Goal: Task Accomplishment & Management: Manage account settings

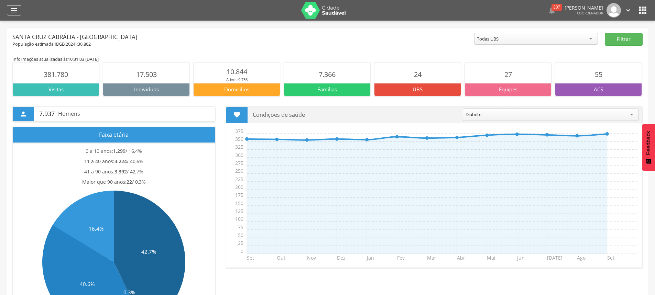
click at [12, 8] on icon "" at bounding box center [14, 10] width 8 height 8
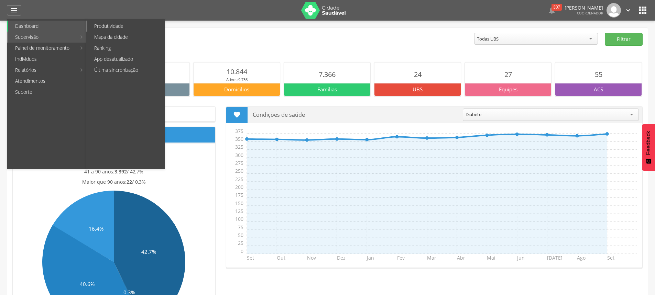
click at [124, 25] on link "Produtividade" at bounding box center [125, 26] width 77 height 11
type input "**********"
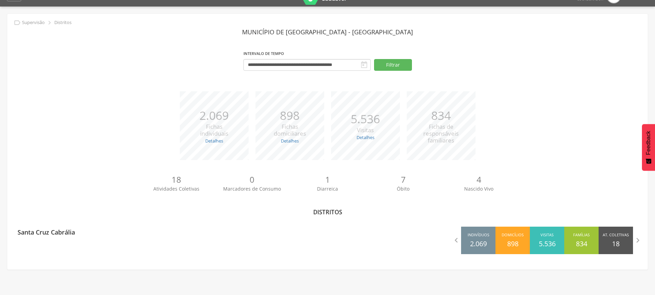
scroll to position [21, 0]
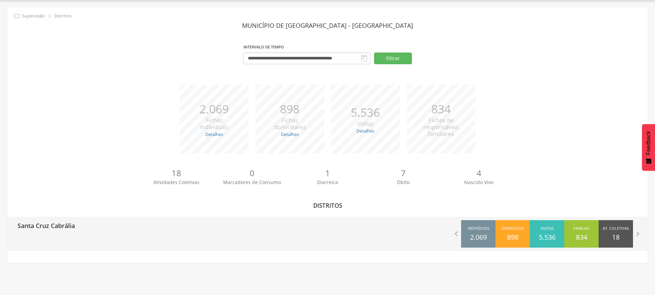
click at [71, 233] on div "Santa Cruz Cabrália" at bounding box center [43, 225] width 63 height 17
type input "**********"
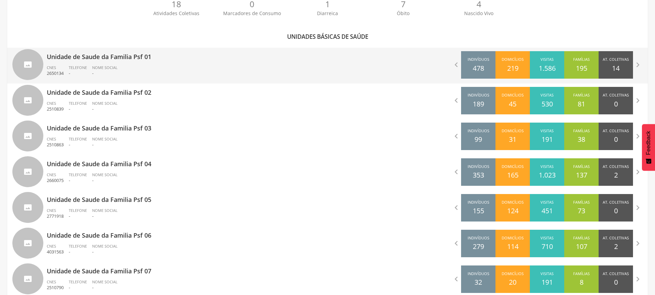
click at [122, 64] on div "Unidade de Saude da Familia Psf 01 CNES 2650134 Telefone - Nome Social -" at bounding box center [185, 66] width 276 height 36
type input "**********"
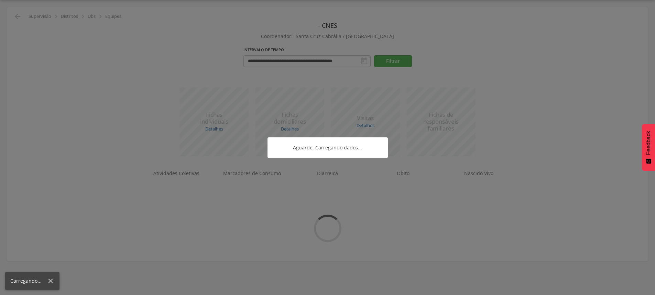
scroll to position [29, 0]
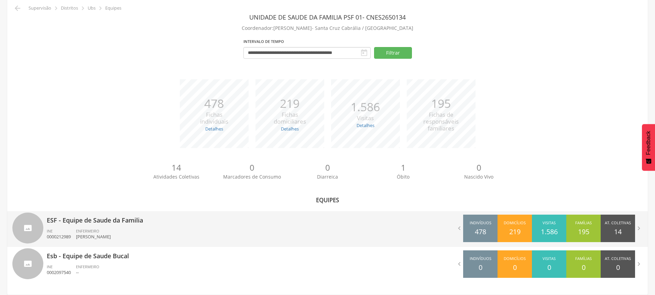
click at [110, 229] on div "ENFERMEIRO [PERSON_NAME]" at bounding box center [96, 235] width 40 height 12
type input "**********"
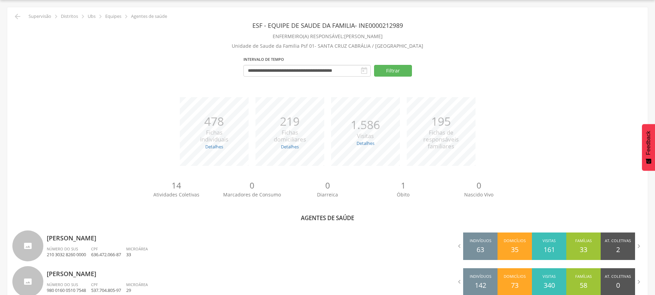
scroll to position [192, 0]
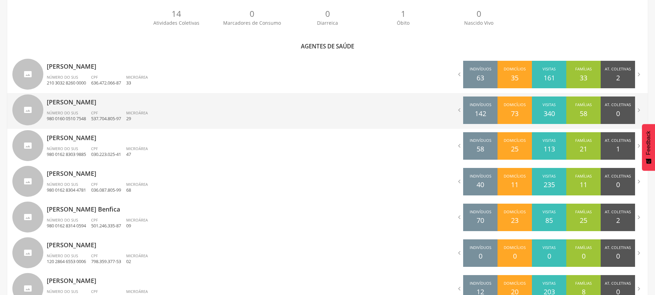
click at [98, 111] on span "CPF" at bounding box center [94, 112] width 7 height 5
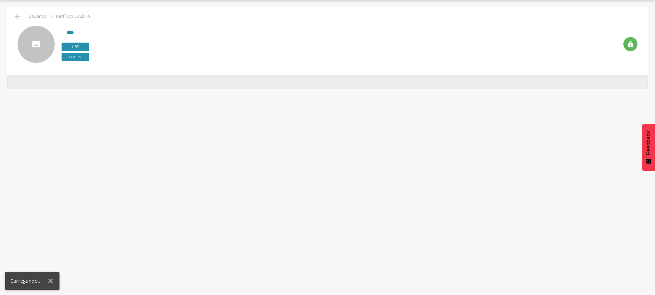
scroll to position [21, 0]
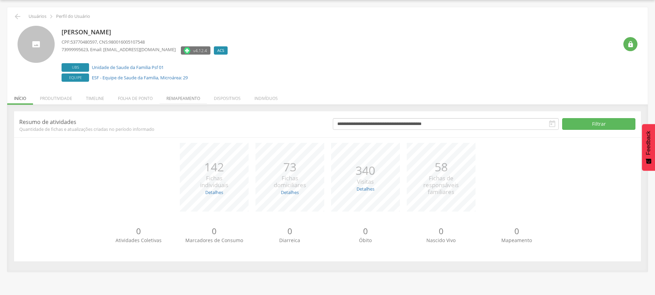
click at [177, 101] on li "Remapeamento" at bounding box center [182, 97] width 47 height 16
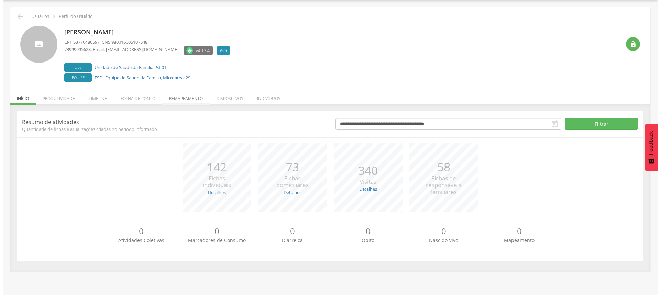
scroll to position [37, 0]
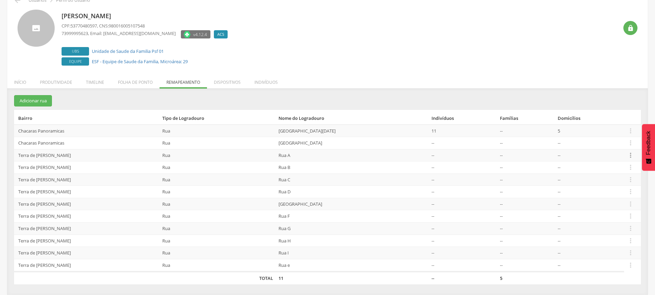
click at [632, 156] on icon "" at bounding box center [631, 156] width 8 height 8
click at [611, 144] on link "Desvincular ACS" at bounding box center [606, 144] width 54 height 9
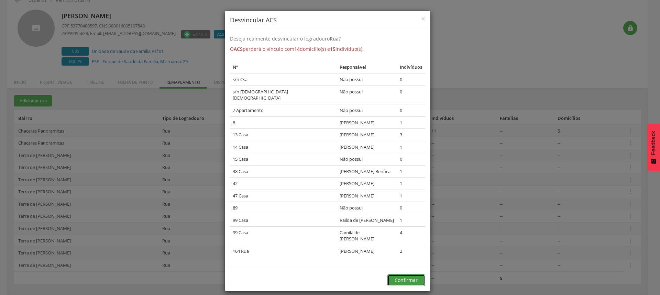
click at [412, 275] on button "Confirmar" at bounding box center [406, 281] width 38 height 12
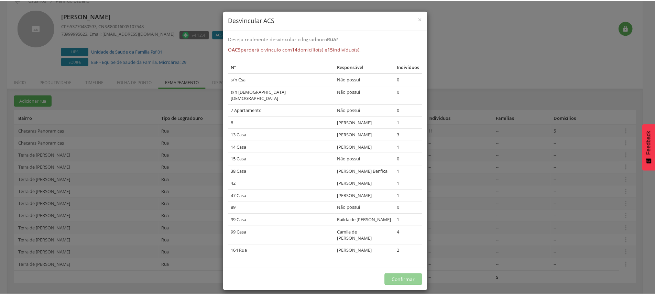
scroll to position [24, 0]
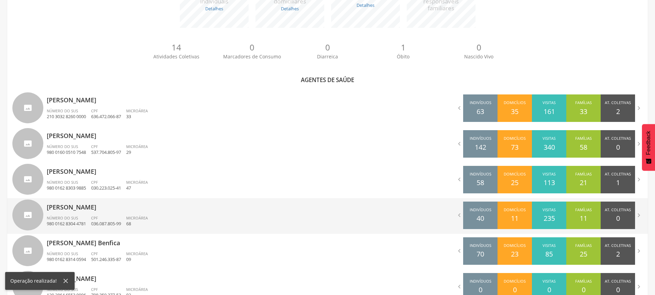
scroll to position [162, 0]
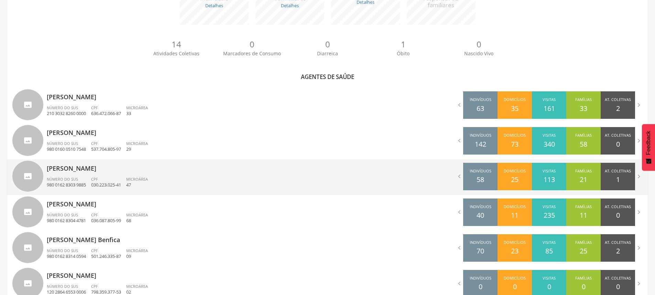
click at [86, 168] on p "[PERSON_NAME]" at bounding box center [185, 166] width 276 height 14
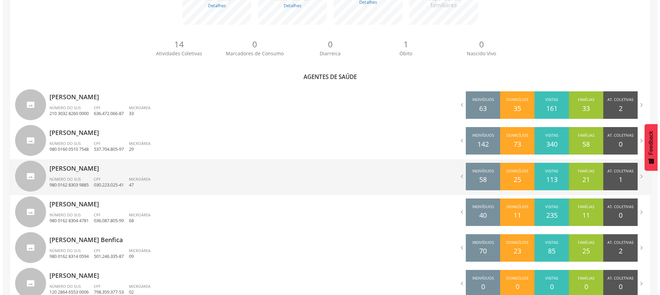
scroll to position [21, 0]
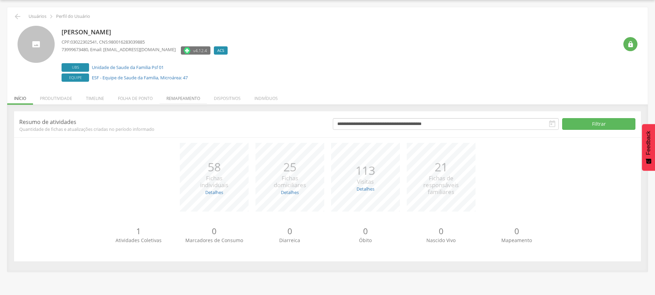
click at [189, 101] on li "Remapeamento" at bounding box center [182, 97] width 47 height 16
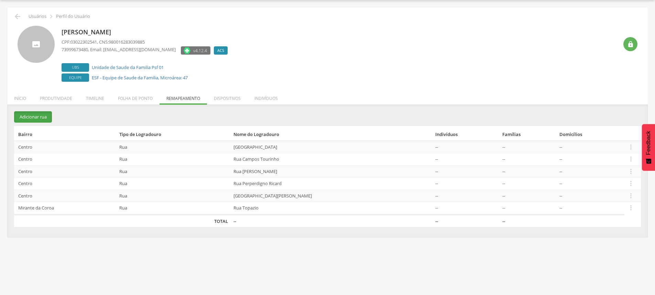
click at [37, 115] on button "Adicionar rua" at bounding box center [33, 116] width 38 height 11
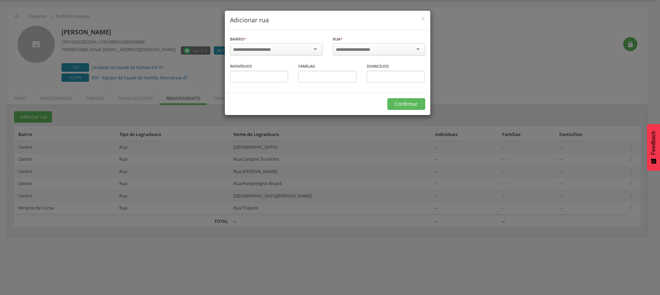
click at [270, 53] on div at bounding box center [276, 49] width 92 height 12
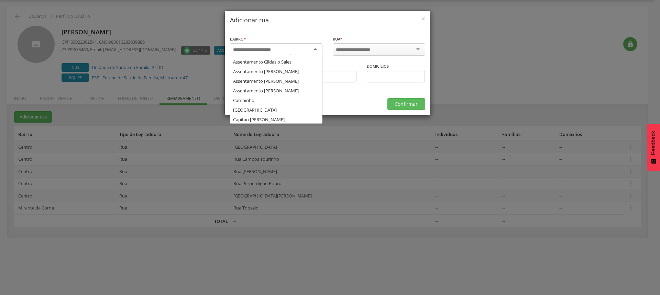
scroll to position [69, 0]
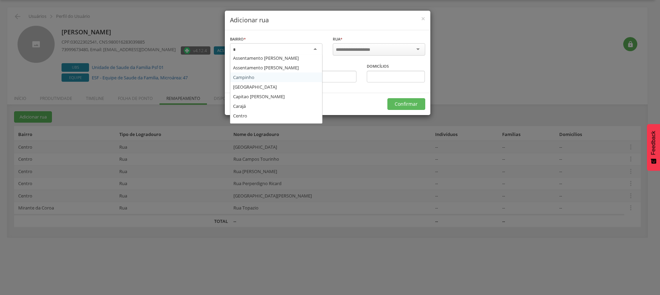
type input "**"
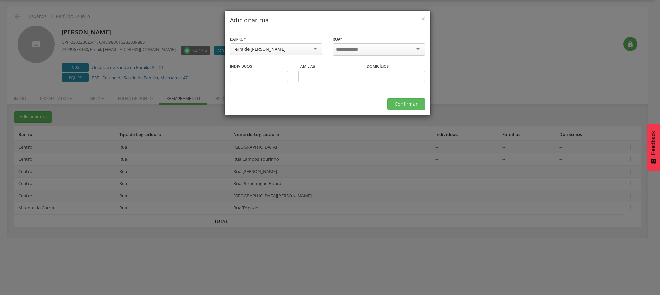
scroll to position [0, 0]
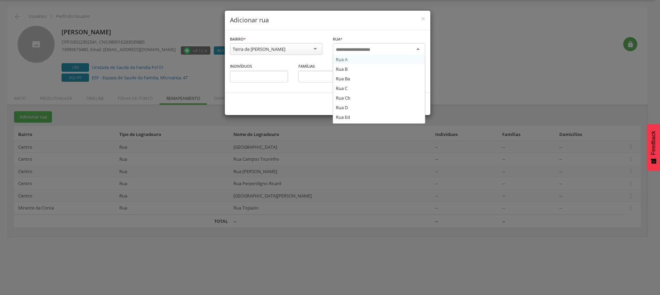
click at [361, 52] on input "select-one" at bounding box center [358, 50] width 44 height 6
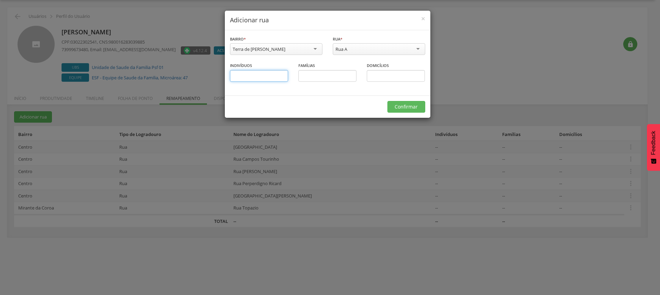
click at [273, 77] on input "text" at bounding box center [259, 76] width 58 height 12
click at [415, 108] on button "Confirmar" at bounding box center [406, 107] width 38 height 12
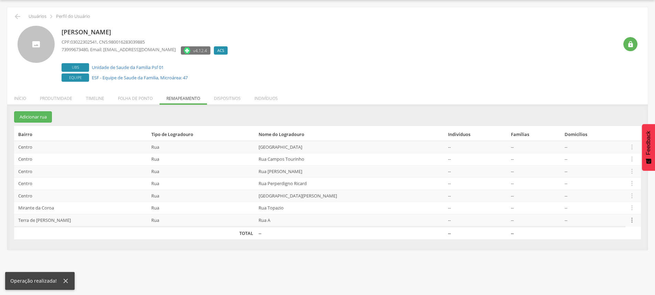
click at [632, 222] on icon "" at bounding box center [632, 221] width 8 height 8
click at [604, 187] on link "Alocar famílias" at bounding box center [608, 184] width 54 height 9
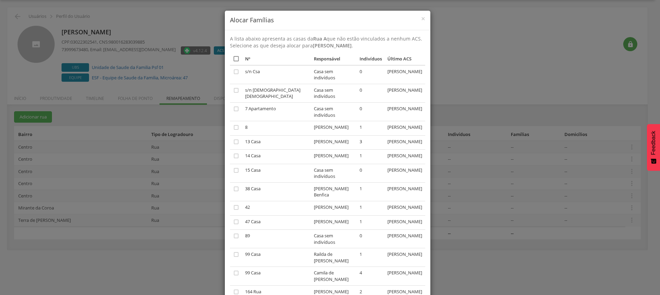
click at [233, 60] on icon "" at bounding box center [236, 58] width 7 height 7
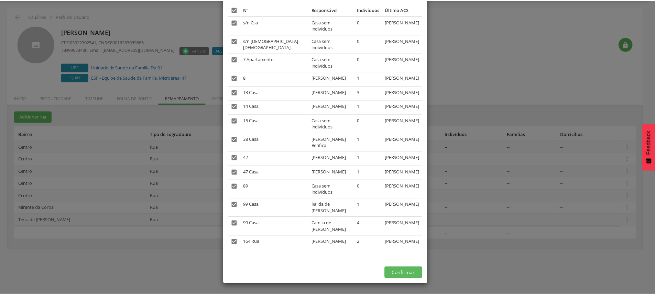
scroll to position [75, 0]
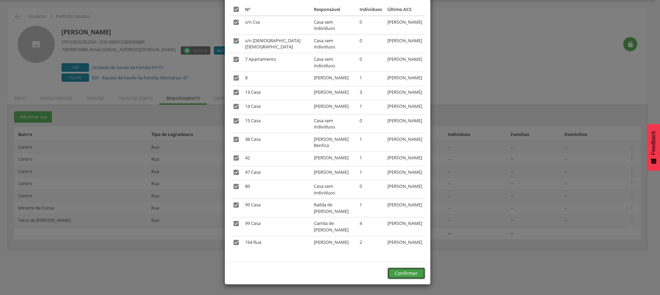
click at [408, 272] on button "Confirmar" at bounding box center [406, 274] width 38 height 12
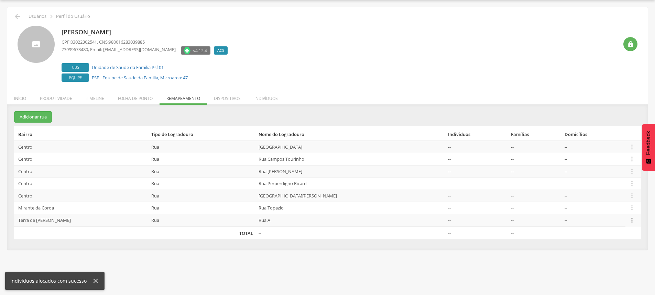
click at [628, 220] on icon "" at bounding box center [632, 221] width 8 height 8
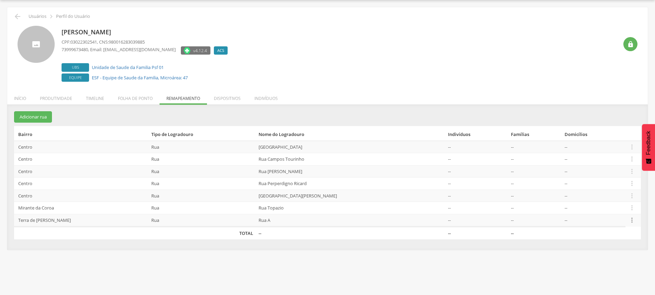
click at [632, 221] on icon "" at bounding box center [632, 221] width 8 height 8
click at [599, 209] on link "Desvincular ACS" at bounding box center [608, 209] width 54 height 9
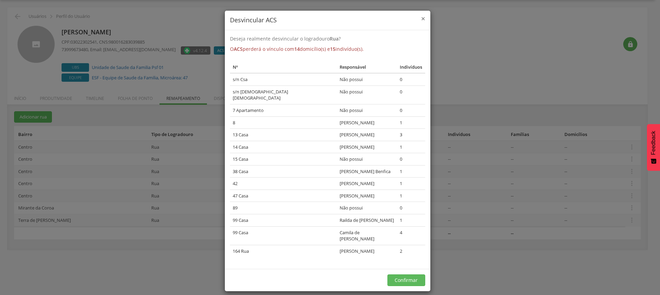
click at [423, 19] on span "×" at bounding box center [423, 19] width 4 height 10
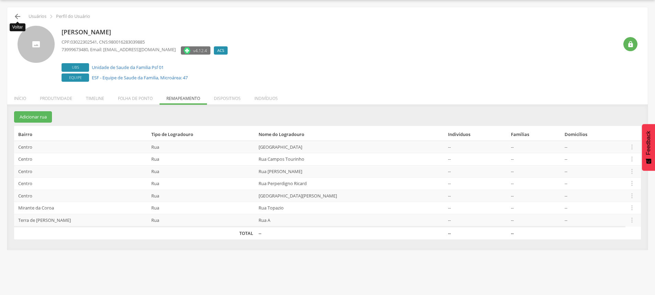
click at [16, 14] on icon "" at bounding box center [17, 16] width 8 height 8
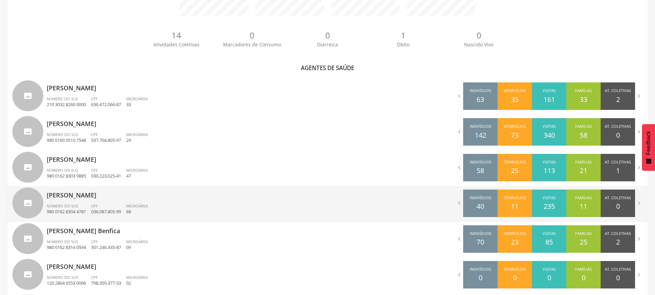
scroll to position [192, 0]
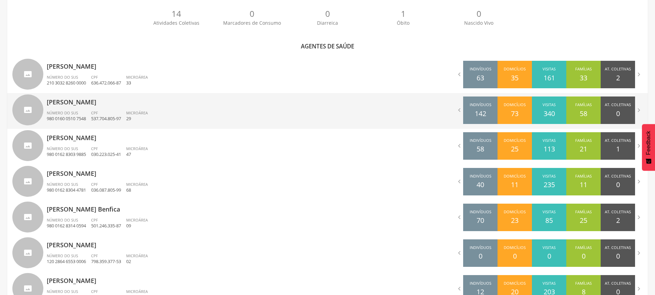
click at [120, 108] on div "[PERSON_NAME] Número do SUS 980 0160 0510 7548 CPF 537.704.805-97 Microárea 29" at bounding box center [185, 111] width 276 height 36
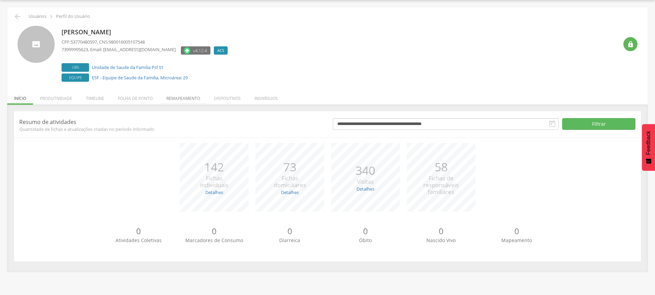
click at [185, 101] on li "Remapeamento" at bounding box center [182, 97] width 47 height 16
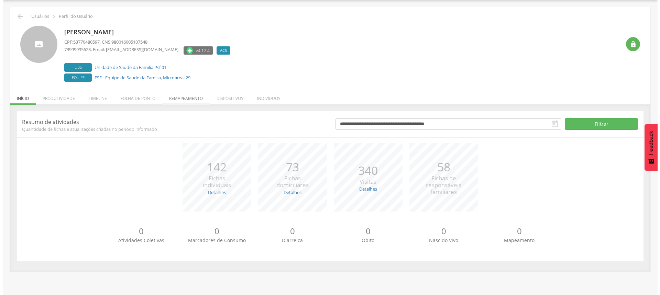
scroll to position [24, 0]
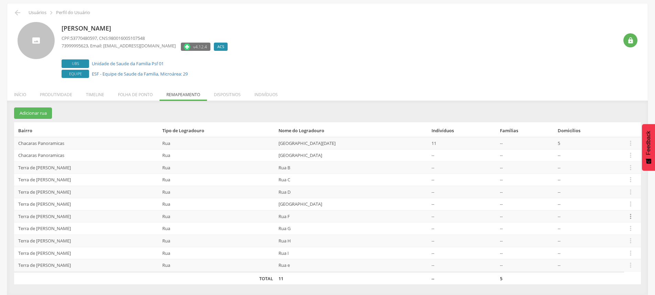
click at [629, 216] on icon "" at bounding box center [631, 217] width 8 height 8
click at [607, 203] on link "Desvincular ACS" at bounding box center [606, 205] width 54 height 9
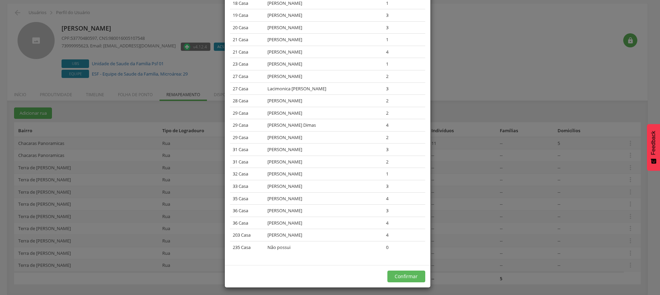
scroll to position [239, 0]
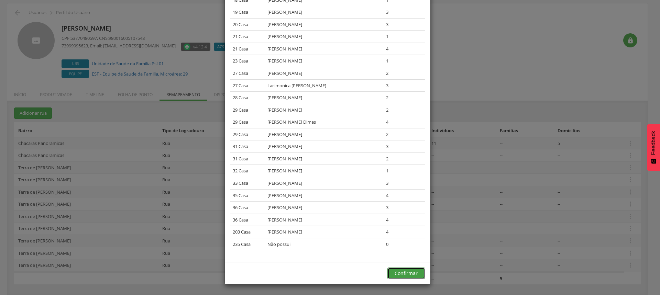
click at [410, 275] on button "Confirmar" at bounding box center [406, 274] width 38 height 12
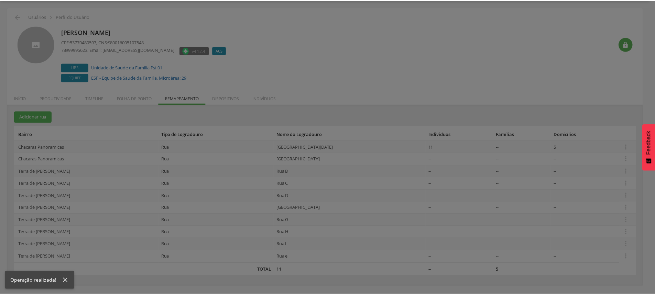
scroll to position [21, 0]
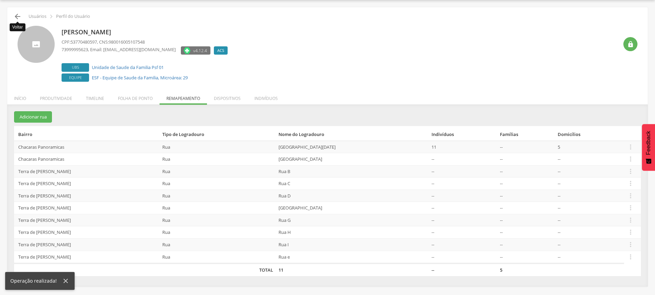
click at [16, 16] on icon "" at bounding box center [17, 16] width 8 height 8
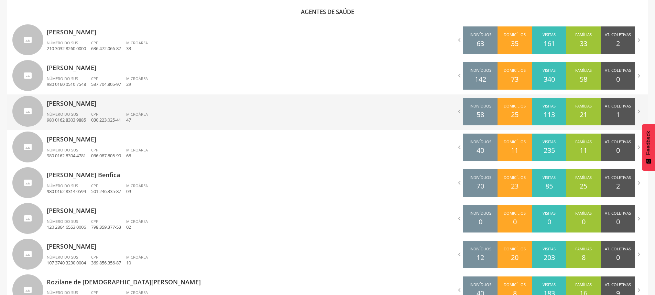
click at [73, 114] on span "Número do SUS" at bounding box center [62, 114] width 31 height 5
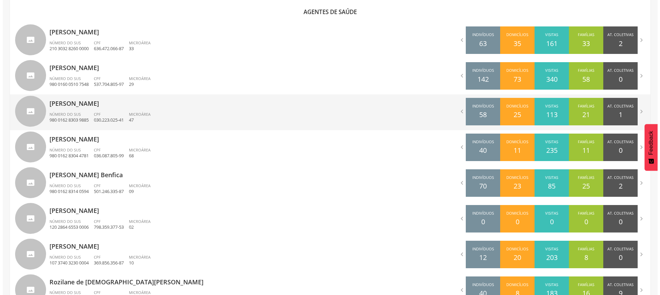
scroll to position [21, 0]
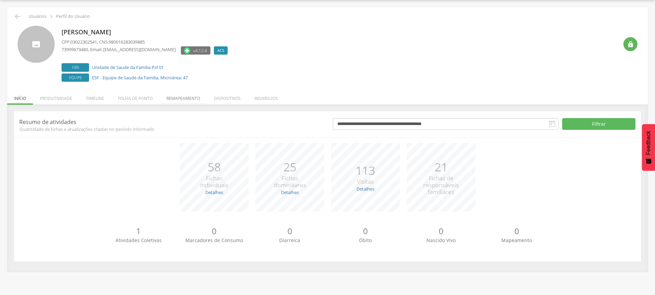
click at [189, 101] on li "Remapeamento" at bounding box center [182, 97] width 47 height 16
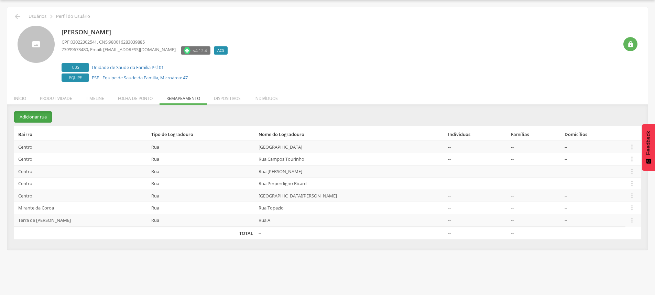
click at [43, 115] on button "Adicionar rua" at bounding box center [33, 116] width 38 height 11
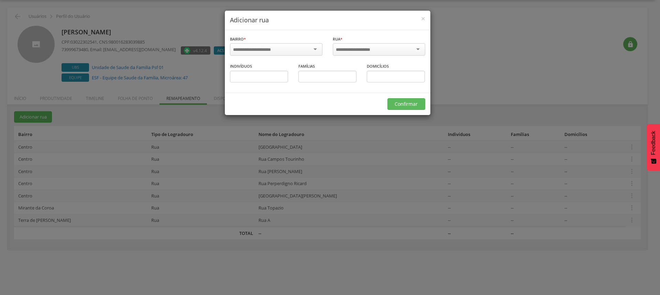
click at [295, 53] on div at bounding box center [276, 49] width 92 height 12
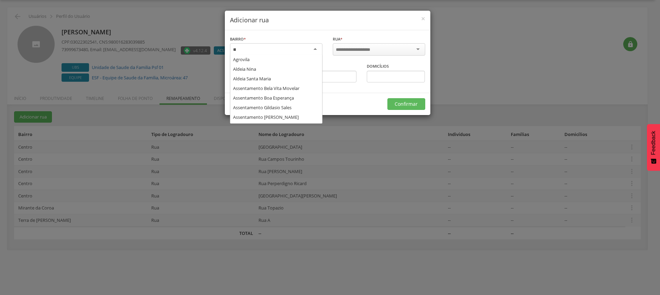
scroll to position [0, 0]
type input "****"
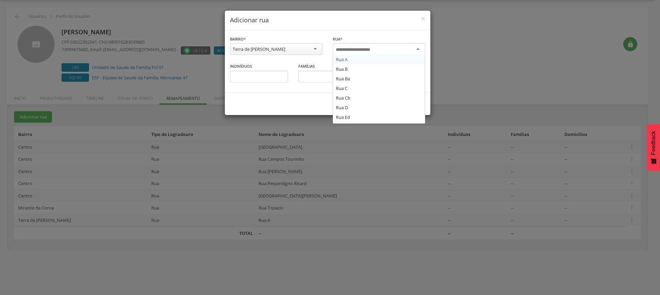
click at [368, 51] on input "select-one" at bounding box center [358, 50] width 44 height 6
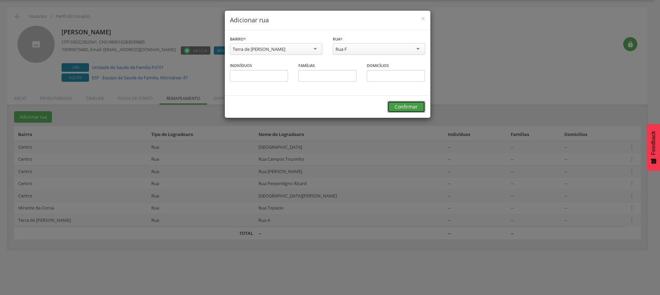
click at [414, 107] on button "Confirmar" at bounding box center [406, 107] width 38 height 12
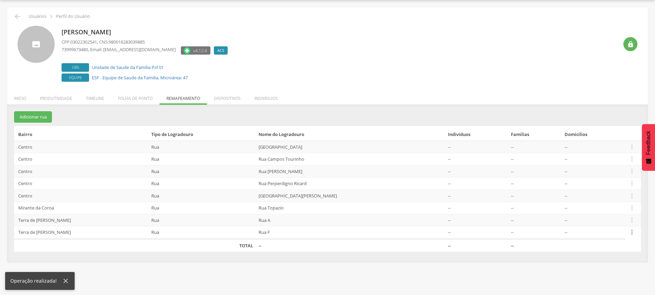
click at [630, 235] on icon "" at bounding box center [632, 233] width 8 height 8
click at [594, 197] on link "Alocar famílias" at bounding box center [608, 197] width 54 height 9
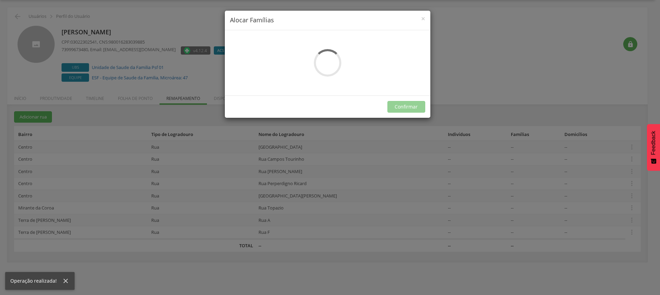
scroll to position [0, 0]
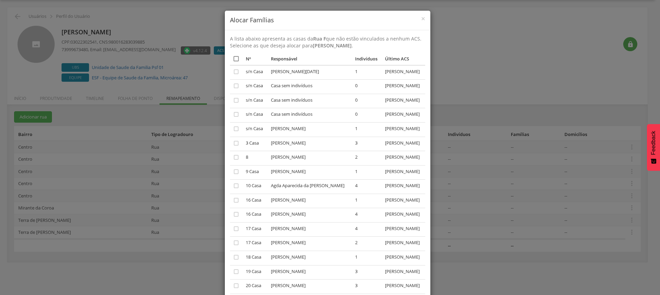
click at [235, 60] on icon "" at bounding box center [236, 58] width 7 height 7
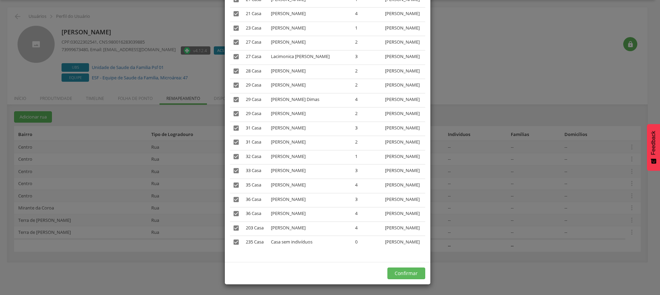
scroll to position [447, 0]
click at [410, 274] on button "Confirmar" at bounding box center [406, 274] width 38 height 12
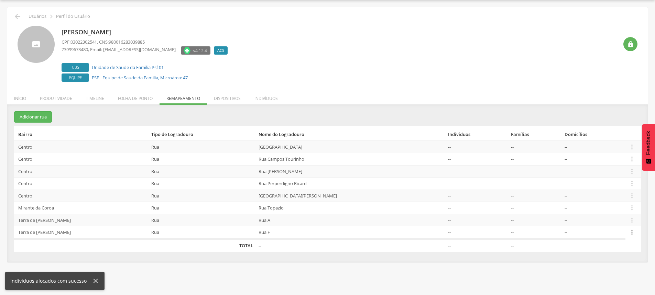
click at [630, 234] on icon "" at bounding box center [632, 233] width 8 height 8
click at [603, 227] on ul "Editar Alocar famílias Desalocar famílias Desvincular ACS" at bounding box center [607, 205] width 55 height 46
click at [632, 230] on icon "" at bounding box center [632, 233] width 8 height 8
click at [612, 224] on link "Desvincular ACS" at bounding box center [608, 222] width 54 height 9
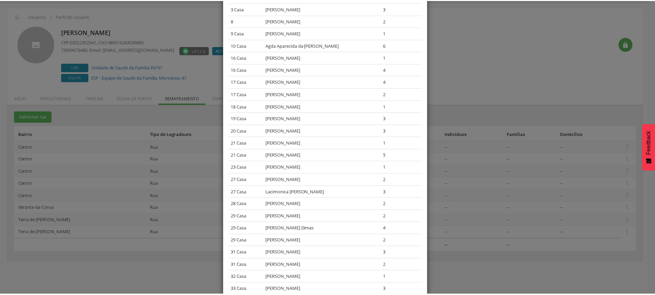
scroll to position [0, 0]
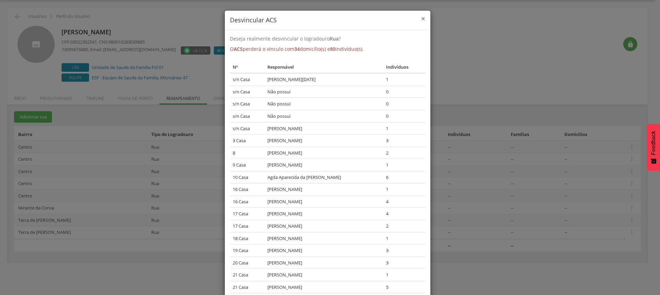
click at [421, 21] on span "×" at bounding box center [423, 19] width 4 height 10
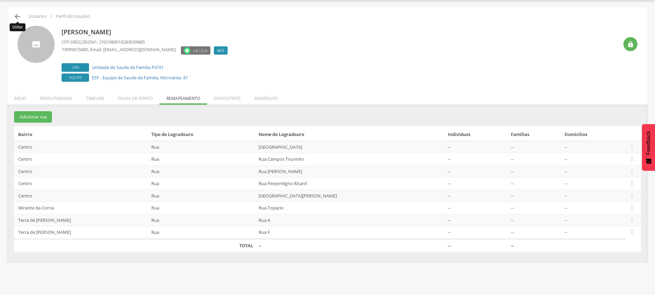
click at [14, 14] on icon "" at bounding box center [17, 16] width 8 height 8
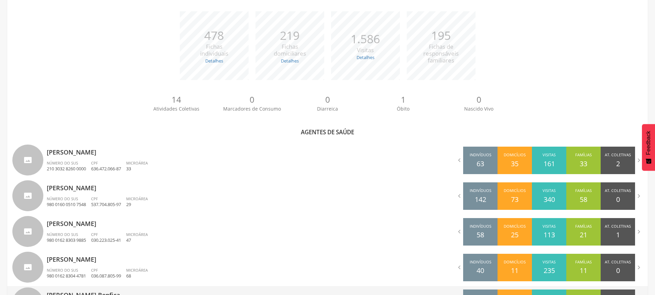
scroll to position [192, 0]
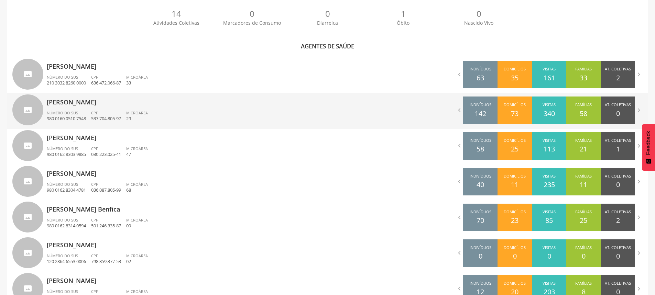
click at [79, 109] on div "[PERSON_NAME] Número do SUS 980 0160 0510 7548 CPF 537.704.805-97 Microárea 29" at bounding box center [185, 111] width 276 height 36
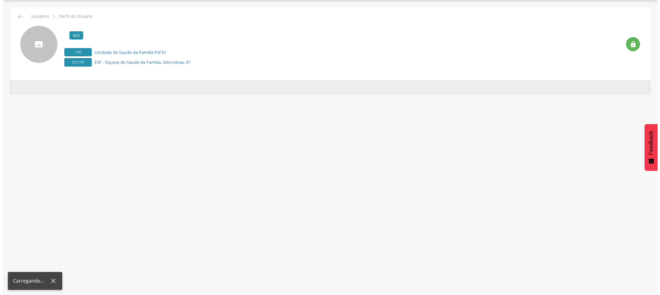
scroll to position [21, 0]
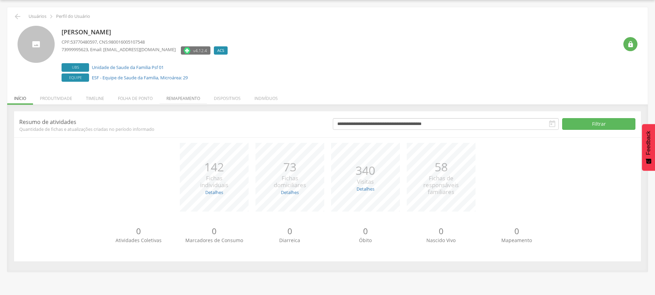
click at [183, 99] on li "Remapeamento" at bounding box center [182, 97] width 47 height 16
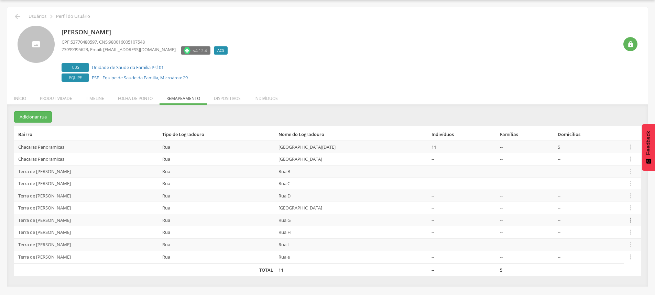
click at [631, 220] on icon "" at bounding box center [631, 221] width 8 height 8
click at [617, 214] on ul "Editar Alocar famílias Desalocar famílias Desvincular ACS" at bounding box center [606, 193] width 55 height 46
click at [629, 221] on icon "" at bounding box center [631, 221] width 8 height 8
click at [610, 210] on link "Desvincular ACS" at bounding box center [606, 209] width 54 height 9
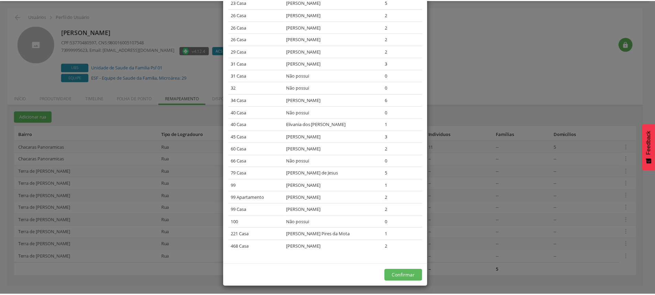
scroll to position [214, 0]
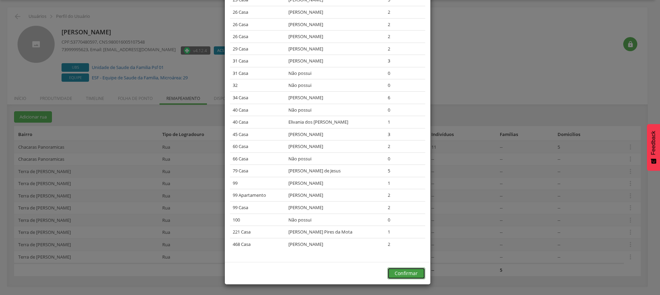
click at [414, 276] on button "Confirmar" at bounding box center [406, 274] width 38 height 12
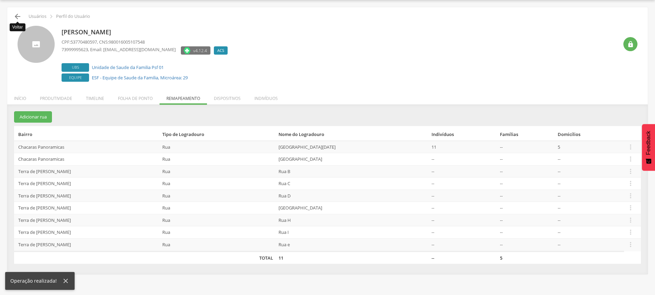
click at [21, 15] on icon "" at bounding box center [17, 16] width 8 height 8
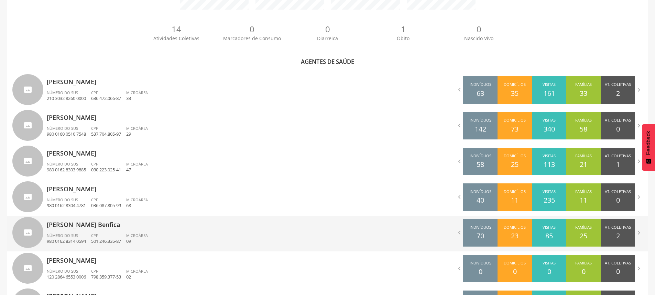
scroll to position [192, 0]
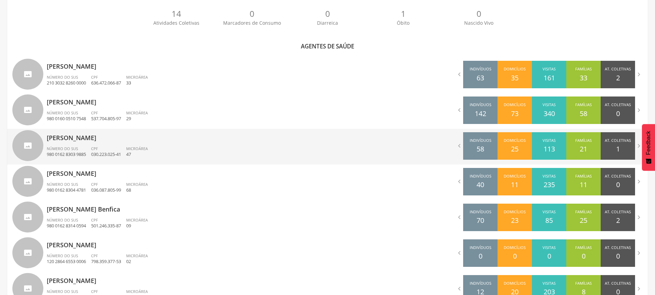
click at [78, 140] on p "[PERSON_NAME]" at bounding box center [185, 136] width 276 height 14
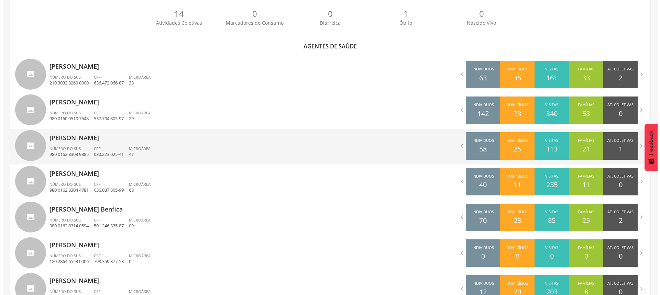
scroll to position [21, 0]
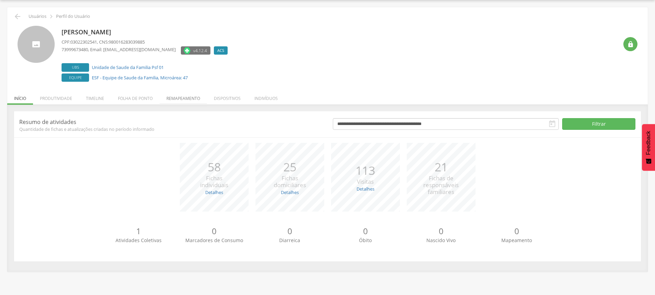
click at [179, 99] on li "Remapeamento" at bounding box center [182, 97] width 47 height 16
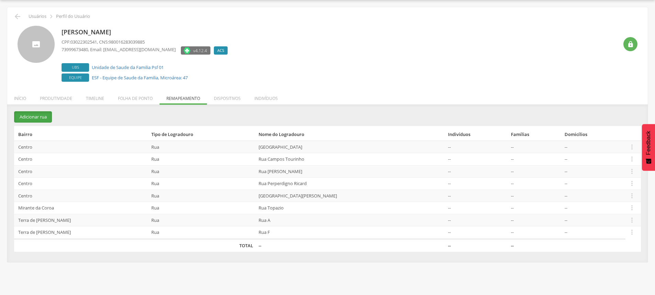
click at [37, 119] on button "Adicionar rua" at bounding box center [33, 116] width 38 height 11
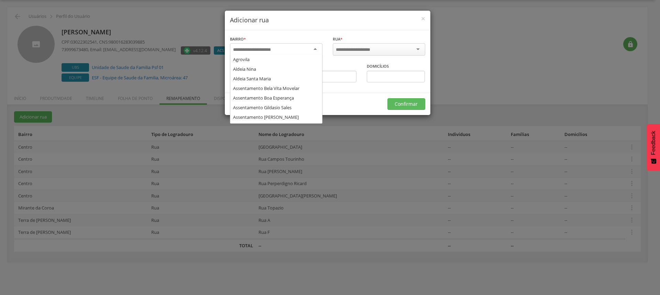
click at [269, 50] on input "select-one" at bounding box center [256, 50] width 47 height 6
type input "****"
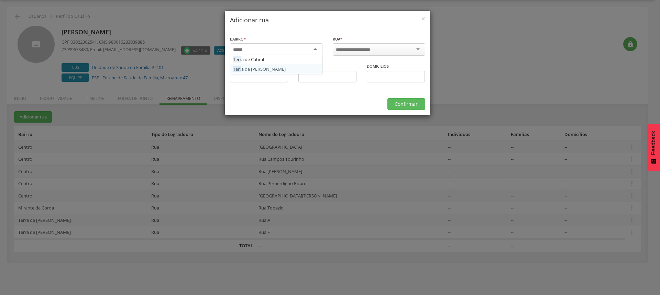
scroll to position [0, 0]
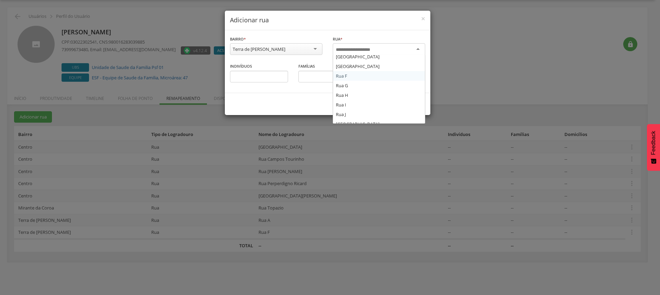
click at [345, 52] on input "select-one" at bounding box center [358, 50] width 44 height 6
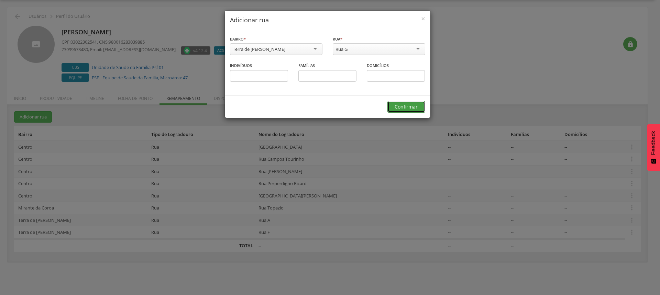
click at [417, 103] on button "Confirmar" at bounding box center [406, 107] width 38 height 12
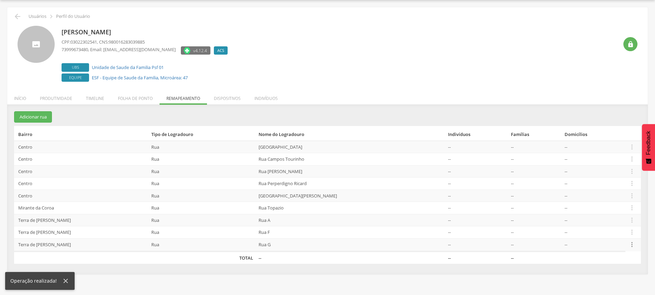
click at [631, 244] on icon "" at bounding box center [632, 245] width 8 height 8
click at [603, 211] on link "Alocar famílias" at bounding box center [608, 209] width 54 height 9
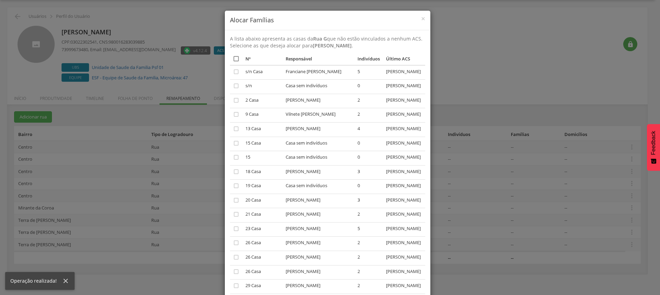
click at [236, 58] on icon "" at bounding box center [236, 58] width 7 height 7
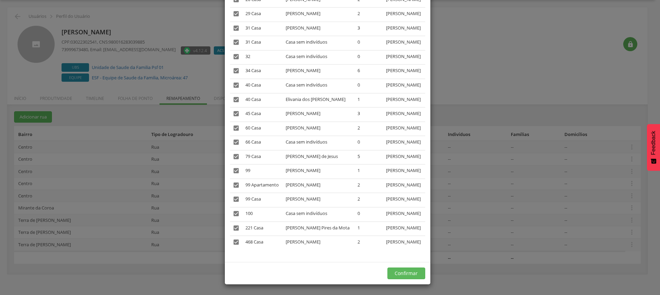
scroll to position [410, 0]
click at [405, 272] on button "Confirmar" at bounding box center [406, 274] width 38 height 12
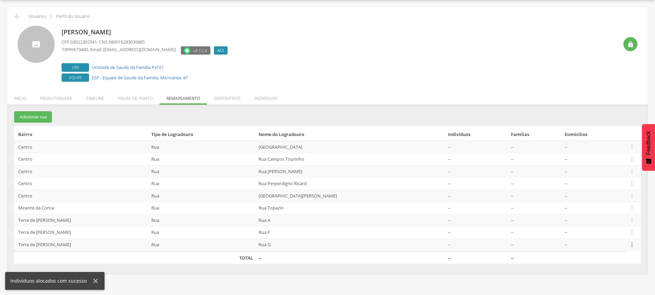
click at [629, 245] on icon "" at bounding box center [632, 245] width 8 height 8
click at [609, 234] on link "Desvincular ACS" at bounding box center [608, 234] width 54 height 9
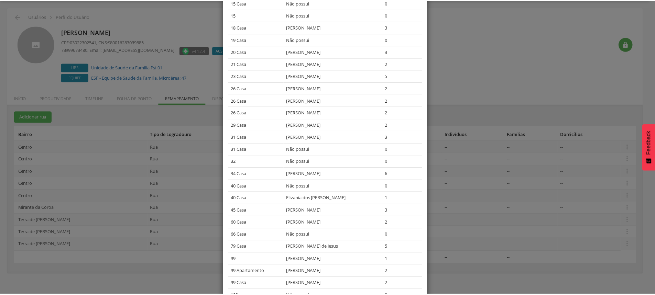
scroll to position [0, 0]
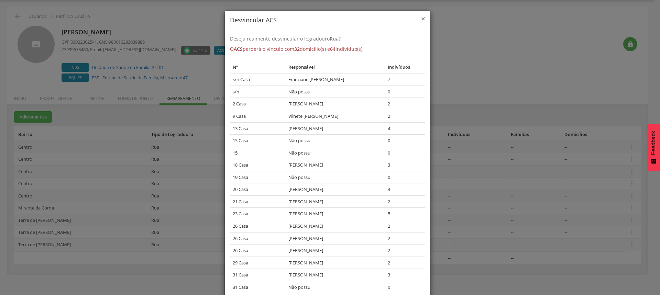
click at [421, 18] on span "×" at bounding box center [423, 19] width 4 height 10
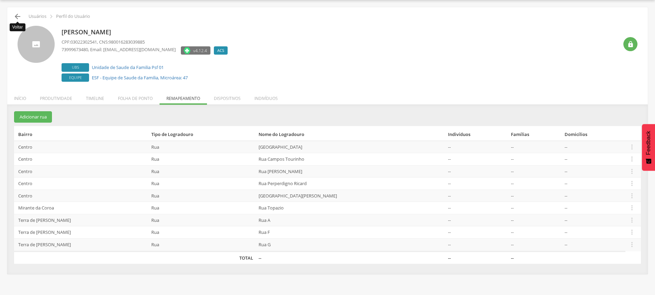
click at [19, 15] on icon "" at bounding box center [17, 16] width 8 height 8
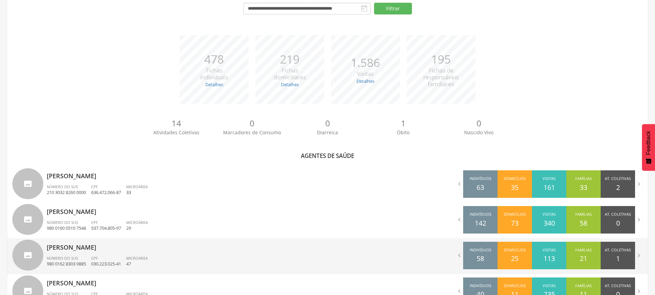
scroll to position [158, 0]
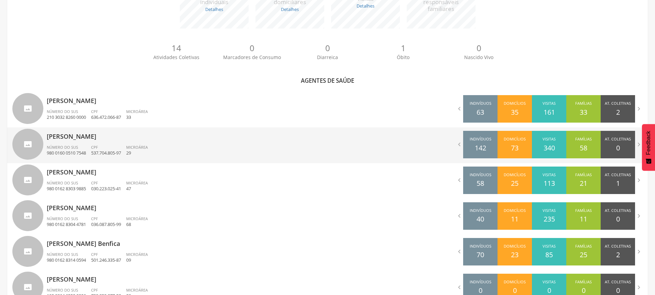
click at [80, 146] on div "Número do SUS 980 0160 0510 7548" at bounding box center [69, 151] width 44 height 12
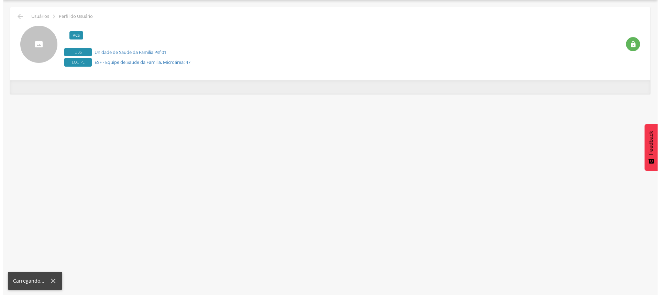
scroll to position [21, 0]
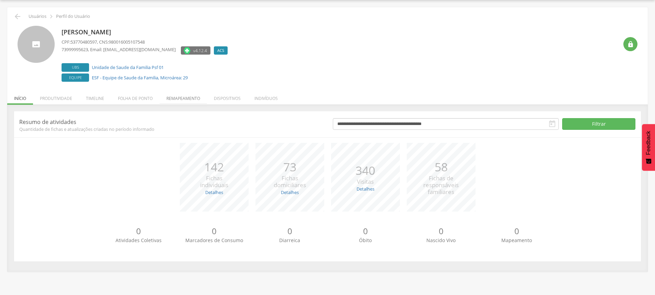
click at [187, 99] on li "Remapeamento" at bounding box center [182, 97] width 47 height 16
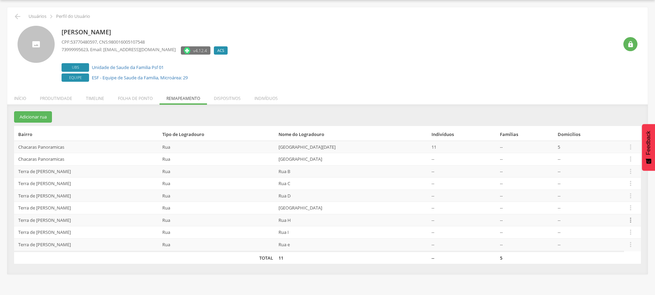
click at [631, 221] on icon "" at bounding box center [631, 221] width 8 height 8
click at [603, 192] on link "Desalocar famílias" at bounding box center [606, 193] width 54 height 9
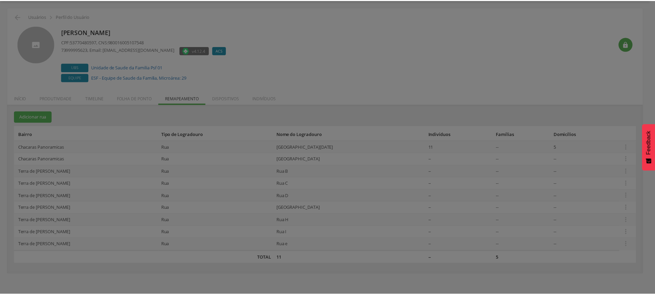
scroll to position [0, 0]
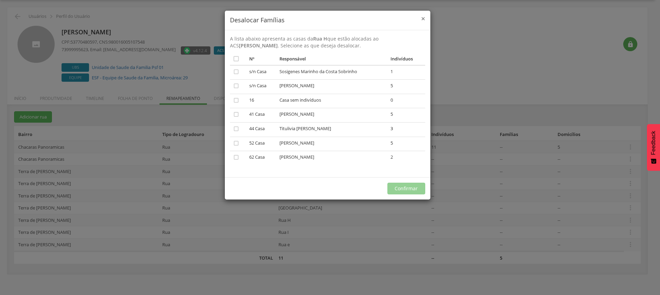
click at [423, 19] on span "×" at bounding box center [423, 19] width 4 height 10
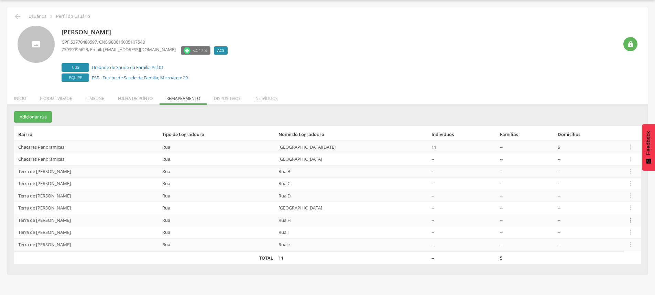
click at [628, 222] on icon "" at bounding box center [631, 221] width 8 height 8
click at [611, 212] on link "Desvincular ACS" at bounding box center [606, 209] width 54 height 9
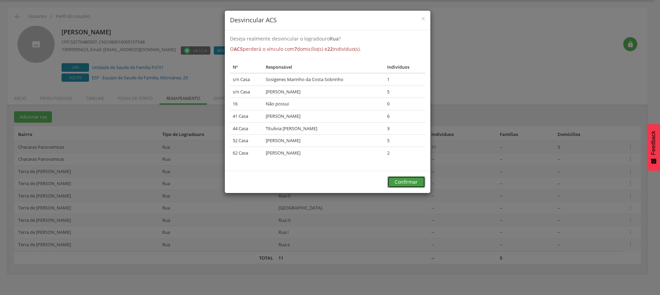
click at [401, 180] on button "Confirmar" at bounding box center [406, 182] width 38 height 12
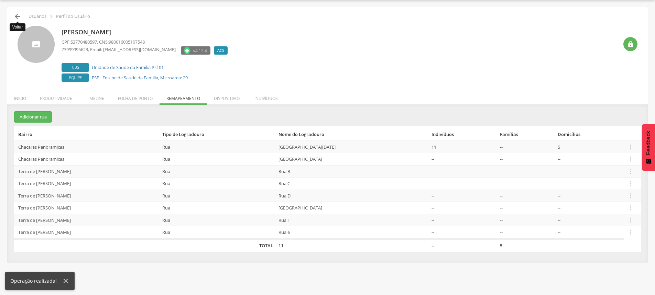
click at [18, 14] on icon "" at bounding box center [17, 16] width 8 height 8
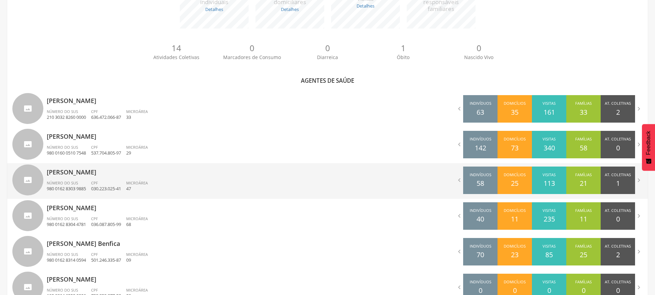
click at [85, 180] on div "Número do SUS 980 0162 8303 9885" at bounding box center [69, 186] width 44 height 12
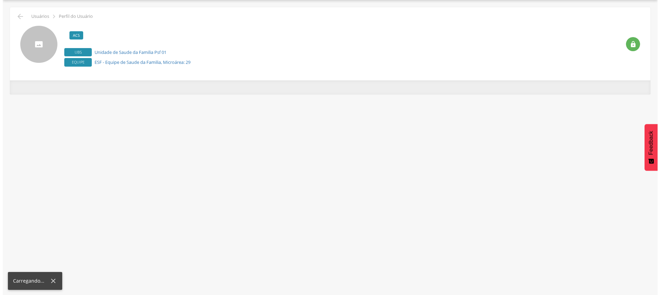
scroll to position [21, 0]
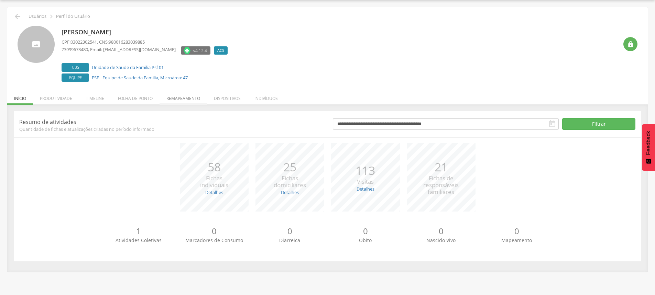
click at [192, 99] on li "Remapeamento" at bounding box center [182, 97] width 47 height 16
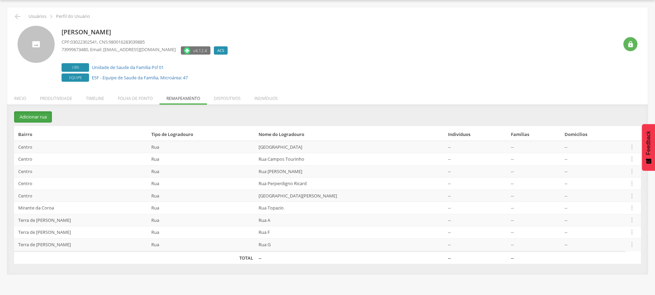
click at [36, 117] on button "Adicionar rua" at bounding box center [33, 116] width 38 height 11
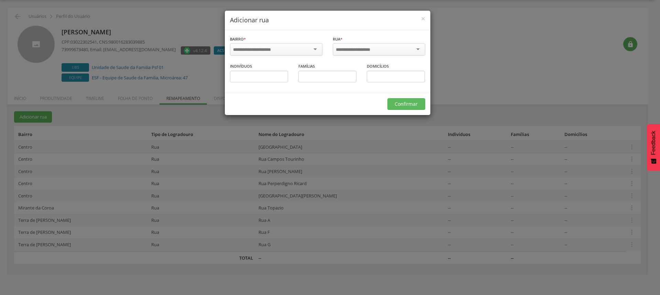
click at [259, 49] on input "select-one" at bounding box center [256, 50] width 47 height 6
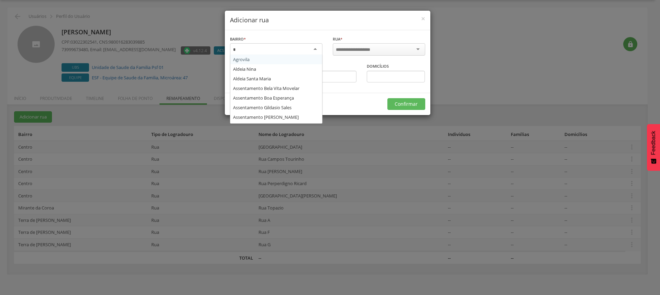
type input "**"
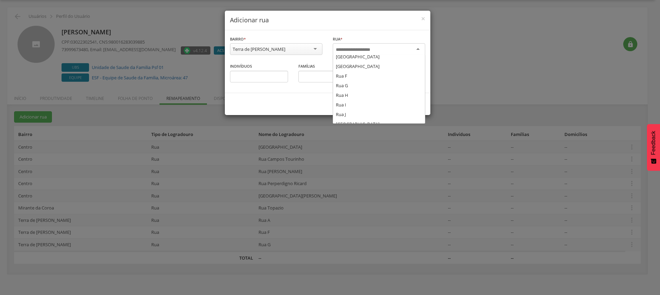
click at [377, 52] on input "select-one" at bounding box center [358, 50] width 44 height 6
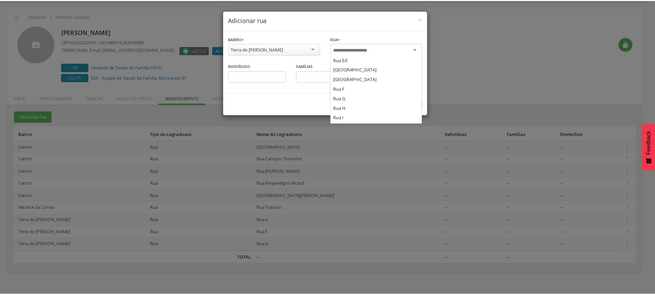
scroll to position [69, 0]
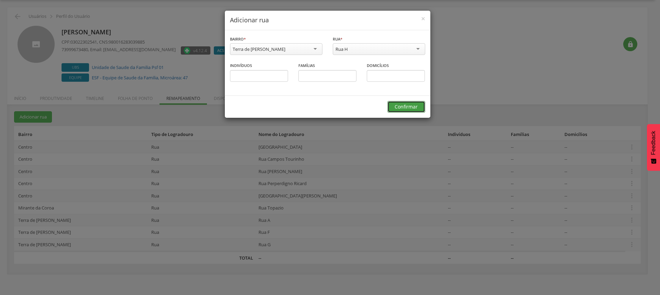
click at [404, 112] on button "Confirmar" at bounding box center [406, 107] width 38 height 12
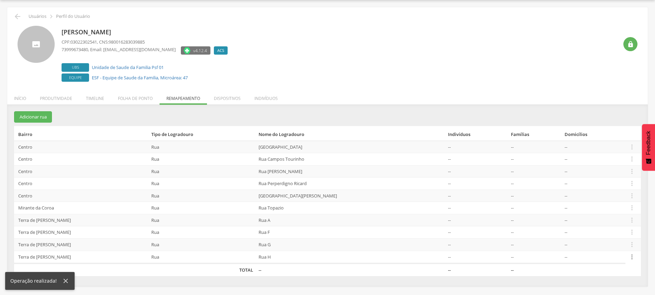
click at [630, 258] on icon "" at bounding box center [632, 257] width 8 height 8
click at [608, 223] on link "Alocar famílias" at bounding box center [608, 221] width 54 height 9
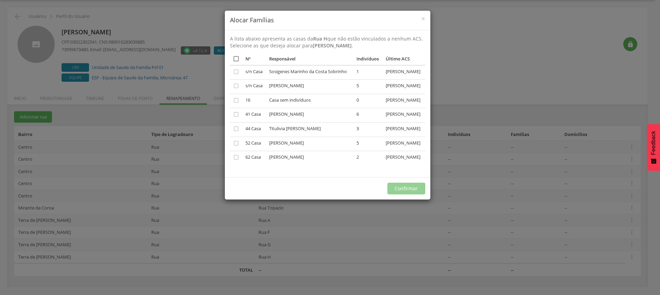
click at [237, 57] on icon "" at bounding box center [236, 58] width 7 height 7
click at [411, 195] on button "Confirmar" at bounding box center [406, 189] width 38 height 12
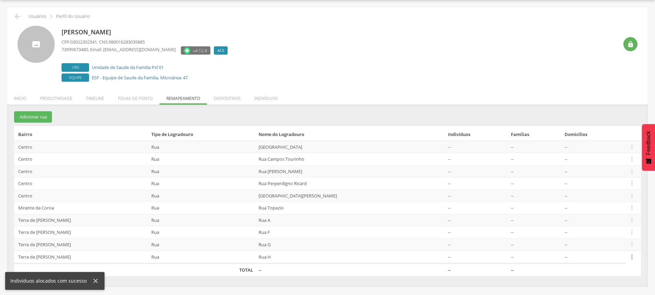
click at [631, 255] on icon "" at bounding box center [632, 257] width 8 height 8
click at [612, 246] on link "Desvincular ACS" at bounding box center [608, 246] width 54 height 9
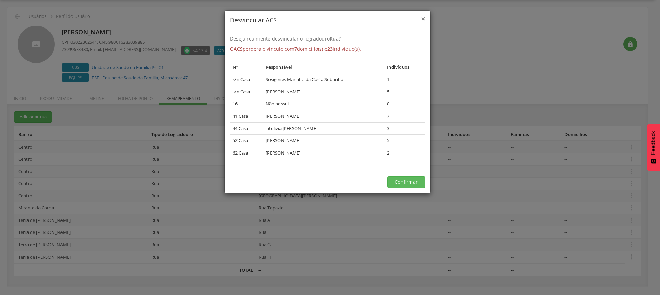
click at [423, 17] on span "×" at bounding box center [423, 19] width 4 height 10
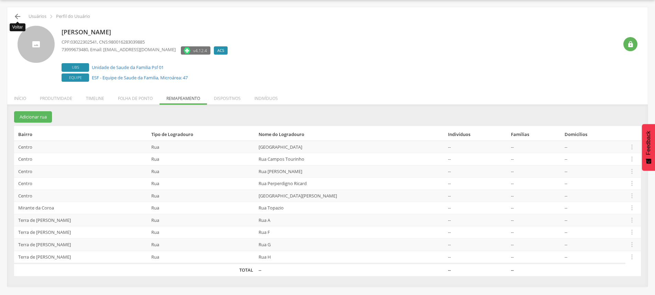
click at [19, 14] on icon "" at bounding box center [17, 16] width 8 height 8
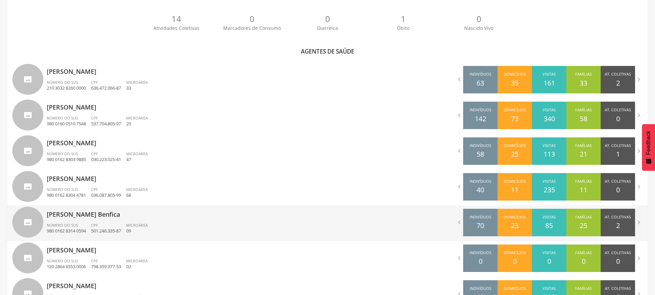
scroll to position [192, 0]
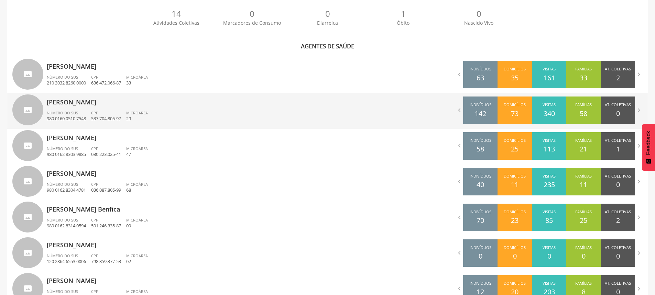
click at [92, 110] on div "[PERSON_NAME] Número do SUS 980 0160 0510 7548 CPF 537.704.805-97 Microárea 29" at bounding box center [185, 111] width 276 height 36
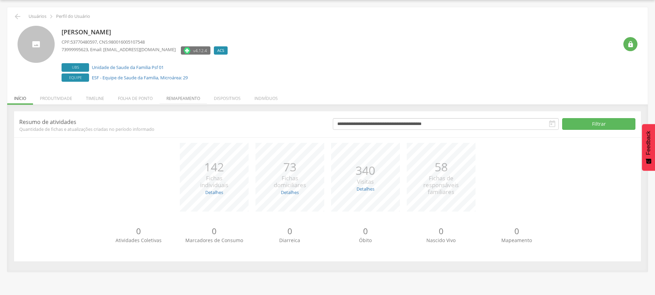
click at [181, 99] on li "Remapeamento" at bounding box center [182, 97] width 47 height 16
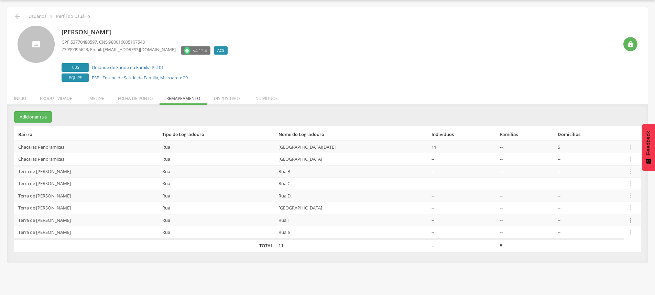
click at [629, 221] on icon "" at bounding box center [631, 221] width 8 height 8
click at [612, 209] on link "Desvincular ACS" at bounding box center [606, 209] width 54 height 9
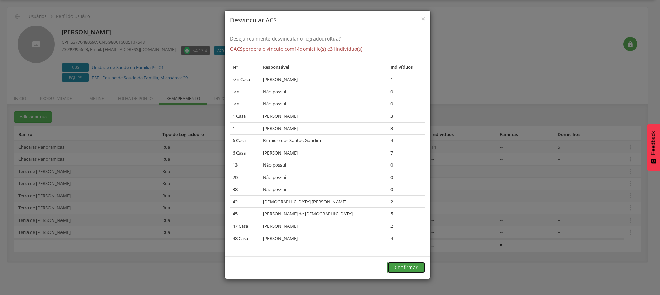
click at [403, 268] on button "Confirmar" at bounding box center [406, 268] width 38 height 12
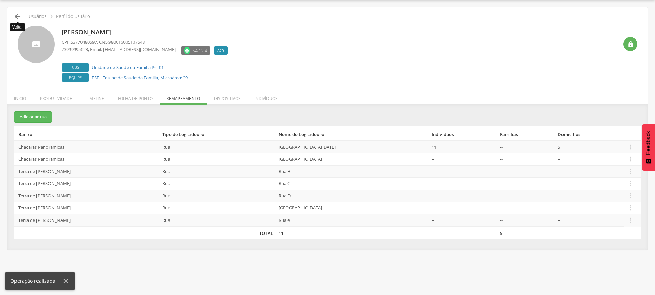
click at [15, 14] on icon "" at bounding box center [17, 16] width 8 height 8
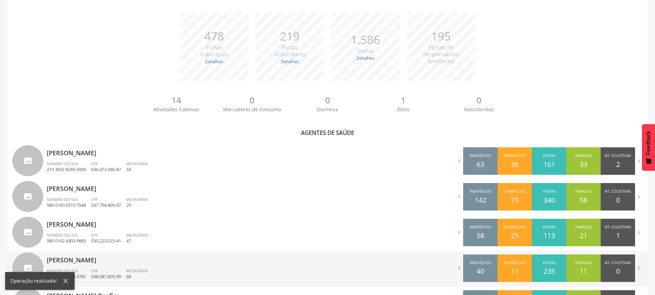
scroll to position [158, 0]
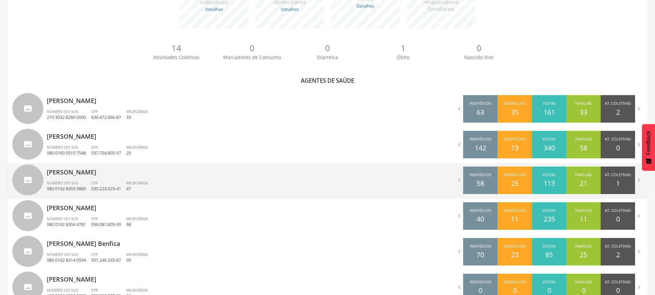
click at [80, 186] on p "980 0162 8303 9885" at bounding box center [66, 189] width 39 height 7
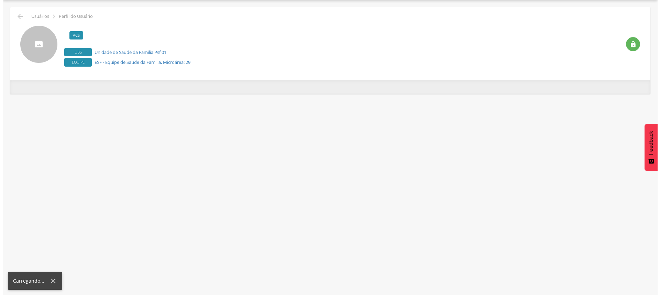
scroll to position [21, 0]
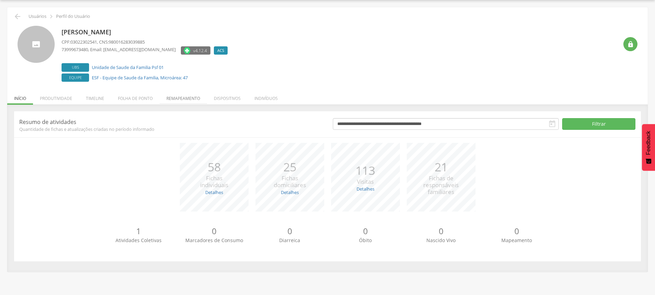
click at [186, 99] on li "Remapeamento" at bounding box center [182, 97] width 47 height 16
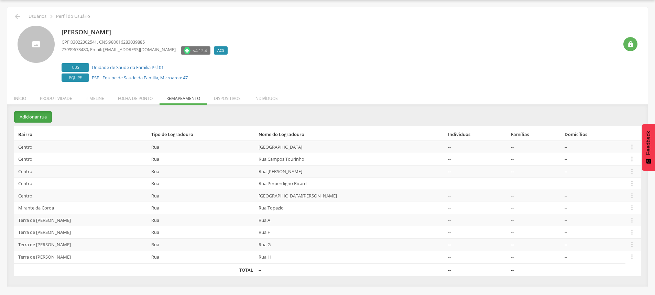
click at [36, 115] on button "Adicionar rua" at bounding box center [33, 116] width 38 height 11
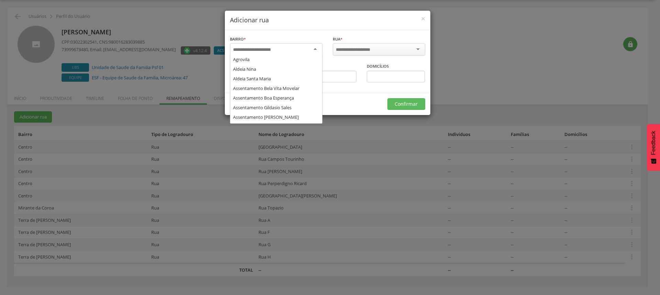
click at [274, 52] on input "select-one" at bounding box center [256, 50] width 47 height 6
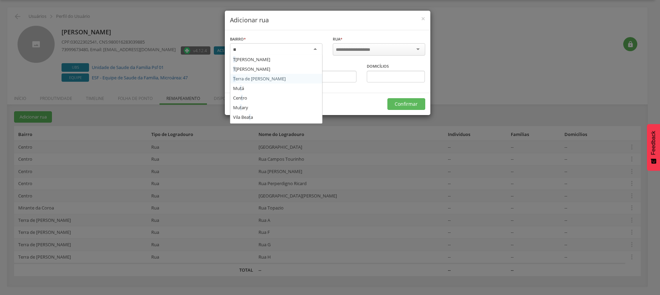
scroll to position [8, 0]
type input "****"
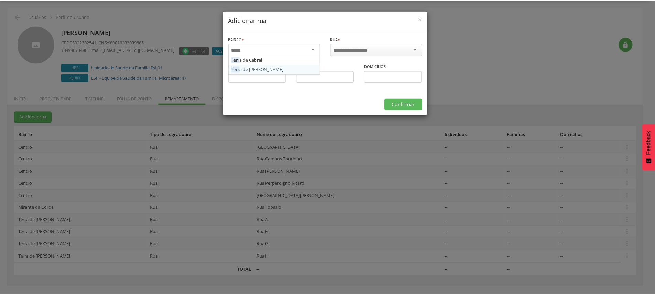
scroll to position [0, 0]
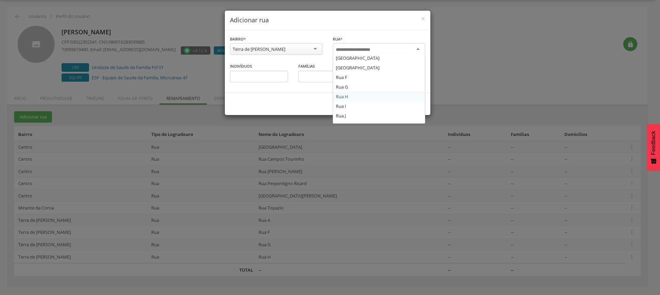
click at [368, 50] on input "select-one" at bounding box center [358, 50] width 44 height 6
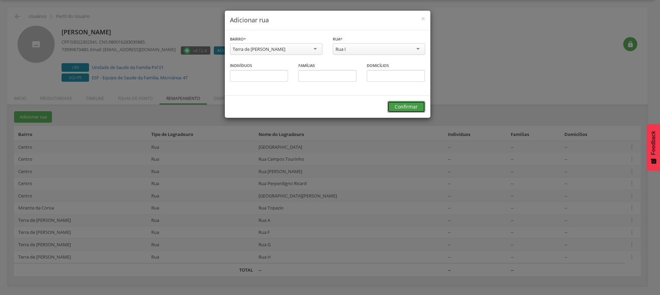
click at [413, 107] on button "Confirmar" at bounding box center [406, 107] width 38 height 12
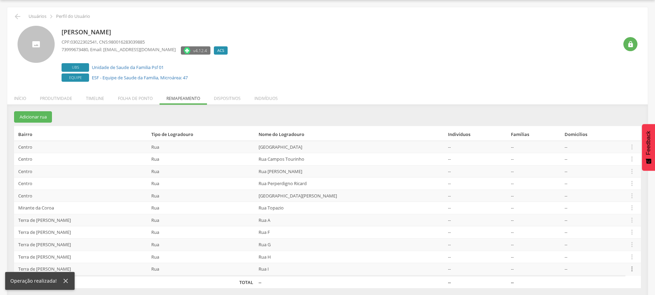
click at [631, 270] on icon "" at bounding box center [632, 269] width 8 height 8
click at [595, 234] on tbody "Centro Rua Rua Caminho da Fonte -- -- --  Editar Alocar famílias Desalocar fam…" at bounding box center [327, 208] width 627 height 135
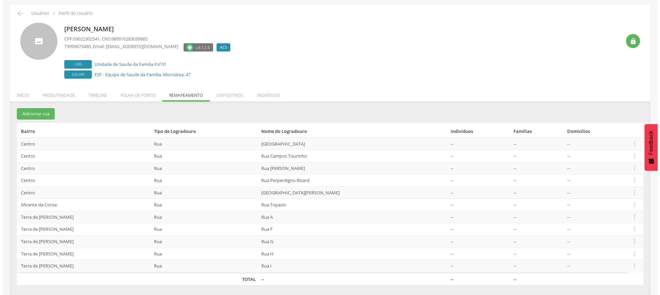
scroll to position [24, 0]
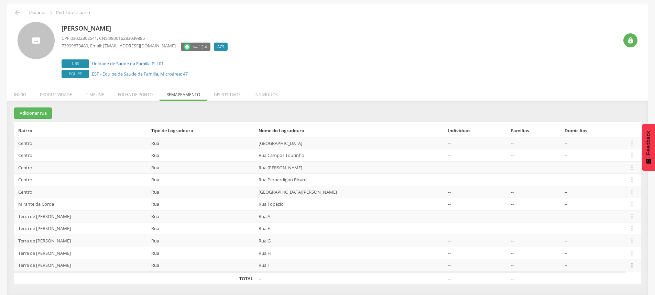
click at [630, 268] on icon "" at bounding box center [632, 266] width 8 height 8
click at [590, 230] on link "Alocar famílias" at bounding box center [608, 229] width 54 height 9
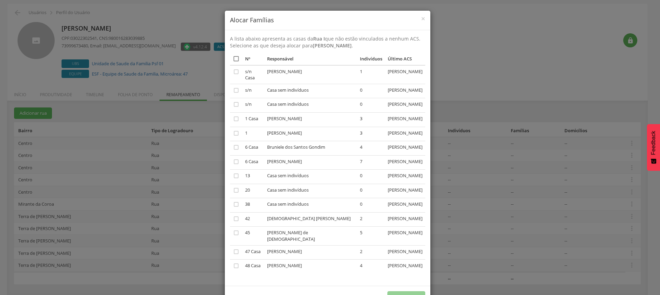
click at [233, 57] on icon "" at bounding box center [236, 58] width 7 height 7
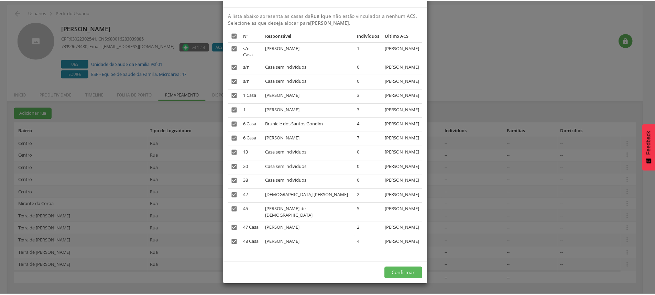
scroll to position [75, 0]
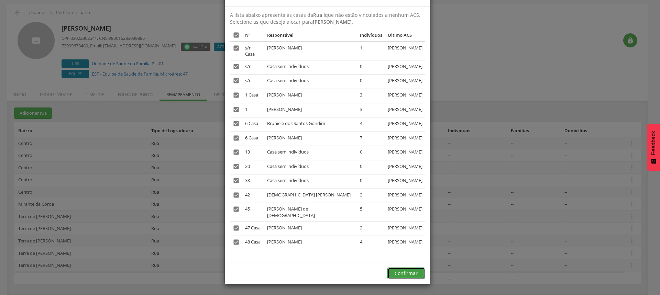
click at [408, 275] on button "Confirmar" at bounding box center [406, 274] width 38 height 12
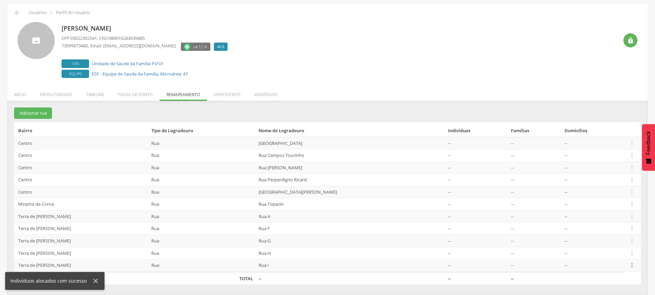
click at [630, 266] on icon "" at bounding box center [632, 266] width 8 height 8
click at [618, 257] on link "Desvincular ACS" at bounding box center [608, 255] width 54 height 9
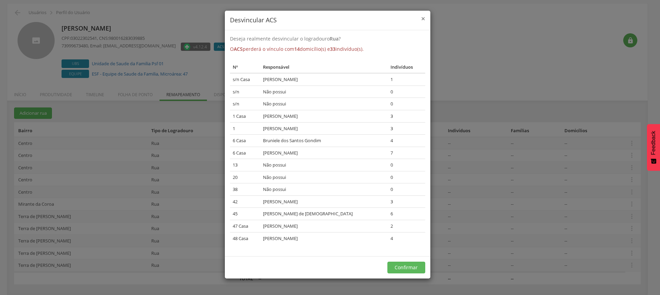
click at [422, 19] on span "×" at bounding box center [423, 19] width 4 height 10
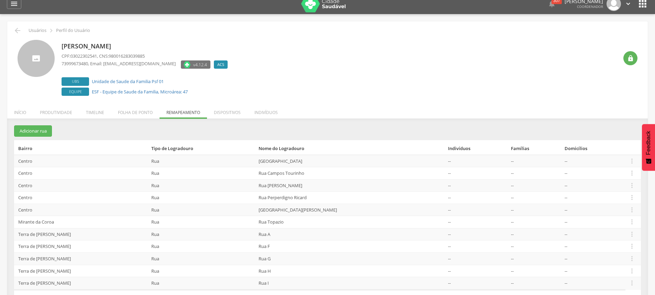
scroll to position [24, 0]
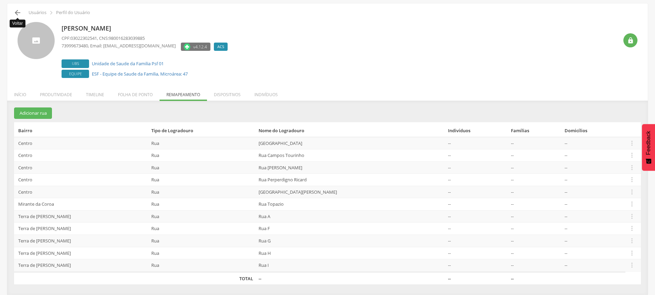
click at [17, 10] on icon "" at bounding box center [17, 13] width 8 height 8
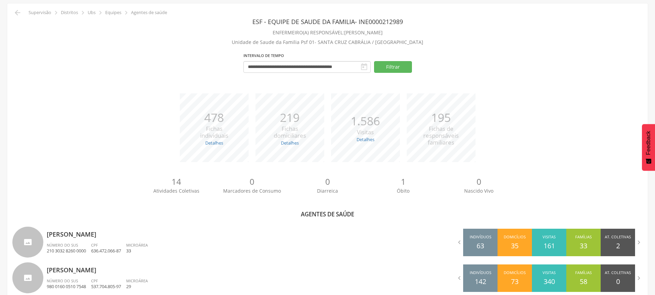
scroll to position [231, 0]
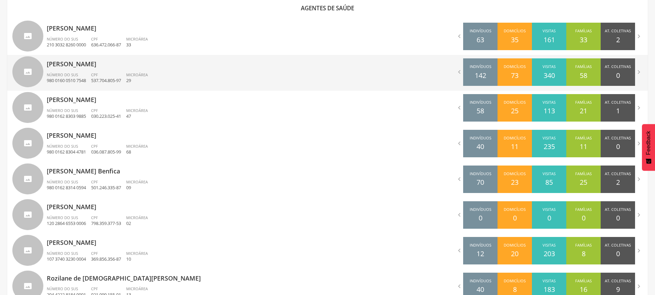
click at [82, 70] on div "[PERSON_NAME] Número do SUS 980 0160 0510 7548 CPF 537.704.805-97 Microárea 29" at bounding box center [185, 73] width 276 height 36
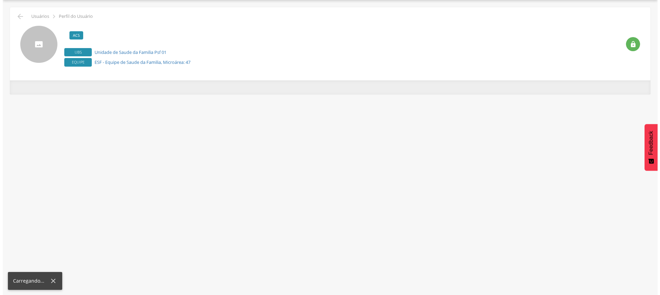
scroll to position [21, 0]
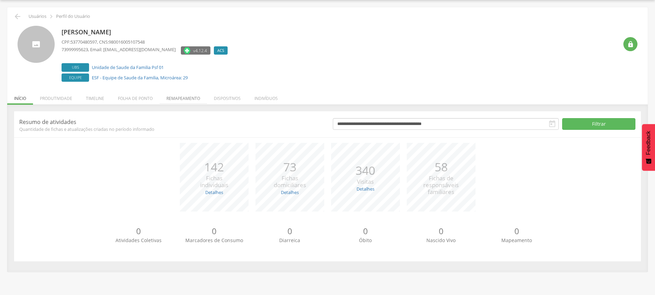
click at [174, 100] on li "Remapeamento" at bounding box center [182, 97] width 47 height 16
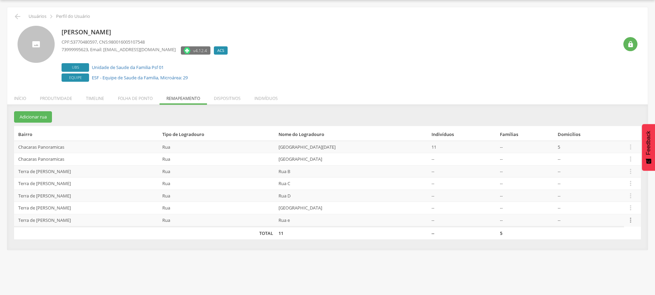
click at [633, 223] on icon "" at bounding box center [631, 221] width 8 height 8
click at [601, 214] on ul "Editar Alocar famílias Desalocar famílias Desvincular ACS" at bounding box center [606, 193] width 55 height 46
click at [632, 221] on icon "" at bounding box center [631, 221] width 8 height 8
click at [607, 211] on link "Desvincular ACS" at bounding box center [606, 209] width 54 height 9
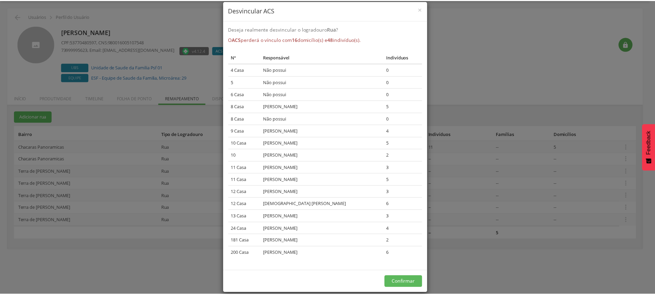
scroll to position [19, 0]
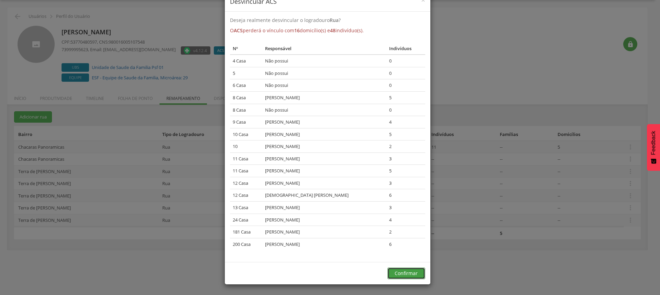
click at [404, 270] on button "Confirmar" at bounding box center [406, 274] width 38 height 12
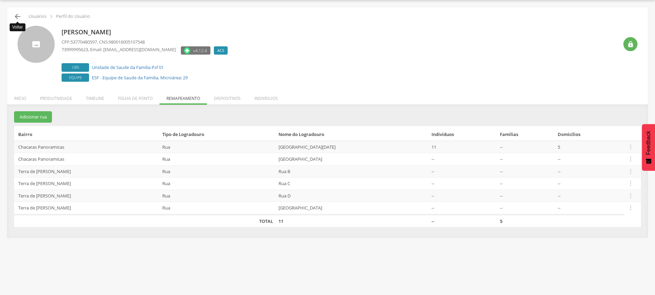
click at [16, 16] on icon "" at bounding box center [17, 16] width 8 height 8
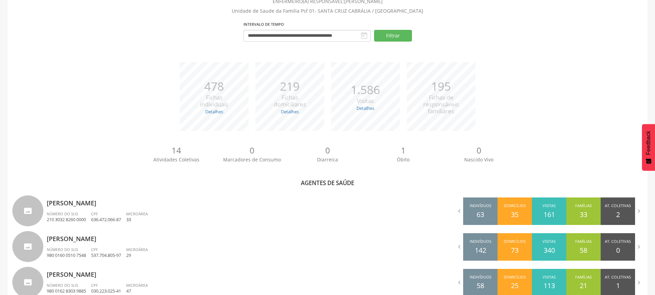
scroll to position [158, 0]
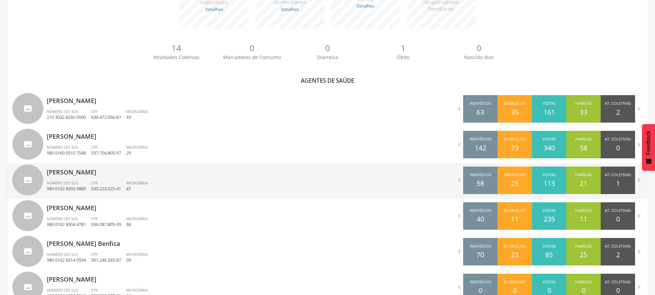
click at [78, 180] on div "Número do SUS 980 0162 8303 9885" at bounding box center [69, 186] width 44 height 12
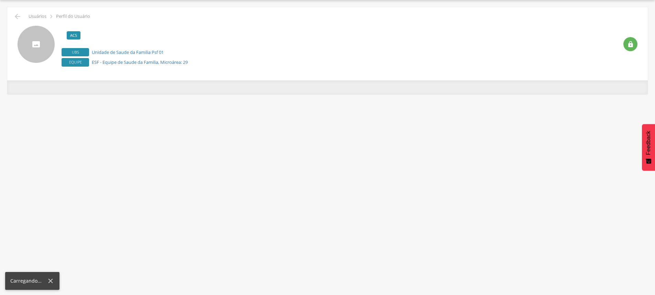
scroll to position [21, 0]
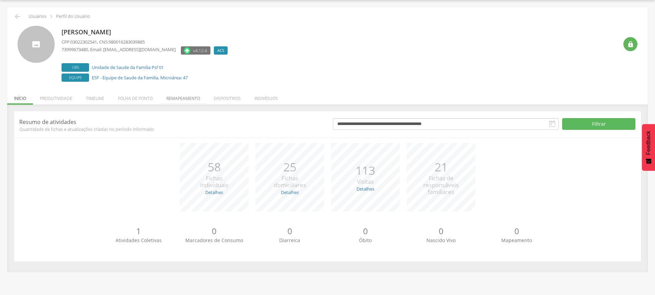
click at [184, 97] on li "Remapeamento" at bounding box center [182, 97] width 47 height 16
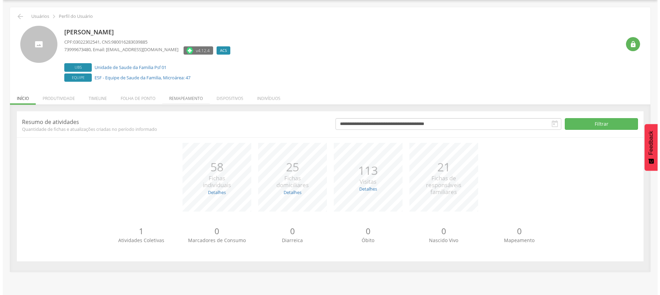
scroll to position [24, 0]
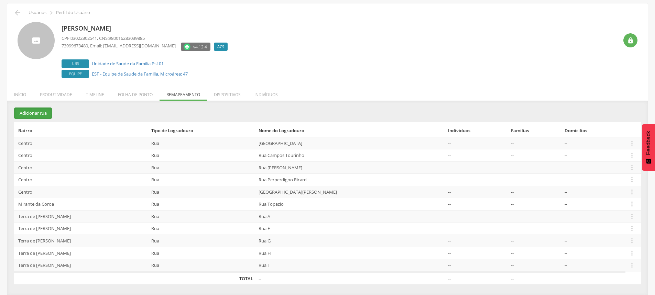
click at [38, 114] on button "Adicionar rua" at bounding box center [33, 113] width 38 height 11
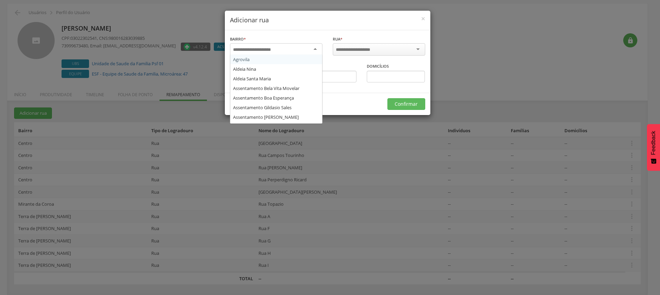
scroll to position [0, 0]
click at [299, 46] on div at bounding box center [276, 49] width 92 height 12
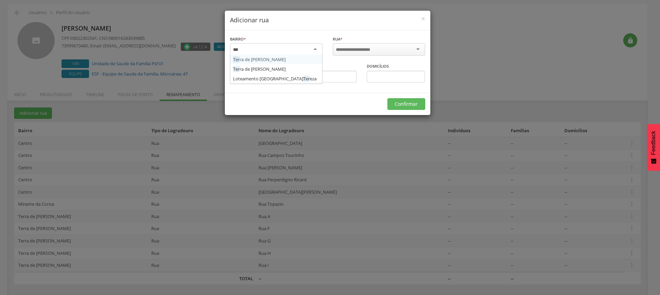
type input "****"
click at [388, 54] on div at bounding box center [379, 49] width 92 height 12
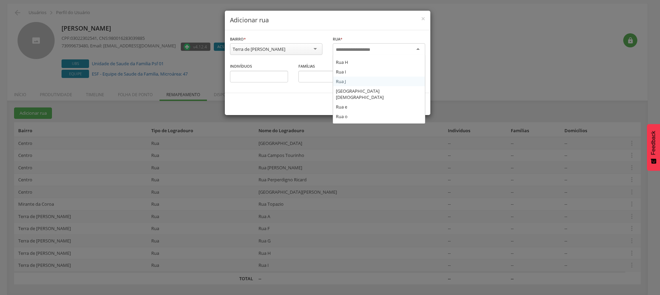
scroll to position [104, 0]
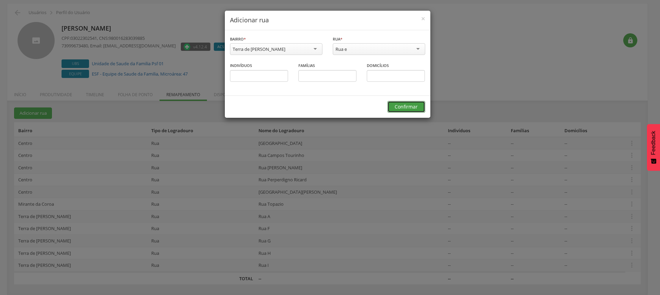
click at [419, 109] on button "Confirmar" at bounding box center [406, 107] width 38 height 12
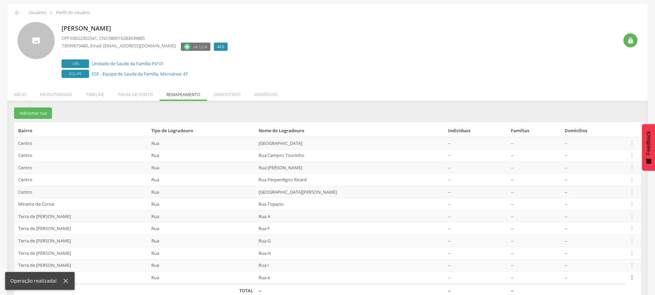
click at [632, 277] on icon "" at bounding box center [632, 278] width 8 height 8
click at [595, 242] on link "Alocar famílias" at bounding box center [608, 242] width 54 height 9
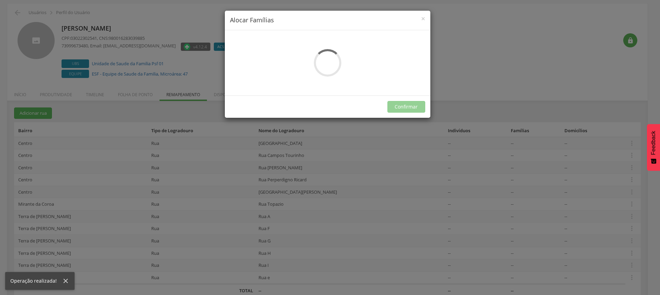
scroll to position [0, 0]
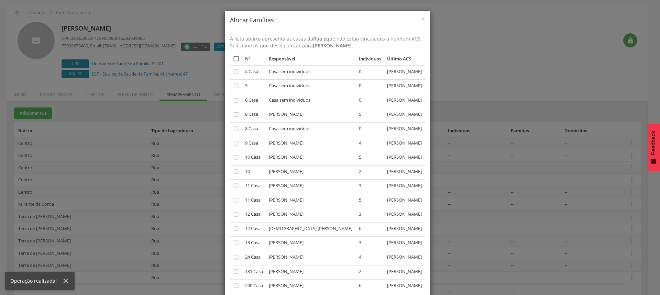
click at [235, 57] on icon "" at bounding box center [236, 58] width 7 height 7
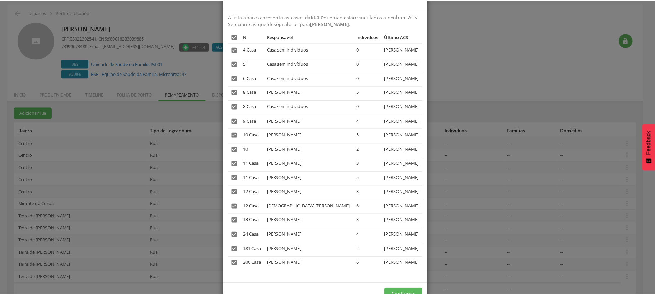
scroll to position [44, 0]
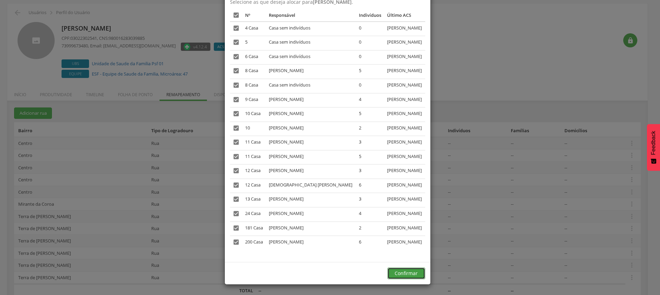
click at [405, 277] on button "Confirmar" at bounding box center [406, 274] width 38 height 12
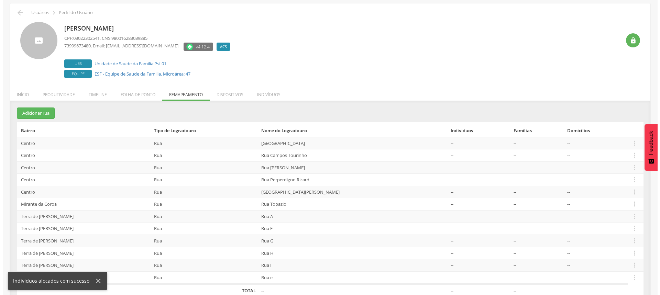
scroll to position [37, 0]
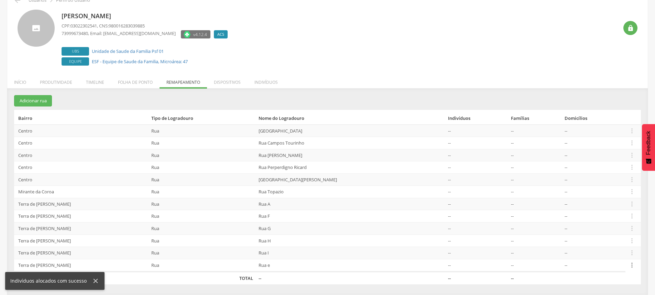
click at [631, 266] on icon "" at bounding box center [632, 266] width 8 height 8
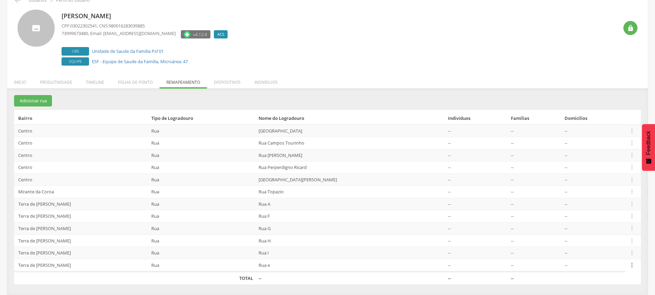
click at [631, 267] on icon "" at bounding box center [632, 266] width 8 height 8
click at [601, 254] on link "Desvincular ACS" at bounding box center [608, 254] width 54 height 9
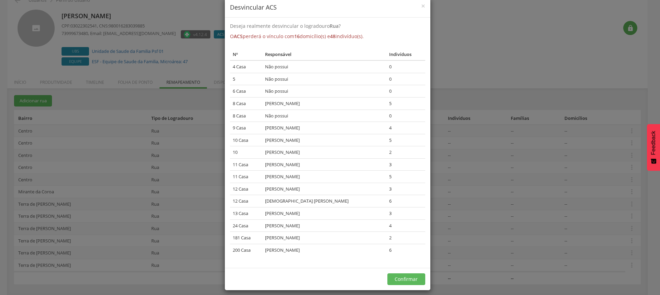
scroll to position [19, 0]
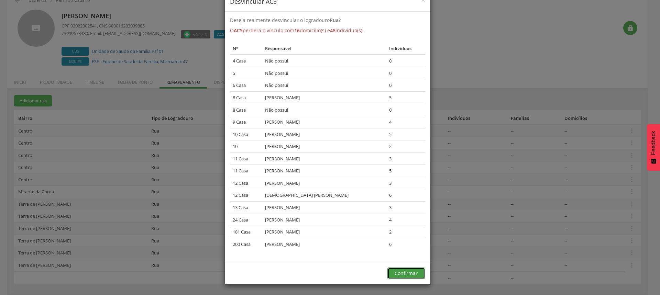
click at [416, 276] on button "Confirmar" at bounding box center [406, 274] width 38 height 12
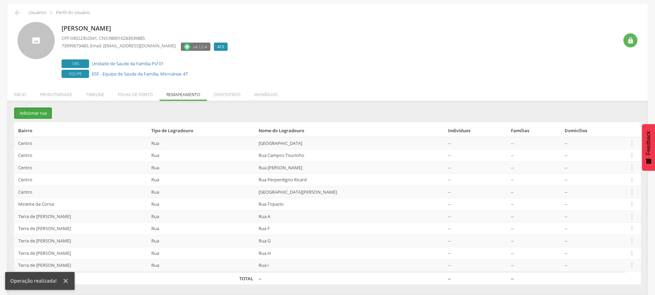
click at [38, 111] on button "Adicionar rua" at bounding box center [33, 113] width 38 height 11
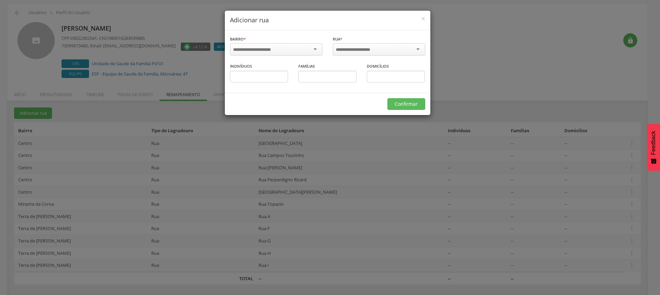
click at [277, 49] on input "select-one" at bounding box center [256, 50] width 47 height 6
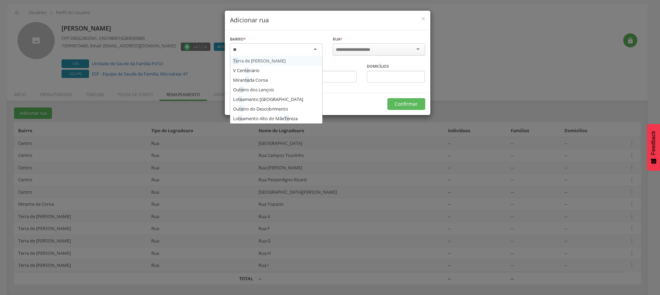
scroll to position [8, 0]
type input "****"
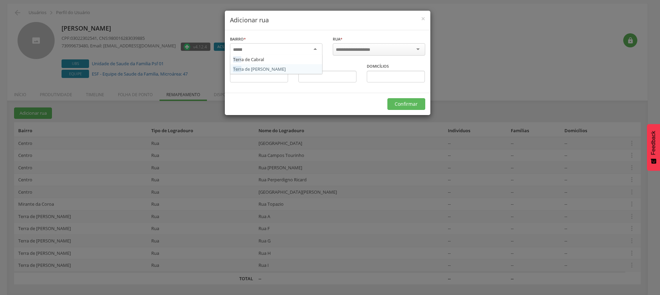
drag, startPoint x: 281, startPoint y: 70, endPoint x: 306, endPoint y: 72, distance: 24.8
click at [413, 48] on div at bounding box center [379, 49] width 92 height 12
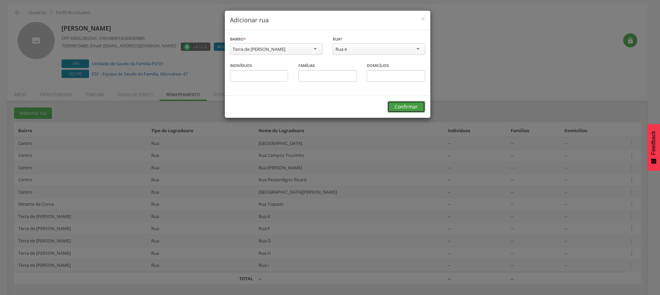
click at [412, 104] on button "Confirmar" at bounding box center [406, 107] width 38 height 12
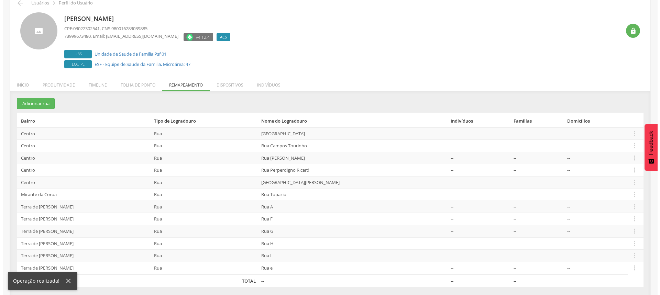
scroll to position [37, 0]
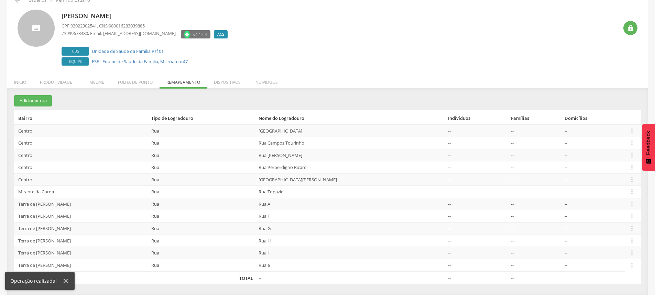
click at [635, 269] on td " Editar Alocar famílias Desalocar famílias Desvincular ACS" at bounding box center [632, 265] width 15 height 13
click at [631, 263] on icon "" at bounding box center [632, 266] width 8 height 8
click at [594, 225] on link "Editar" at bounding box center [608, 221] width 54 height 9
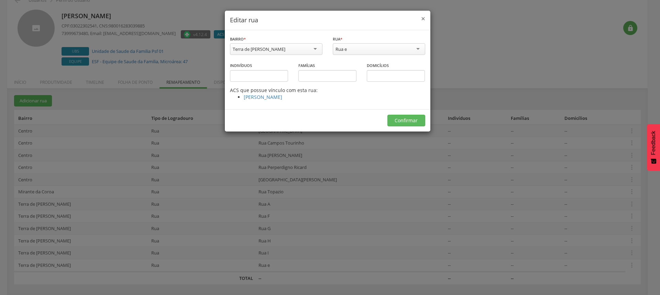
click at [424, 18] on span "×" at bounding box center [423, 19] width 4 height 10
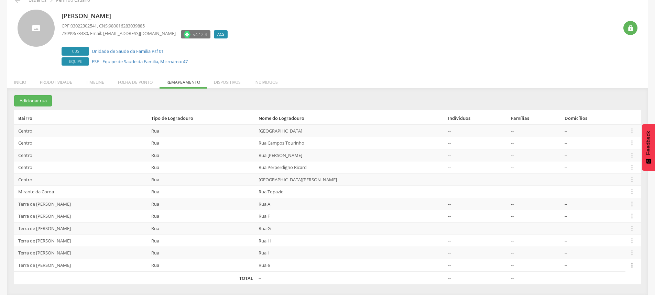
click at [629, 267] on icon "" at bounding box center [632, 266] width 8 height 8
click at [600, 230] on link "Alocar famílias" at bounding box center [608, 229] width 54 height 9
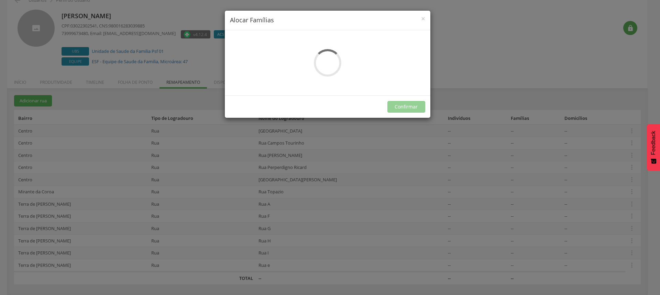
scroll to position [0, 0]
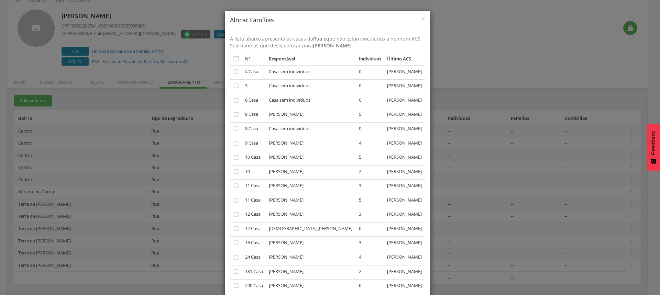
drag, startPoint x: 232, startPoint y: 58, endPoint x: 239, endPoint y: 61, distance: 8.0
click at [233, 58] on icon "" at bounding box center [236, 58] width 7 height 7
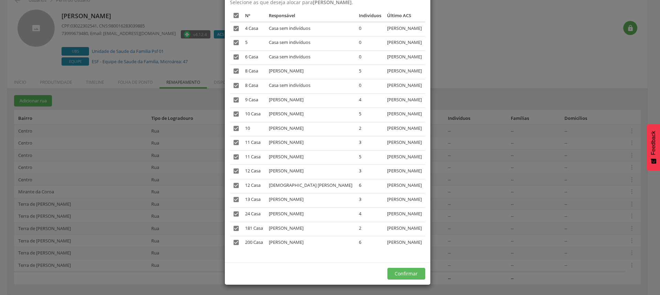
scroll to position [44, 0]
click at [411, 274] on button "Confirmar" at bounding box center [406, 274] width 38 height 12
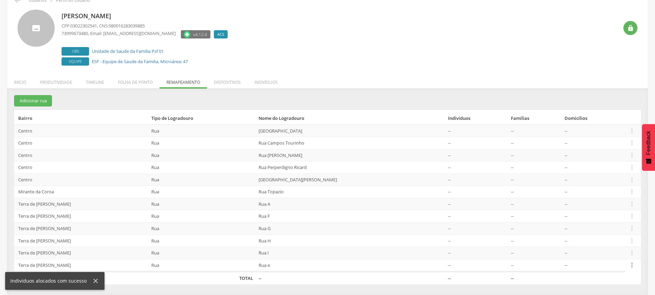
click at [629, 265] on icon "" at bounding box center [632, 266] width 8 height 8
click at [614, 254] on link "Desvincular ACS" at bounding box center [608, 254] width 54 height 9
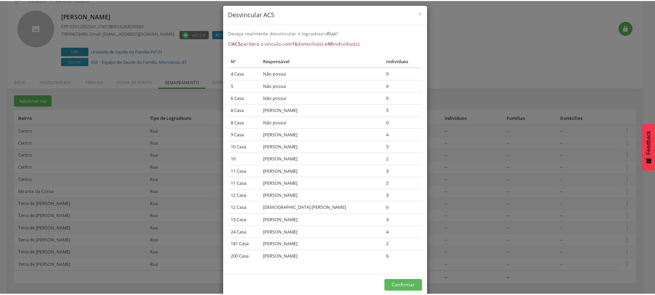
scroll to position [0, 0]
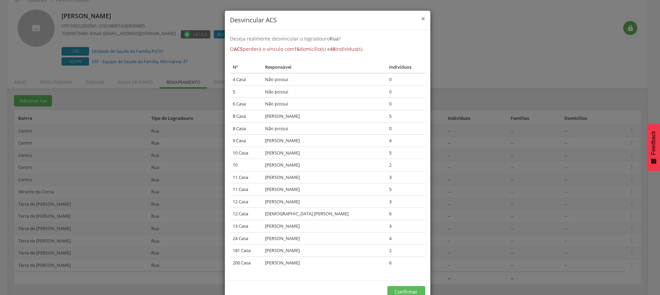
click at [421, 19] on span "×" at bounding box center [423, 19] width 4 height 10
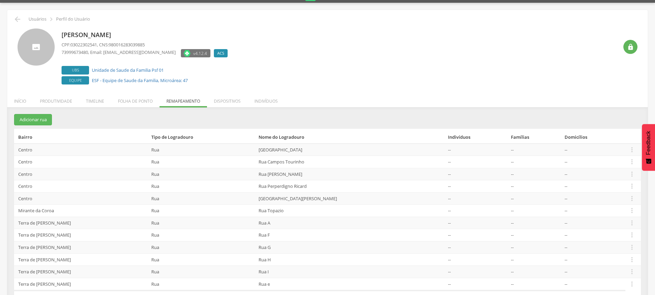
scroll to position [2, 0]
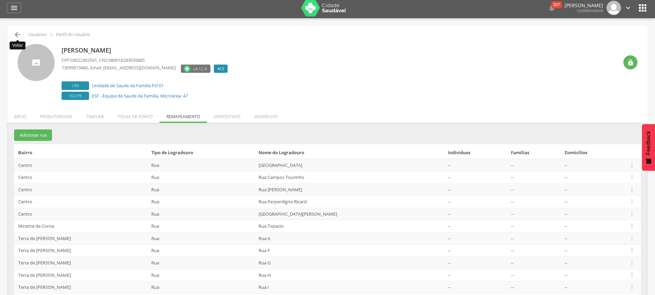
click at [15, 38] on icon "" at bounding box center [17, 35] width 8 height 8
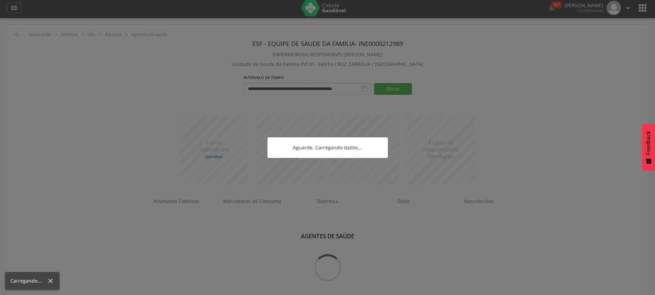
scroll to position [21, 0]
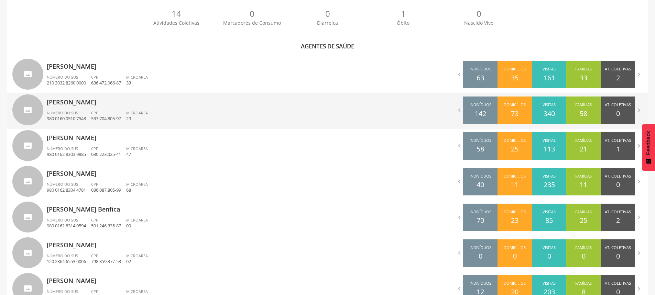
click at [69, 108] on div "[PERSON_NAME] Número do SUS 980 0160 0510 7548 CPF 537.704.805-97 Microárea 29" at bounding box center [185, 111] width 276 height 36
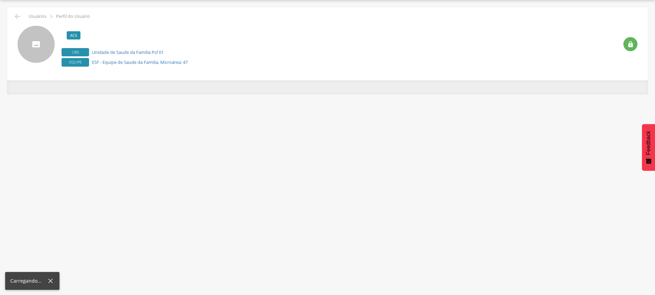
scroll to position [21, 0]
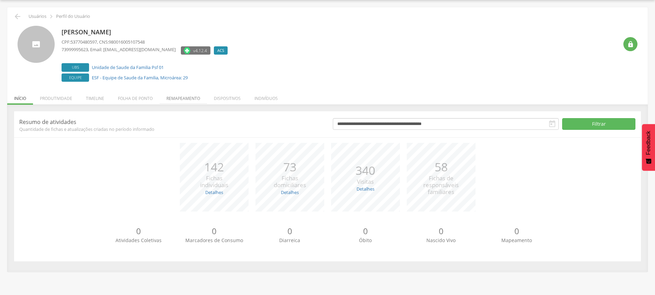
click at [181, 100] on li "Remapeamento" at bounding box center [182, 97] width 47 height 16
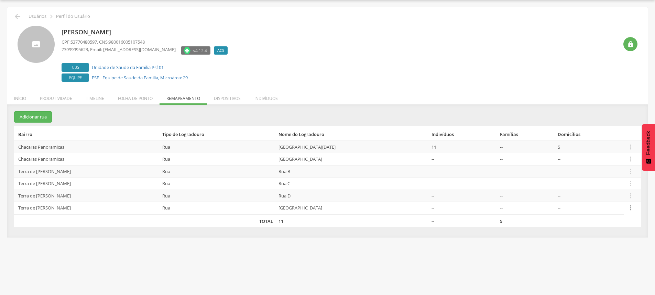
click at [632, 208] on icon "" at bounding box center [631, 208] width 8 height 8
click at [603, 195] on link "Desvincular ACS" at bounding box center [606, 197] width 54 height 9
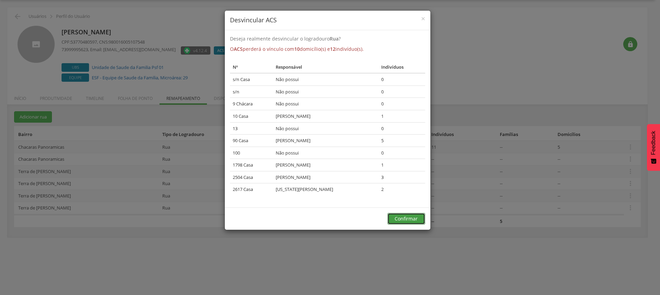
click at [411, 218] on button "Confirmar" at bounding box center [406, 219] width 38 height 12
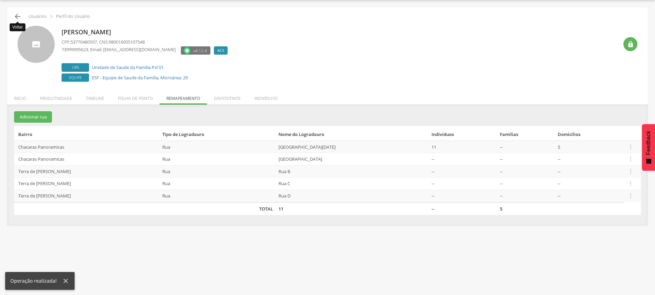
click at [16, 19] on icon "" at bounding box center [17, 16] width 8 height 8
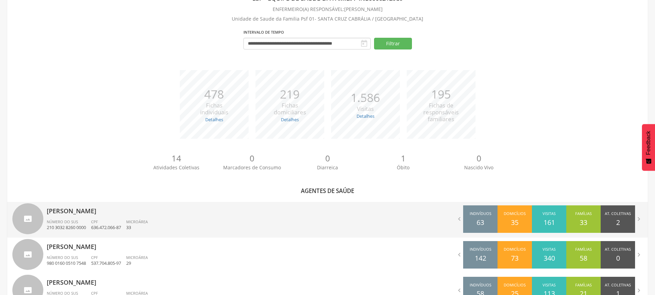
scroll to position [89, 0]
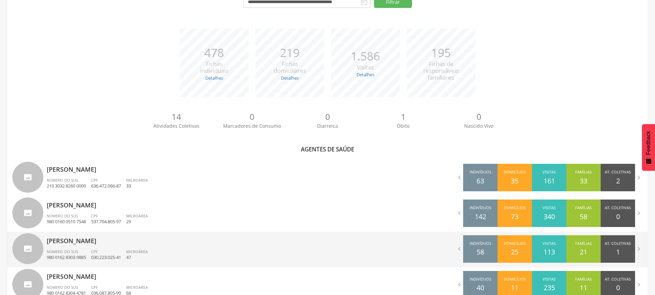
click at [77, 251] on span "Número do SUS" at bounding box center [62, 251] width 31 height 5
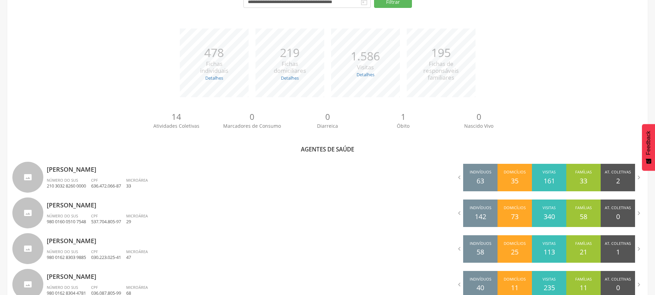
scroll to position [21, 0]
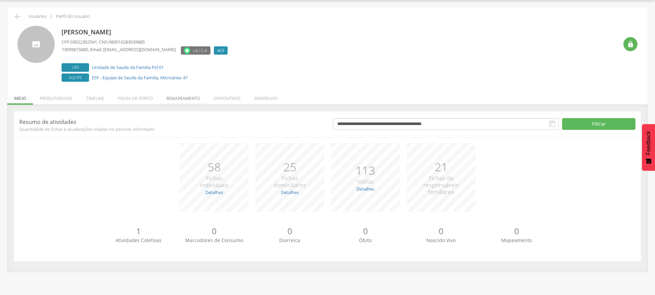
click at [182, 96] on li "Remapeamento" at bounding box center [182, 97] width 47 height 16
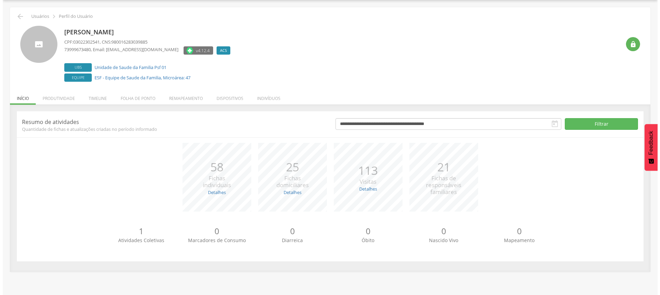
scroll to position [37, 0]
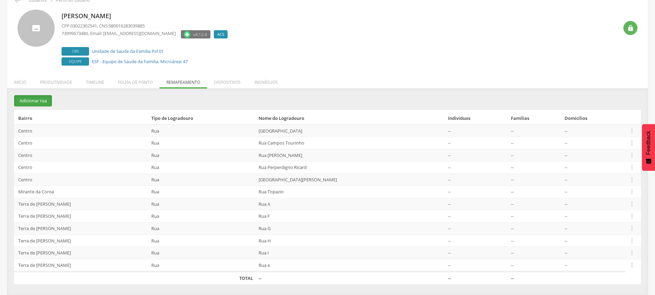
click at [35, 100] on button "Adicionar rua" at bounding box center [33, 100] width 38 height 11
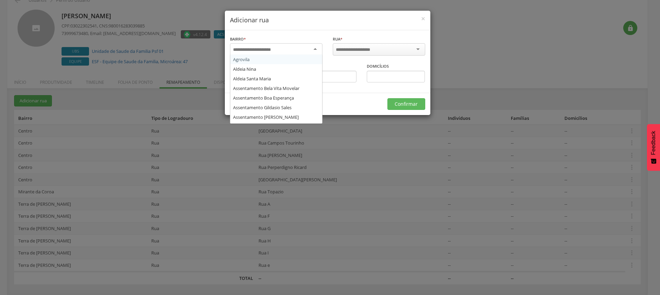
click at [264, 52] on input "select-one" at bounding box center [256, 50] width 47 height 6
type input "****"
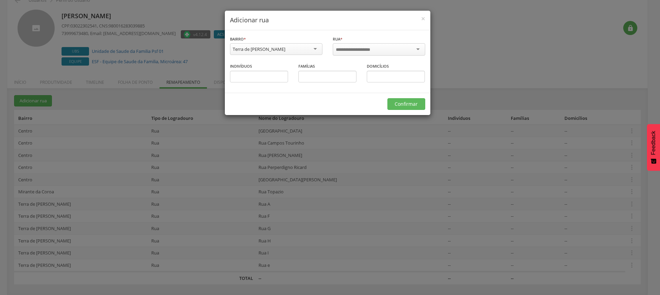
click at [373, 55] on div "Rua A Rua B Rua Ba Rua C Rua Cb Rua D Rua Ed Rua Estrada Velha da Tania Rua Est…" at bounding box center [379, 50] width 92 height 14
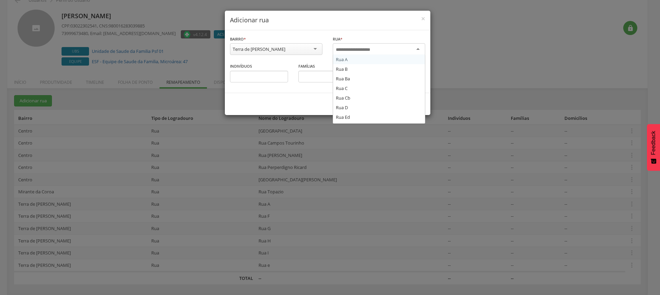
click at [373, 49] on input "select-one" at bounding box center [358, 50] width 44 height 6
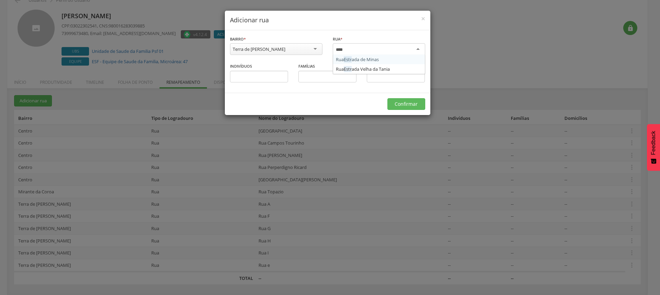
type input "*****"
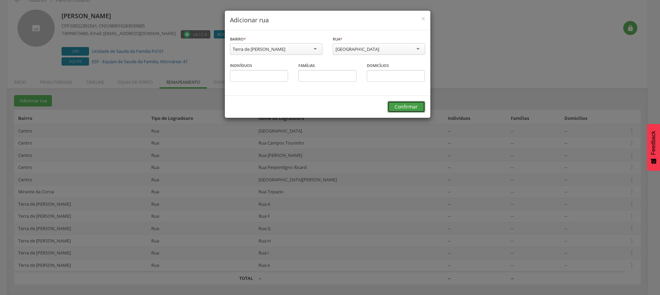
click at [408, 103] on button "Confirmar" at bounding box center [406, 107] width 38 height 12
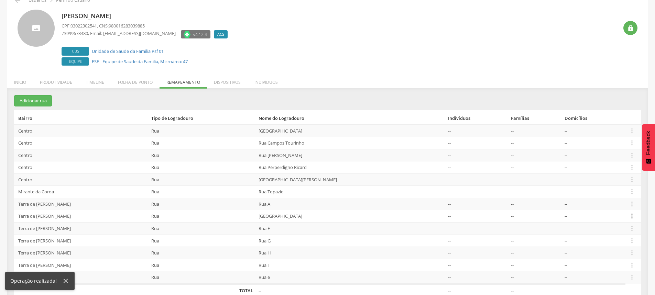
click at [631, 216] on icon "" at bounding box center [632, 216] width 8 height 8
click at [601, 206] on link "Desvincular ACS" at bounding box center [608, 205] width 54 height 9
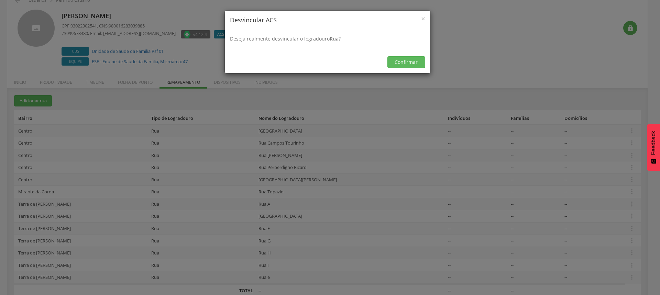
click at [420, 18] on h4 "Desvincular ACS" at bounding box center [327, 20] width 195 height 9
click at [423, 18] on span "×" at bounding box center [423, 19] width 4 height 10
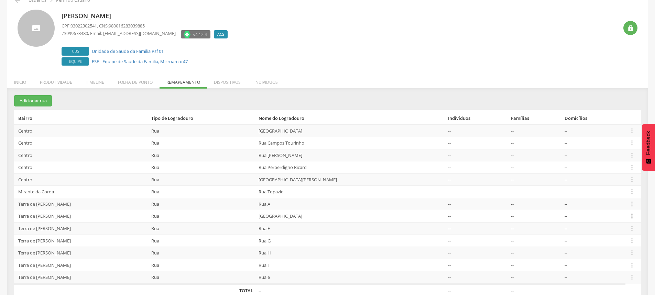
click at [629, 217] on icon "" at bounding box center [632, 216] width 8 height 8
click at [600, 180] on link "Alocar famílias" at bounding box center [608, 181] width 54 height 9
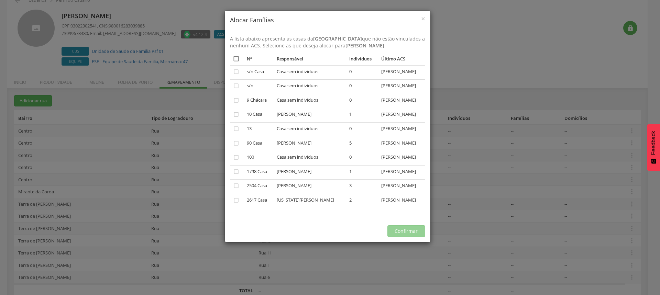
click at [234, 62] on icon "" at bounding box center [236, 58] width 7 height 7
click at [420, 236] on button "Confirmar" at bounding box center [406, 231] width 38 height 12
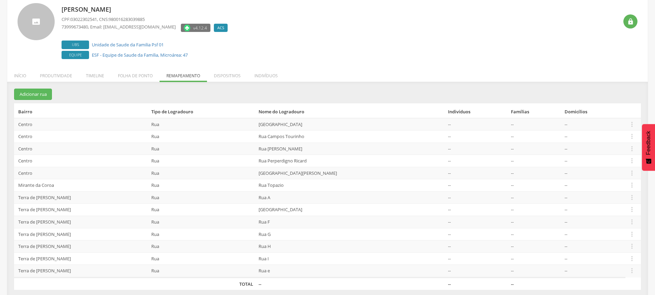
scroll to position [49, 0]
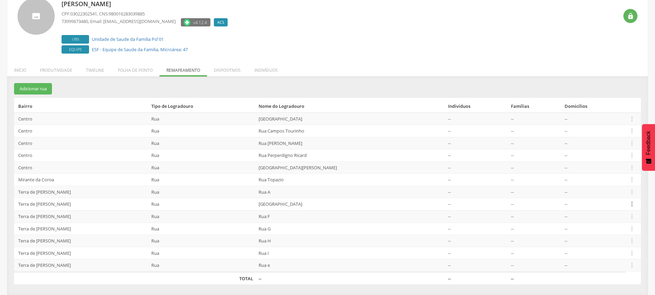
click at [629, 205] on icon "" at bounding box center [632, 204] width 8 height 8
click at [607, 194] on link "Desvincular ACS" at bounding box center [608, 193] width 54 height 9
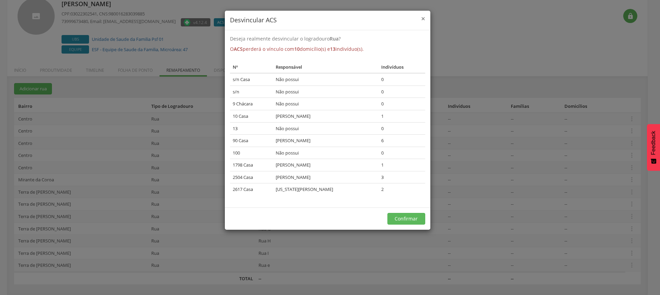
click at [422, 19] on span "×" at bounding box center [423, 19] width 4 height 10
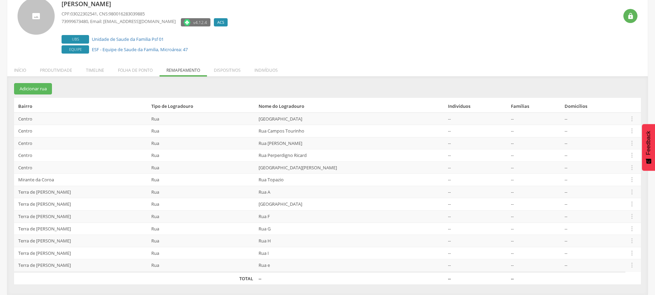
drag, startPoint x: 303, startPoint y: 280, endPoint x: 322, endPoint y: 47, distance: 234.5
click at [322, 47] on div "Josiane Ramos da Silva CPF: 03022302541 , CNS: 980016283039885 73999673480 , Em…" at bounding box center [340, 27] width 556 height 58
click at [629, 205] on icon "" at bounding box center [632, 204] width 8 height 8
click at [604, 195] on link "Desvincular ACS" at bounding box center [608, 193] width 54 height 9
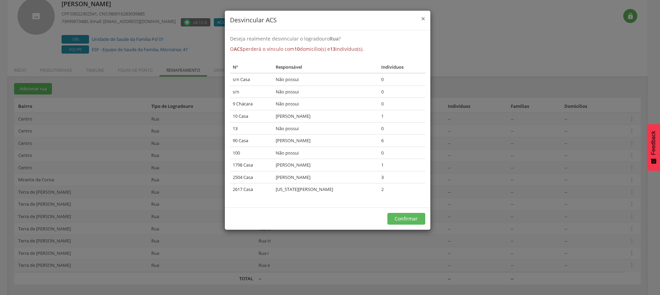
click at [424, 19] on span "×" at bounding box center [423, 19] width 4 height 10
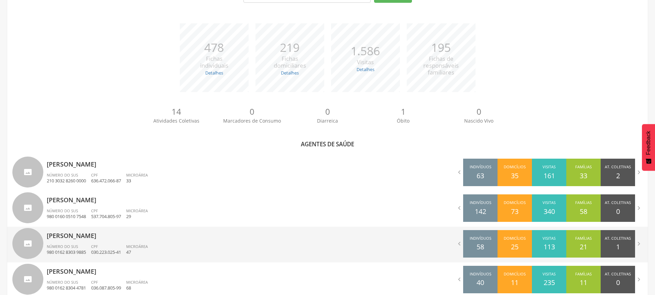
scroll to position [186, 0]
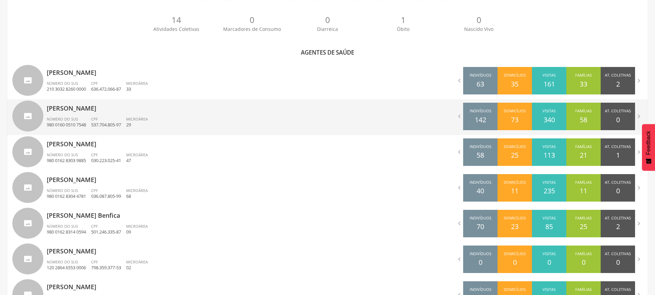
click at [74, 109] on p "[PERSON_NAME]" at bounding box center [185, 106] width 276 height 14
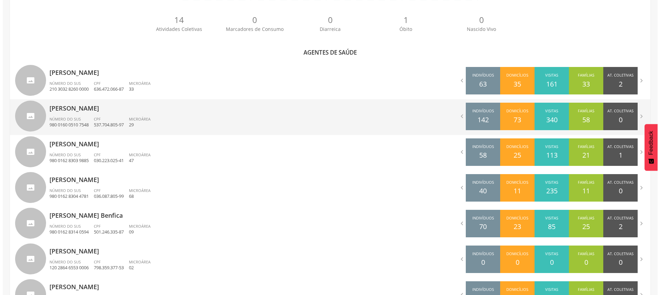
scroll to position [21, 0]
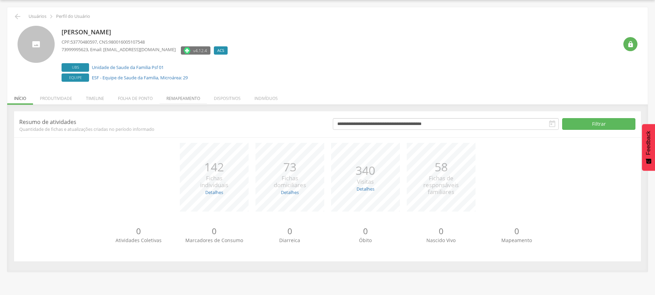
click at [196, 95] on li "Remapeamento" at bounding box center [182, 97] width 47 height 16
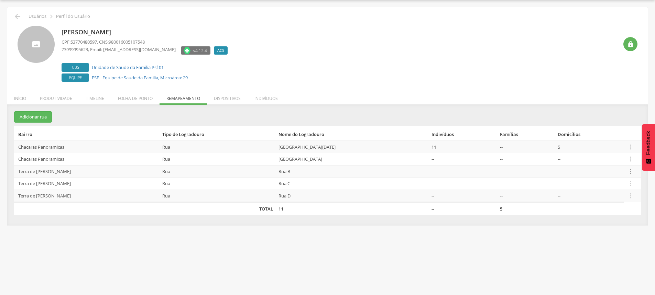
click at [629, 173] on icon "" at bounding box center [631, 172] width 8 height 8
click at [592, 146] on link "Desalocar famílias" at bounding box center [606, 144] width 54 height 9
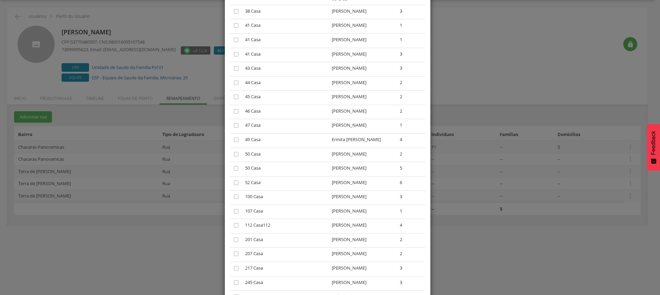
scroll to position [412, 0]
click at [234, 206] on icon "" at bounding box center [236, 209] width 7 height 7
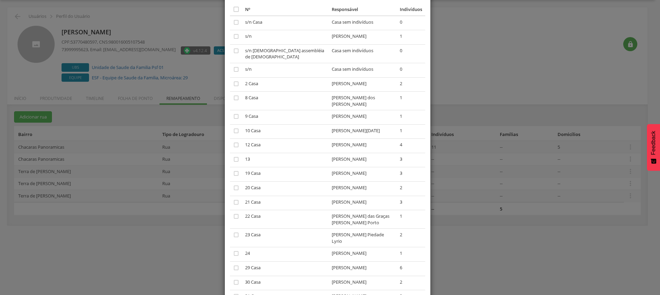
scroll to position [103, 0]
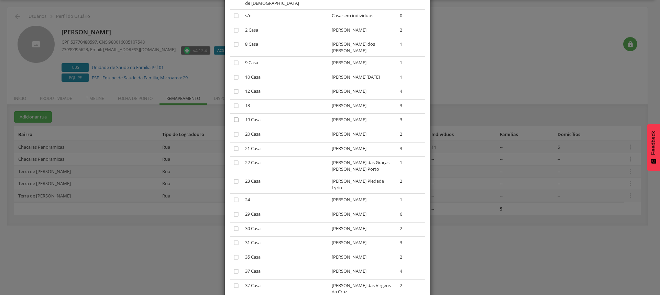
click at [235, 117] on icon "" at bounding box center [236, 120] width 7 height 7
click at [233, 159] on icon "" at bounding box center [236, 162] width 7 height 7
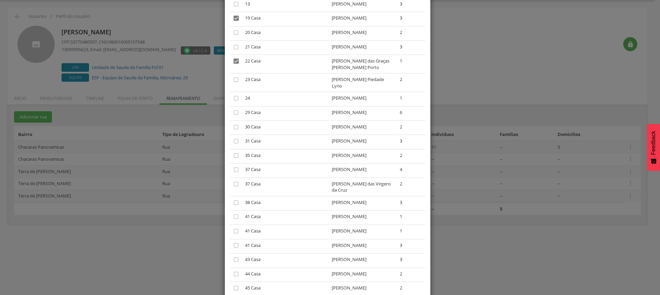
scroll to position [172, 0]
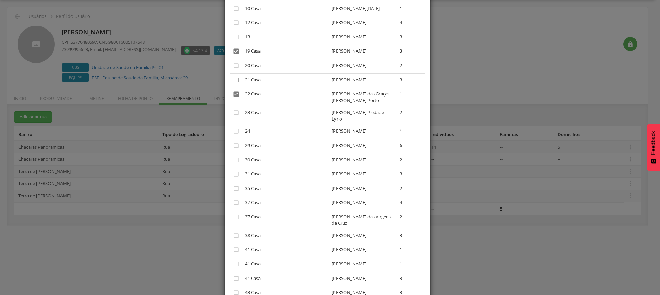
click at [233, 77] on icon "" at bounding box center [236, 80] width 7 height 7
click at [234, 109] on icon "" at bounding box center [236, 112] width 7 height 7
click at [233, 128] on icon "" at bounding box center [236, 131] width 7 height 7
click at [234, 34] on icon "" at bounding box center [236, 37] width 7 height 7
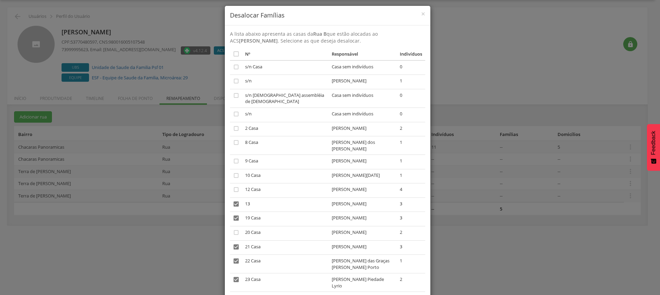
scroll to position [0, 0]
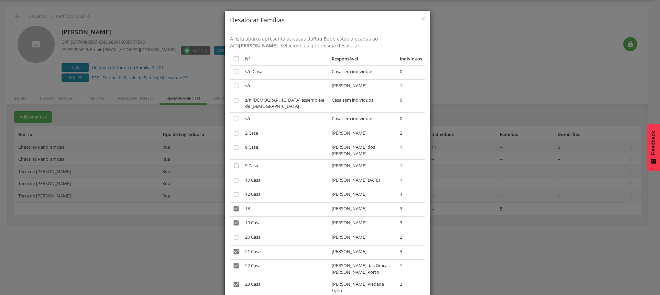
click at [233, 163] on icon "" at bounding box center [236, 166] width 7 height 7
click at [233, 85] on icon "" at bounding box center [236, 85] width 7 height 7
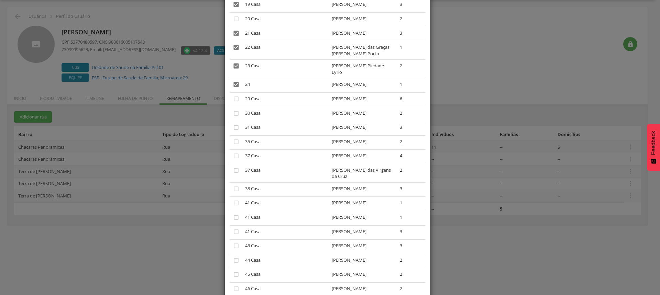
scroll to position [206, 0]
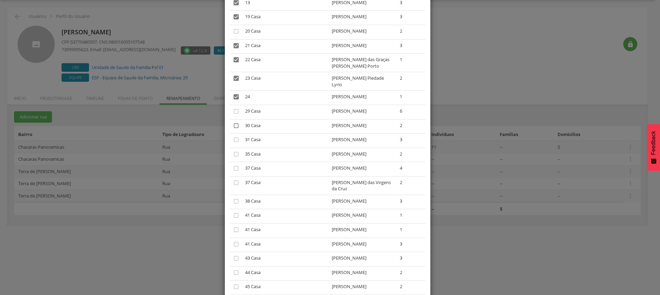
click at [233, 122] on icon "" at bounding box center [236, 125] width 7 height 7
click at [234, 136] on icon "" at bounding box center [236, 139] width 7 height 7
click at [233, 179] on icon "" at bounding box center [236, 182] width 7 height 7
click at [235, 165] on icon "" at bounding box center [236, 168] width 7 height 7
click at [235, 198] on icon "" at bounding box center [236, 201] width 7 height 7
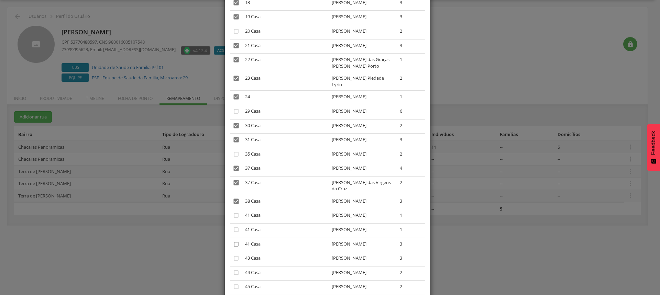
click at [233, 241] on icon "" at bounding box center [236, 244] width 7 height 7
click at [233, 226] on icon "" at bounding box center [236, 229] width 7 height 7
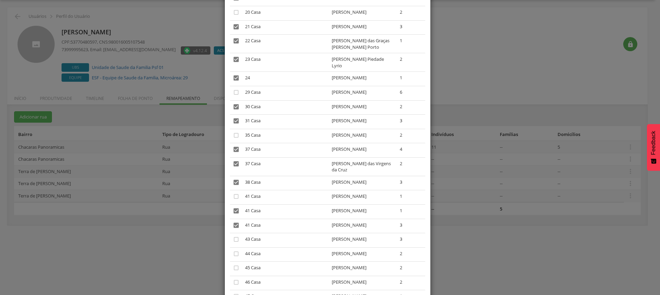
scroll to position [241, 0]
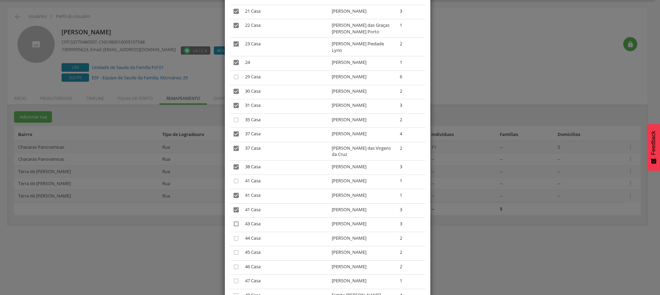
click at [233, 221] on icon "" at bounding box center [236, 224] width 7 height 7
click at [236, 235] on icon "" at bounding box center [236, 238] width 7 height 7
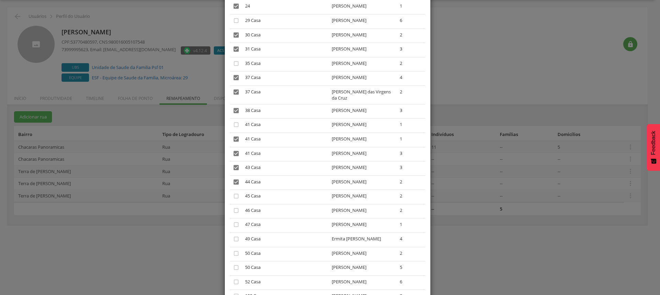
scroll to position [309, 0]
click at [234, 252] on icon "" at bounding box center [236, 255] width 7 height 7
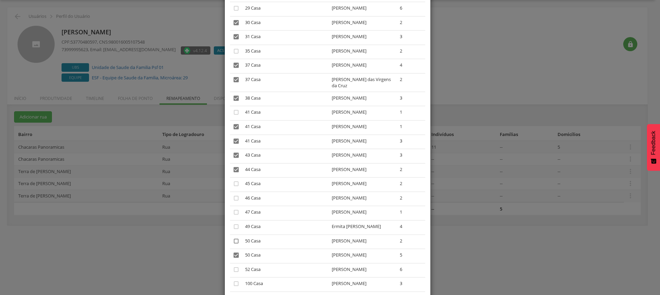
click at [233, 238] on icon "" at bounding box center [236, 241] width 7 height 7
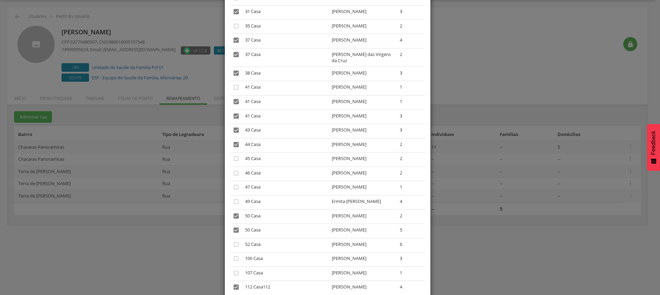
scroll to position [344, 0]
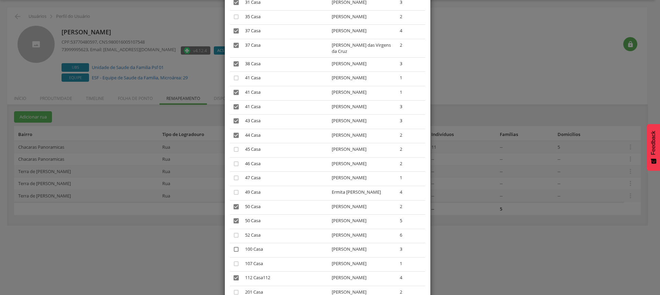
click at [233, 246] on icon "" at bounding box center [236, 249] width 7 height 7
click at [234, 289] on icon "" at bounding box center [236, 292] width 7 height 7
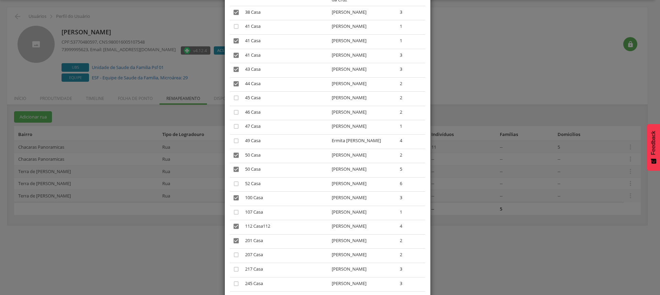
scroll to position [412, 0]
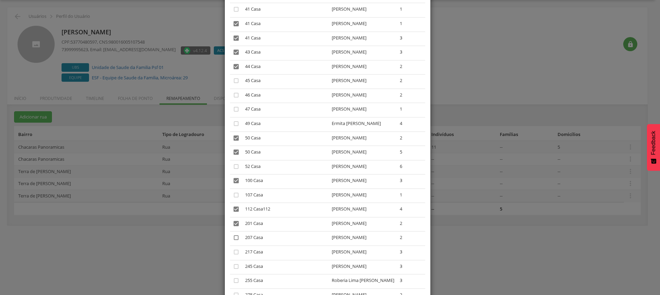
click at [234, 234] on icon "" at bounding box center [236, 237] width 7 height 7
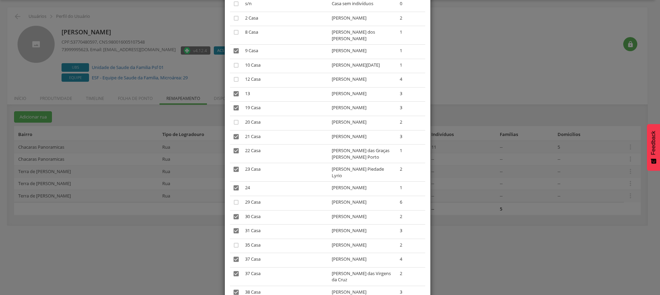
scroll to position [137, 0]
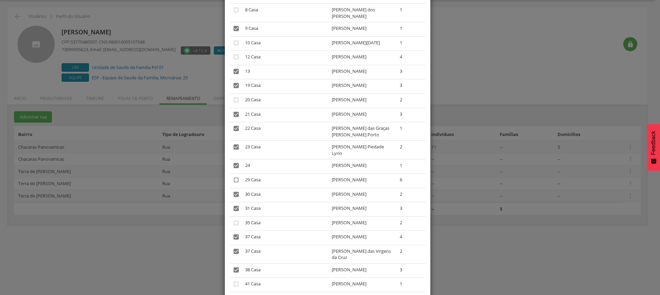
click at [234, 177] on icon "" at bounding box center [236, 180] width 7 height 7
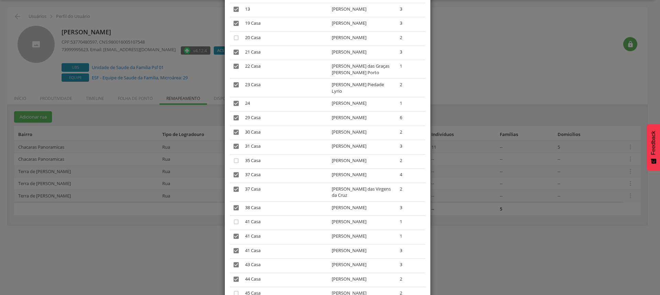
scroll to position [206, 0]
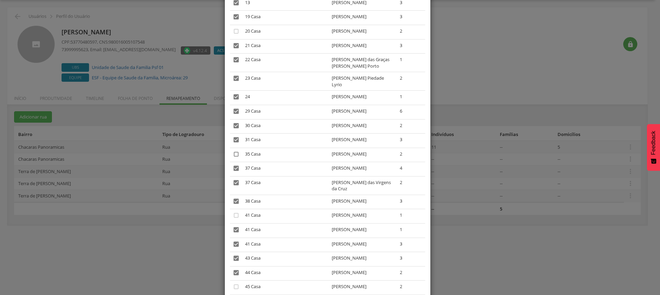
click at [233, 151] on icon "" at bounding box center [236, 154] width 7 height 7
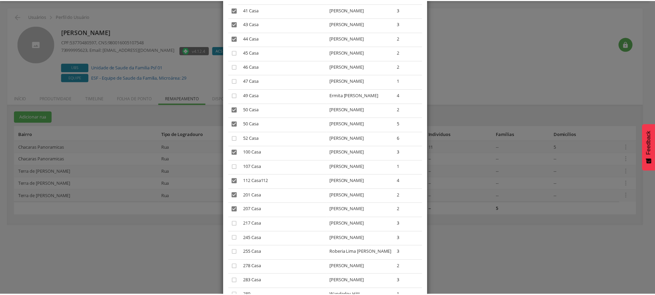
scroll to position [486, 0]
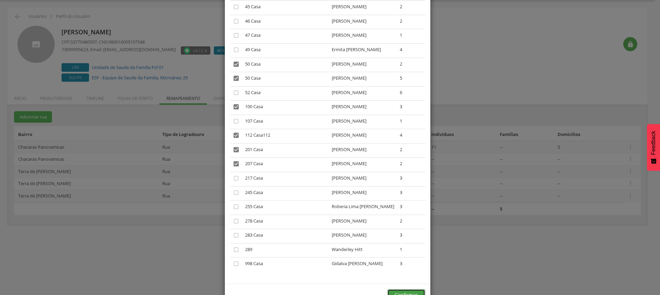
click at [406, 289] on button "Confirmar" at bounding box center [406, 295] width 38 height 12
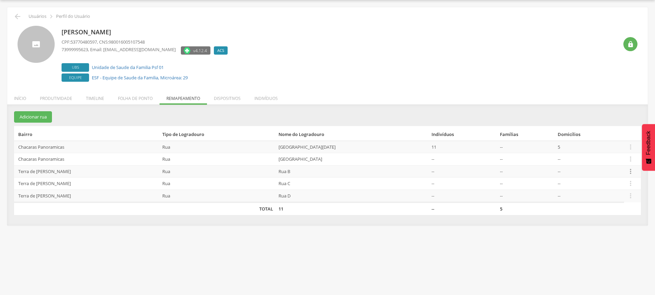
click at [631, 170] on icon "" at bounding box center [631, 172] width 8 height 8
click at [18, 15] on icon "" at bounding box center [17, 16] width 8 height 8
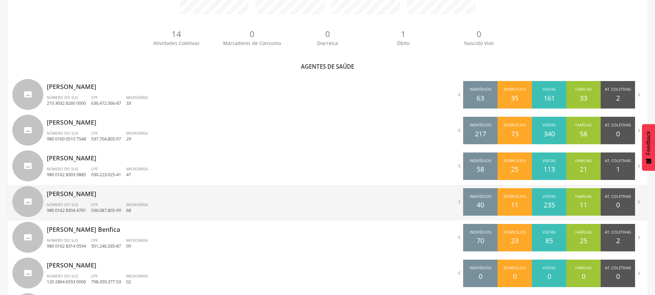
scroll to position [192, 0]
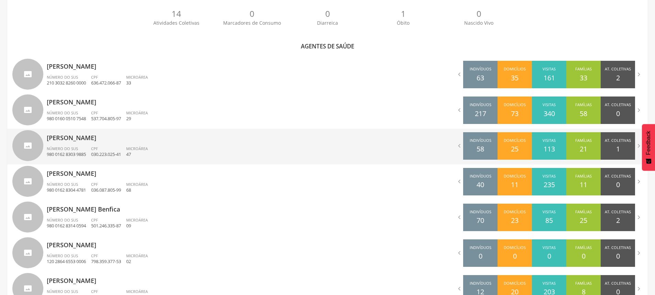
click at [86, 143] on div "Josiane Ramos da Silva Número do SUS 980 0162 8303 9885 CPF 030.223.025-41 Micr…" at bounding box center [185, 147] width 276 height 36
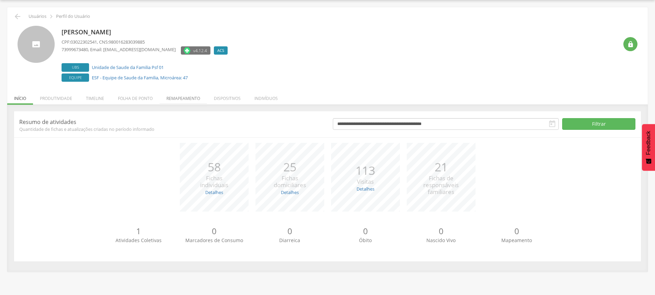
click at [178, 97] on li "Remapeamento" at bounding box center [182, 97] width 47 height 16
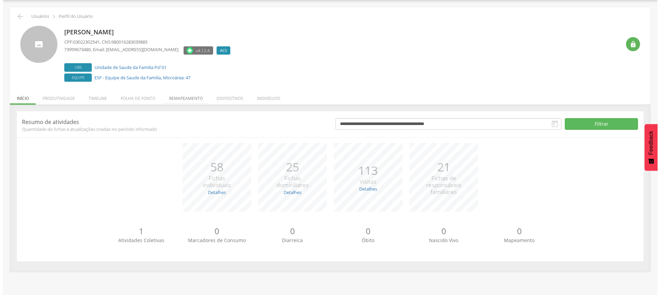
scroll to position [49, 0]
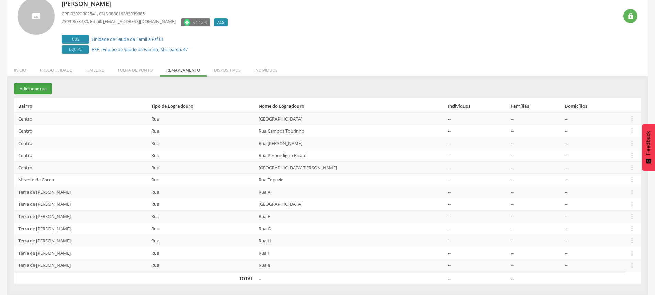
click at [26, 94] on button "Adicionar rua" at bounding box center [33, 88] width 38 height 11
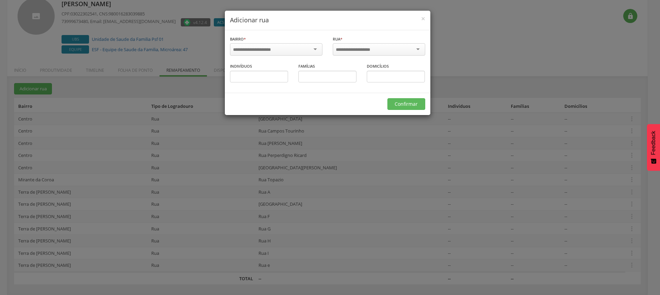
click at [271, 47] on input "select-one" at bounding box center [256, 50] width 47 height 6
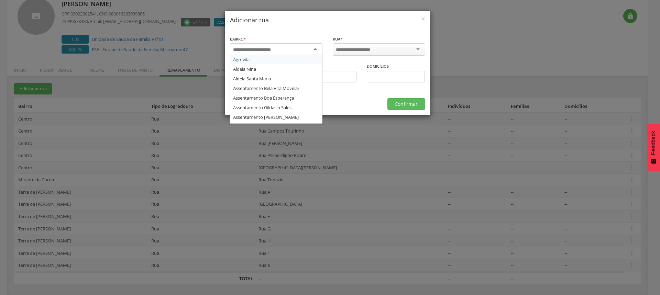
scroll to position [0, 0]
type input "****"
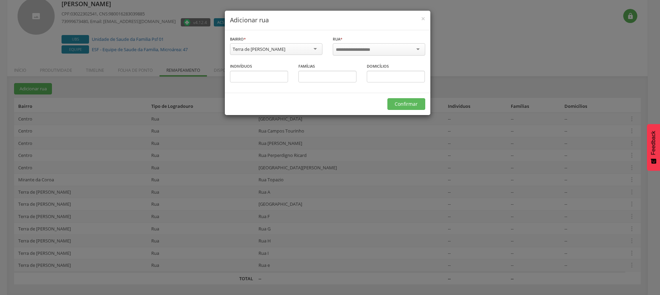
click at [362, 49] on input "select-one" at bounding box center [358, 50] width 44 height 6
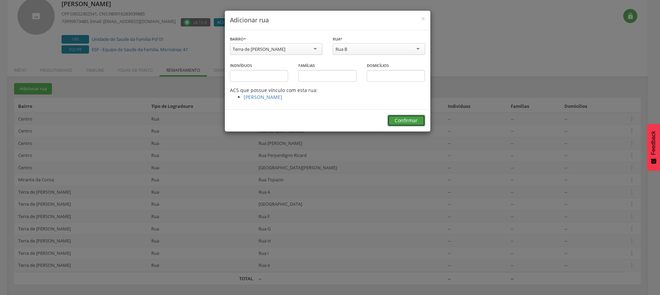
click at [411, 123] on button "Confirmar" at bounding box center [406, 121] width 38 height 12
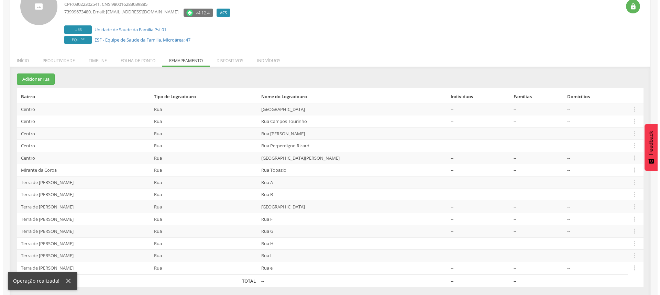
scroll to position [61, 0]
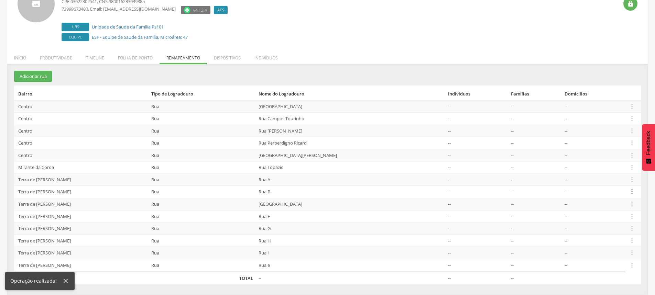
click at [628, 190] on icon "" at bounding box center [632, 192] width 8 height 8
click at [625, 189] on td " Editar Alocar famílias Desalocar famílias Desvincular ACS" at bounding box center [632, 192] width 15 height 12
click at [632, 192] on icon "" at bounding box center [632, 192] width 8 height 8
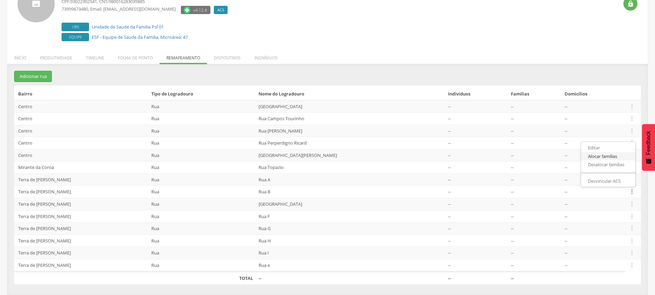
click at [603, 158] on link "Alocar famílias" at bounding box center [608, 156] width 54 height 9
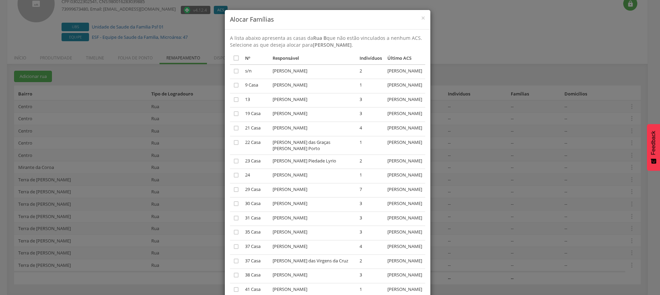
scroll to position [0, 0]
click at [234, 59] on icon "" at bounding box center [236, 58] width 7 height 7
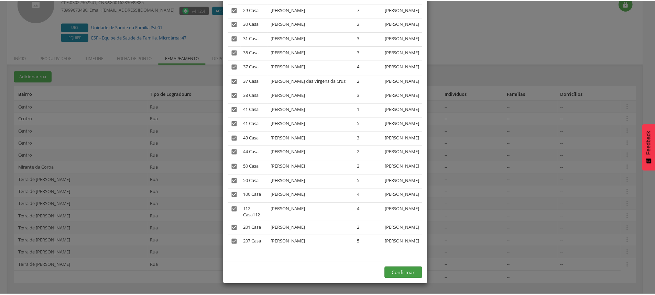
scroll to position [280, 0]
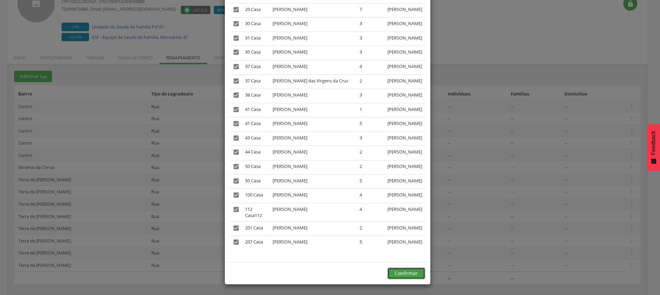
click at [407, 273] on button "Confirmar" at bounding box center [406, 274] width 38 height 12
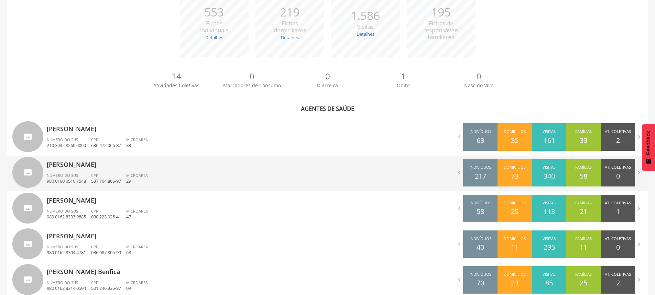
click at [84, 173] on div "Número do SUS 980 0160 0510 7548" at bounding box center [69, 179] width 44 height 12
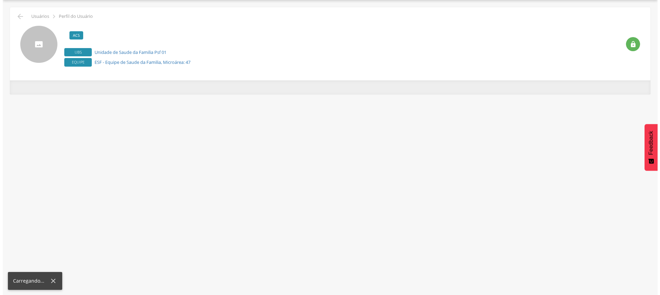
scroll to position [21, 0]
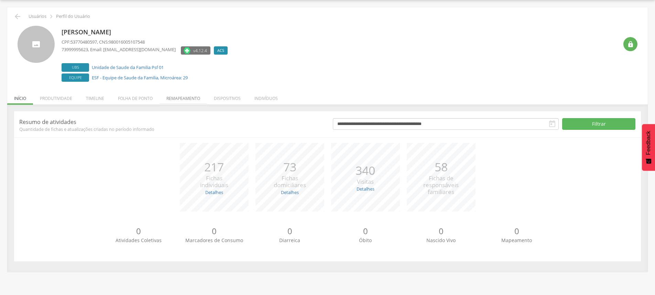
click at [195, 97] on li "Remapeamento" at bounding box center [182, 97] width 47 height 16
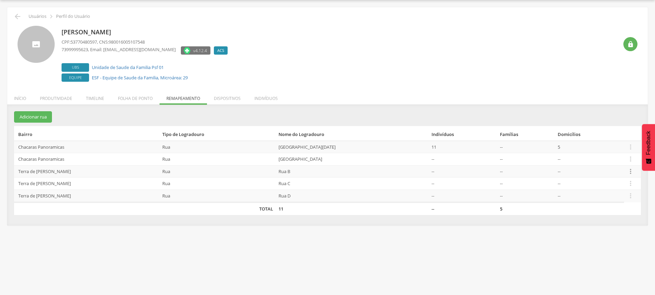
click at [631, 171] on icon "" at bounding box center [631, 172] width 8 height 8
click at [598, 144] on link "Desalocar famílias" at bounding box center [606, 144] width 54 height 9
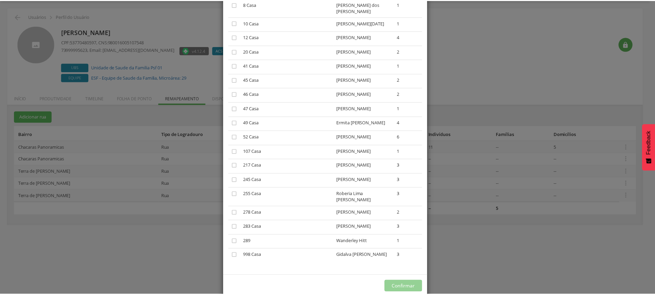
scroll to position [129, 0]
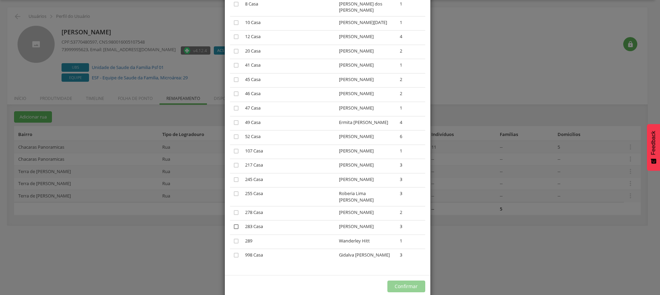
click at [233, 223] on icon "" at bounding box center [236, 226] width 7 height 7
click at [406, 281] on button "Confirmar" at bounding box center [406, 287] width 38 height 12
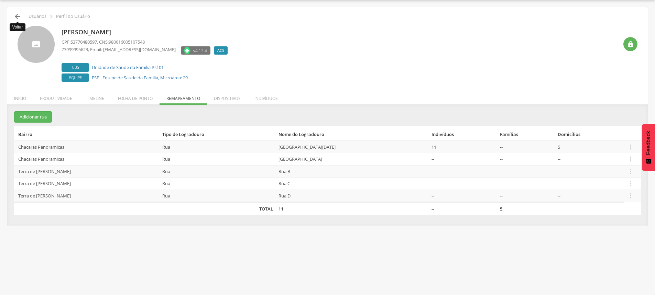
click at [17, 17] on icon "" at bounding box center [17, 16] width 8 height 8
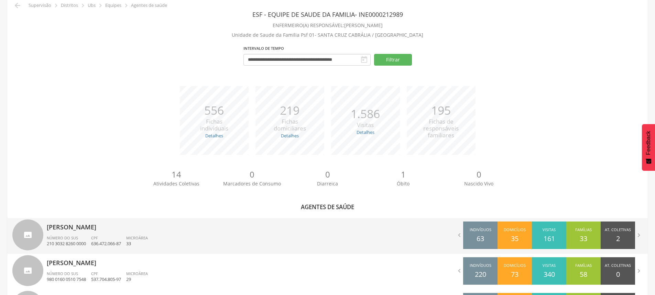
scroll to position [192, 0]
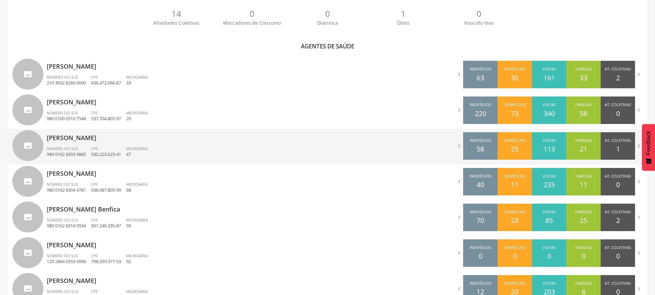
click at [151, 143] on div "Josiane Ramos da Silva Número do SUS 980 0162 8303 9885 CPF 030.223.025-41 Micr…" at bounding box center [185, 147] width 276 height 36
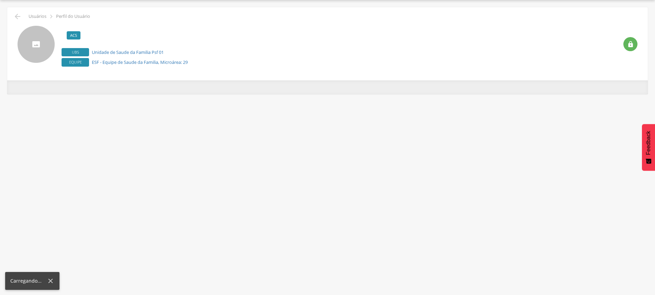
scroll to position [21, 0]
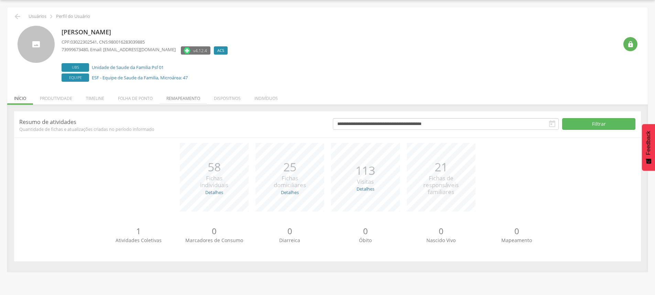
click at [189, 97] on li "Remapeamento" at bounding box center [182, 97] width 47 height 16
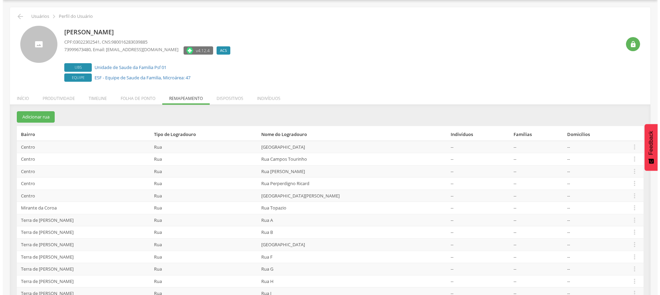
scroll to position [61, 0]
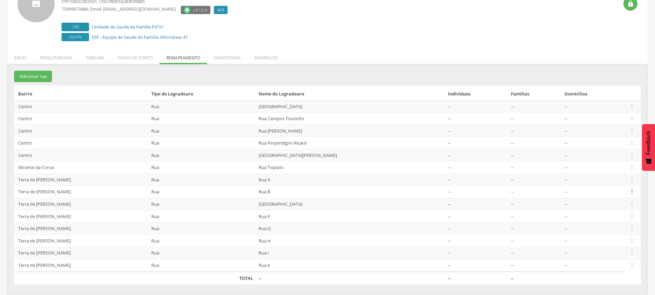
click at [632, 193] on icon "" at bounding box center [632, 192] width 8 height 8
click at [601, 159] on link "Alocar famílias" at bounding box center [608, 156] width 54 height 9
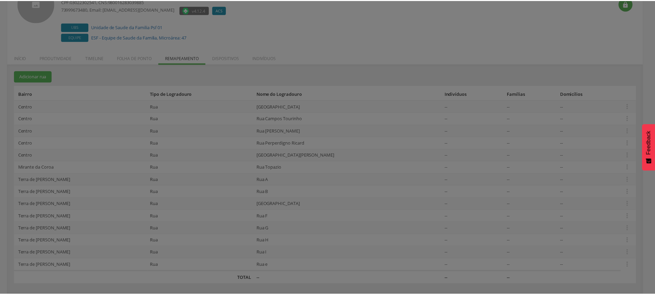
scroll to position [0, 0]
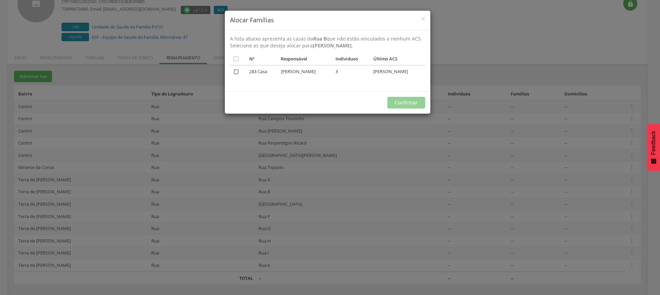
click at [237, 70] on icon "" at bounding box center [236, 71] width 7 height 7
click at [411, 105] on button "Confirmar" at bounding box center [406, 103] width 38 height 12
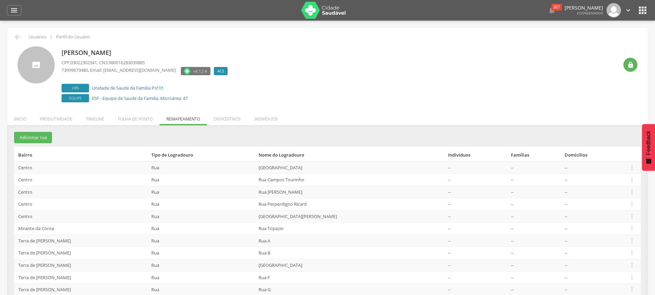
click at [272, 120] on li "Indivíduos" at bounding box center [265, 117] width 37 height 16
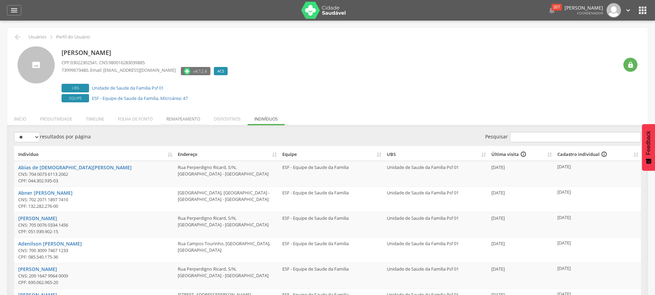
click at [188, 120] on li "Remapeamento" at bounding box center [182, 117] width 47 height 16
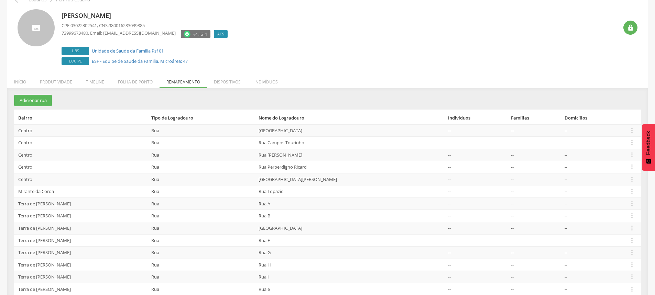
scroll to position [61, 0]
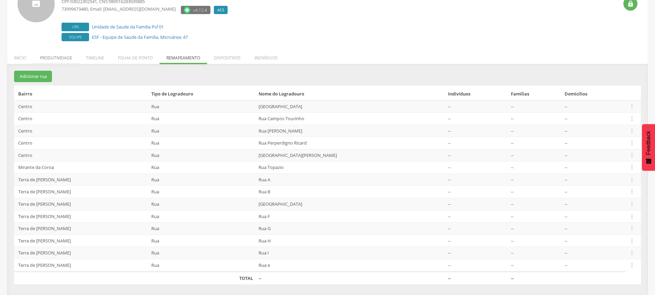
click at [54, 55] on li "Produtividade" at bounding box center [56, 56] width 46 height 16
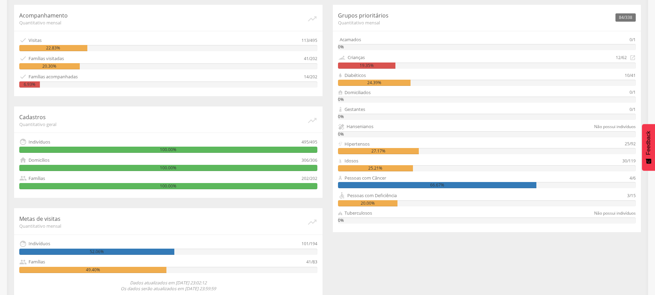
scroll to position [153, 0]
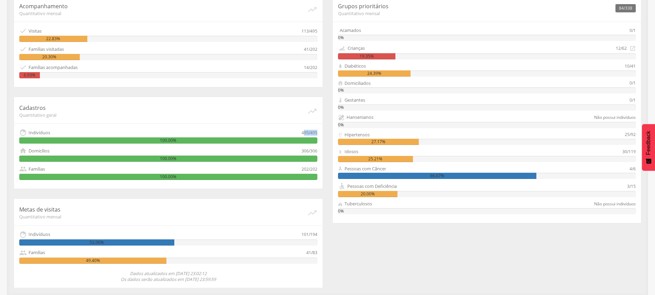
drag, startPoint x: 303, startPoint y: 132, endPoint x: 319, endPoint y: 132, distance: 16.2
click at [319, 132] on div "Cadastros Quantitativo geral   Indivíduos 495/495 100.00%  Domicílios 306/30…" at bounding box center [168, 142] width 308 height 91
drag, startPoint x: 300, startPoint y: 132, endPoint x: 322, endPoint y: 134, distance: 22.4
click at [322, 134] on div "Acompanhamento Quantitativo mensal   Visitas 113/495 22.83%  Famílias visita…" at bounding box center [168, 142] width 319 height 292
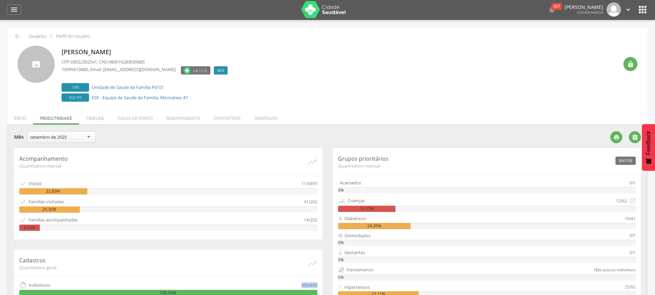
scroll to position [0, 0]
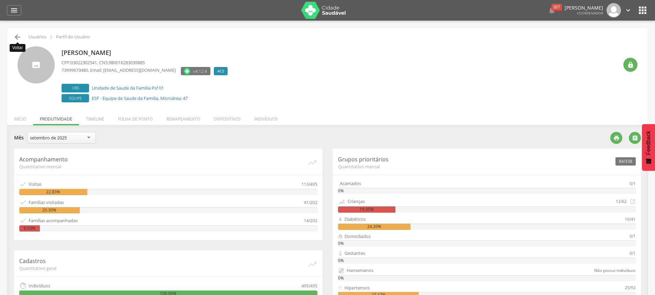
click at [14, 36] on icon "" at bounding box center [17, 37] width 8 height 8
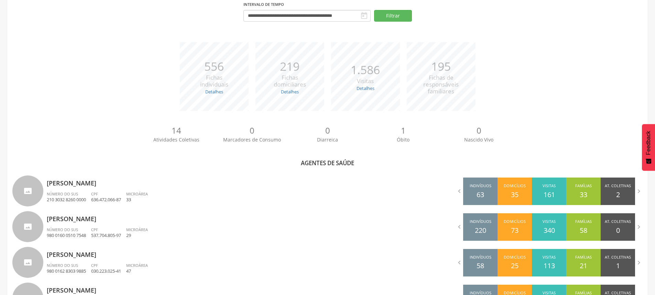
scroll to position [192, 0]
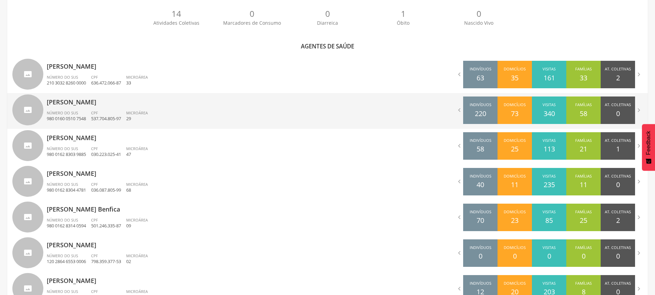
click at [117, 99] on p "[PERSON_NAME]" at bounding box center [185, 100] width 276 height 14
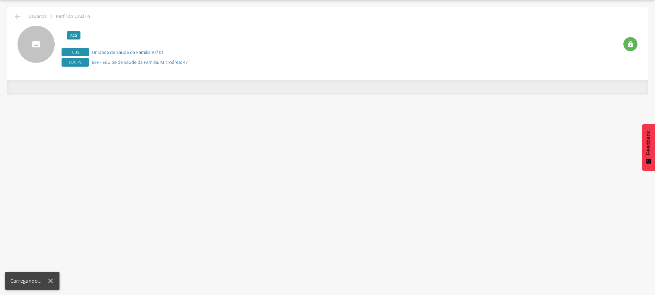
scroll to position [21, 0]
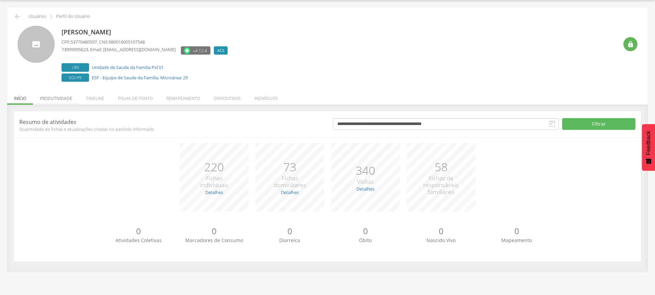
click at [57, 100] on li "Produtividade" at bounding box center [56, 97] width 46 height 16
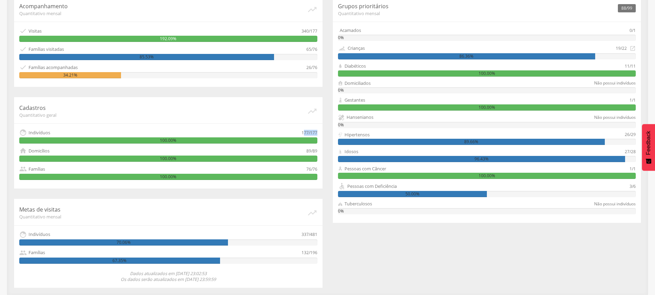
drag, startPoint x: 303, startPoint y: 132, endPoint x: 325, endPoint y: 133, distance: 22.0
click at [325, 133] on div "Acompanhamento Quantitativo mensal   Visitas 340/177 192.09%  Famílias visit…" at bounding box center [168, 142] width 319 height 292
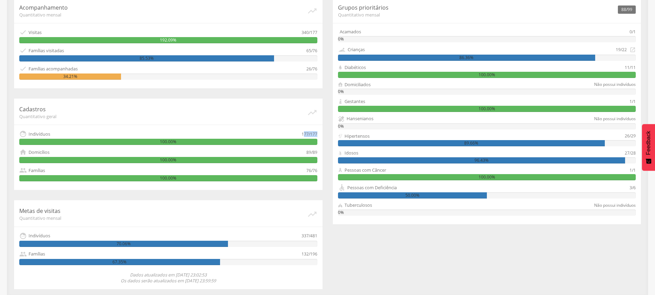
scroll to position [0, 0]
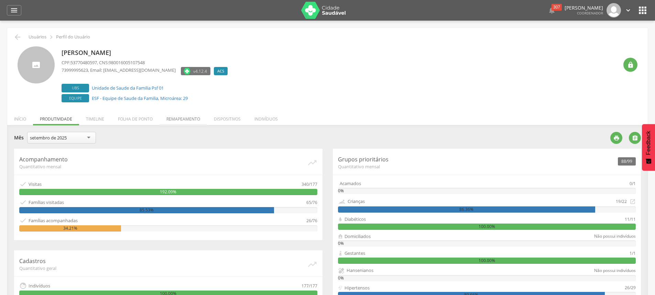
click at [174, 122] on li "Remapeamento" at bounding box center [182, 117] width 47 height 16
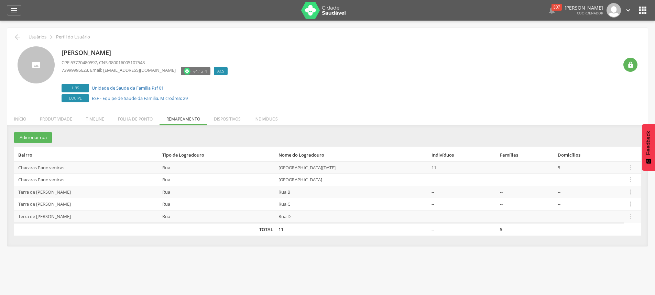
click at [429, 231] on td "--" at bounding box center [463, 229] width 68 height 13
click at [429, 232] on td "--" at bounding box center [463, 229] width 68 height 13
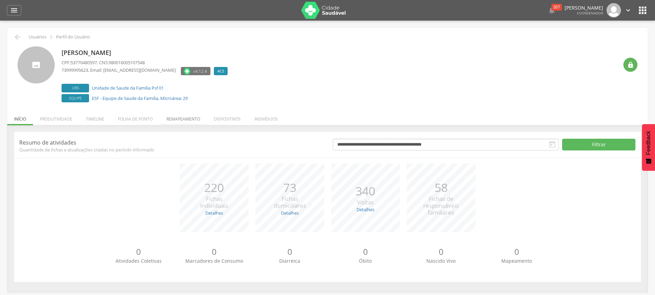
click at [173, 118] on li "Remapeamento" at bounding box center [182, 117] width 47 height 16
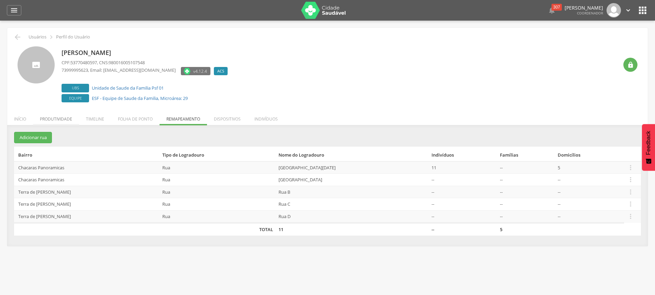
click at [49, 122] on li "Produtividade" at bounding box center [56, 117] width 46 height 16
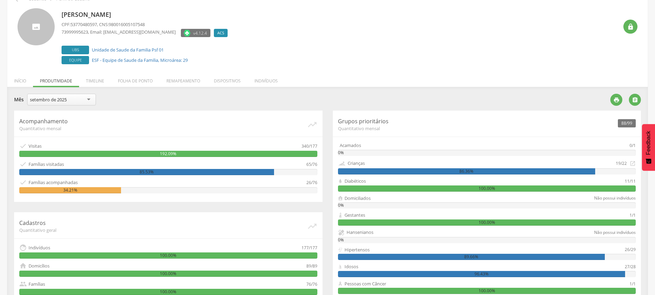
scroll to position [137, 0]
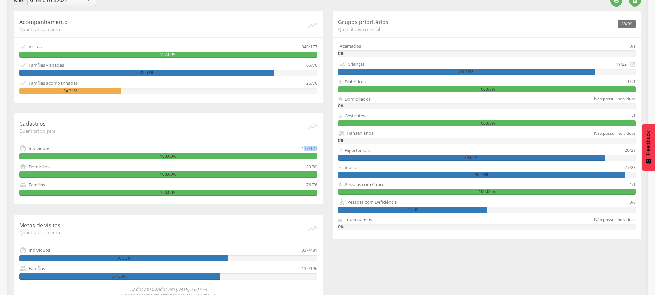
drag, startPoint x: 303, startPoint y: 148, endPoint x: 323, endPoint y: 151, distance: 20.8
click at [323, 151] on div "Acompanhamento Quantitativo mensal   Visitas 340/177 192.09%  Famílias visit…" at bounding box center [168, 157] width 319 height 292
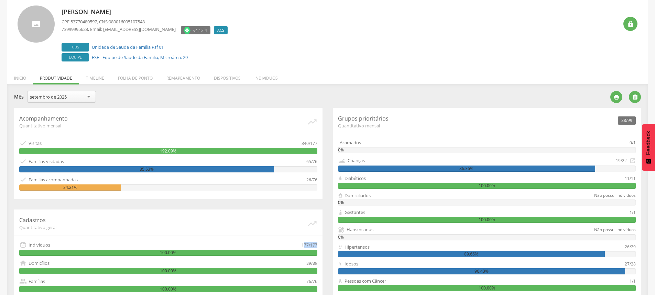
scroll to position [0, 0]
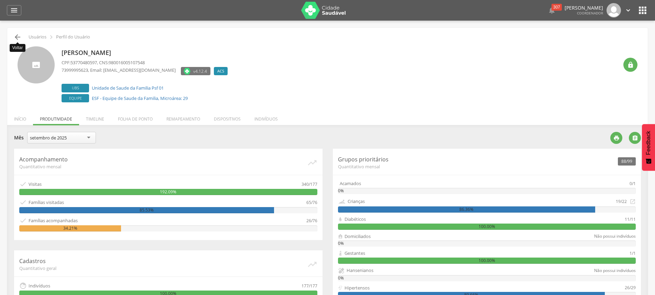
click at [14, 37] on icon "" at bounding box center [17, 37] width 8 height 8
type input "**********"
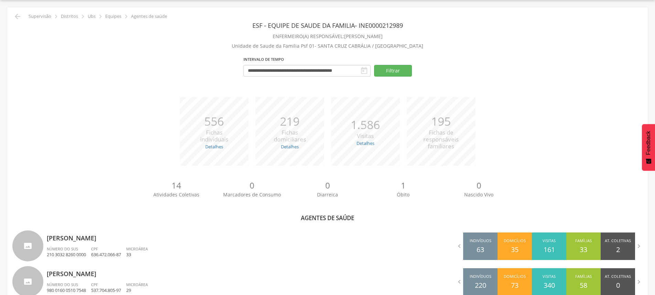
scroll to position [158, 0]
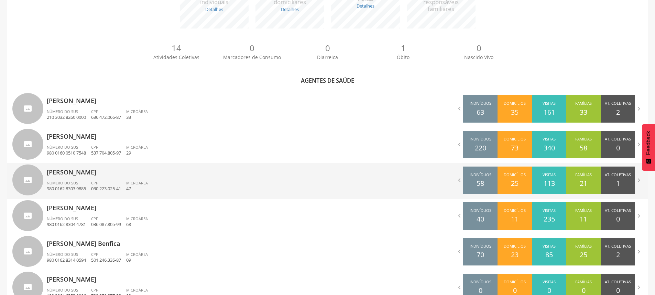
click at [80, 175] on p "[PERSON_NAME]" at bounding box center [185, 170] width 276 height 14
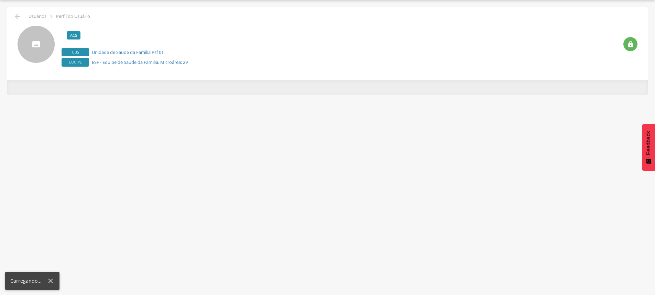
scroll to position [21, 0]
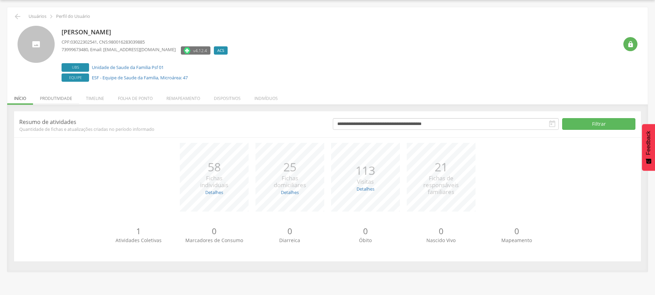
click at [55, 100] on li "Produtividade" at bounding box center [56, 97] width 46 height 16
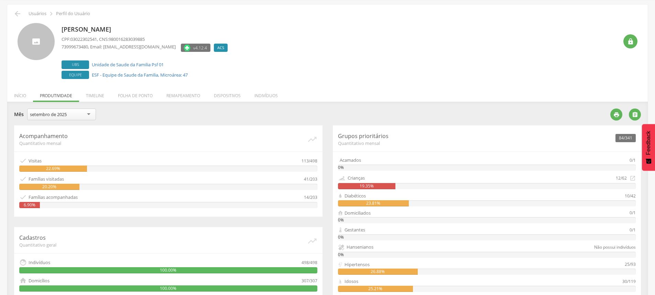
scroll to position [0, 0]
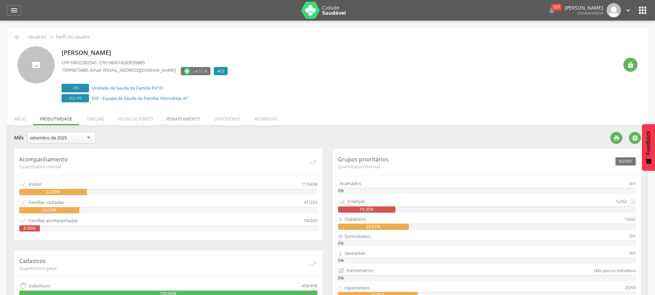
click at [185, 119] on li "Remapeamento" at bounding box center [182, 117] width 47 height 16
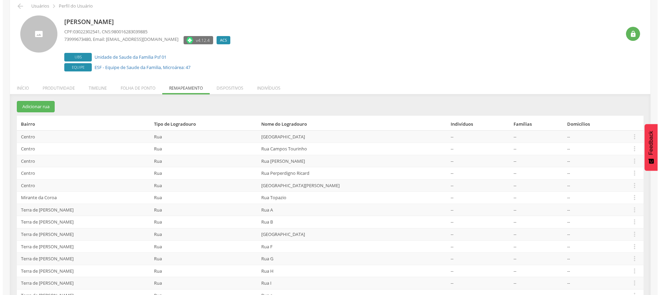
scroll to position [61, 0]
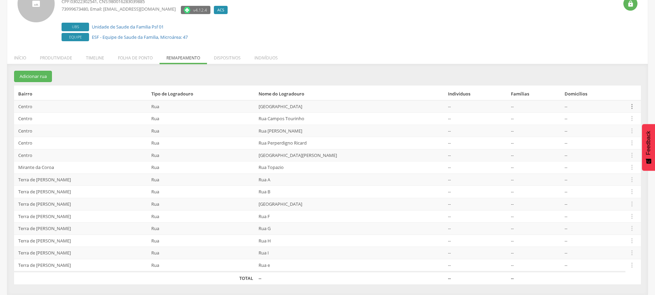
click at [629, 106] on icon "" at bounding box center [632, 107] width 8 height 8
click at [610, 96] on link "Desvincular ACS" at bounding box center [608, 95] width 54 height 9
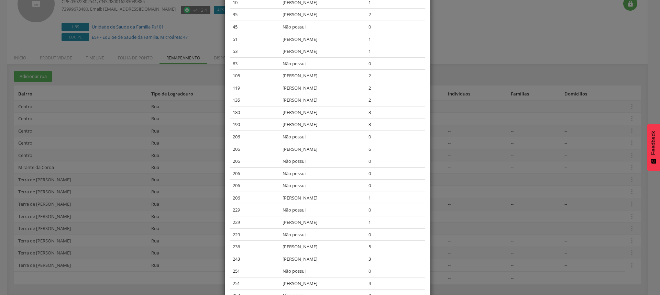
scroll to position [226, 0]
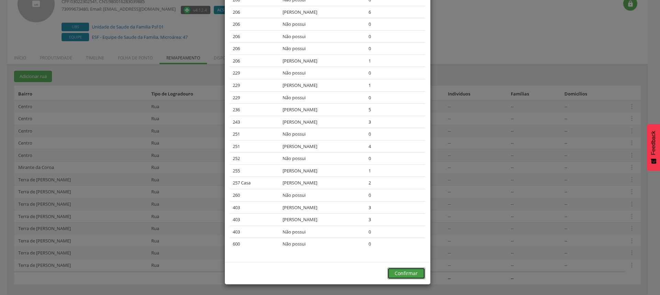
click at [405, 272] on button "Confirmar" at bounding box center [406, 274] width 38 height 12
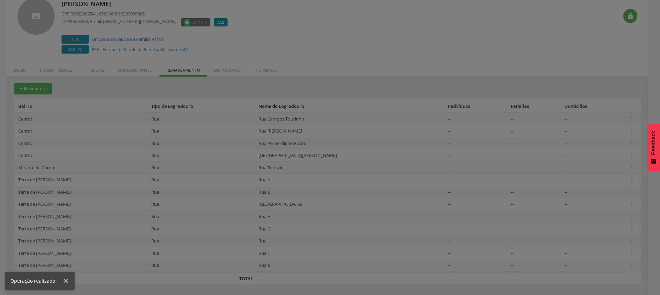
scroll to position [49, 0]
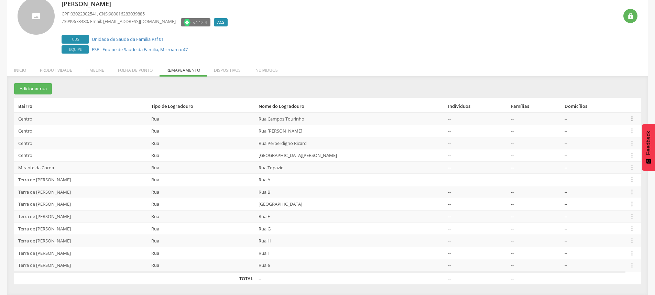
click at [631, 117] on icon "" at bounding box center [632, 119] width 8 height 8
click at [599, 111] on link "Desvincular ACS" at bounding box center [608, 108] width 54 height 9
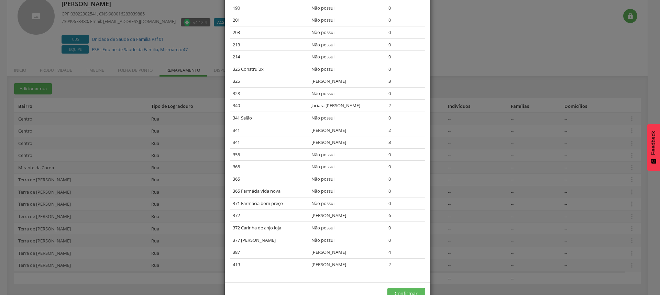
scroll to position [214, 0]
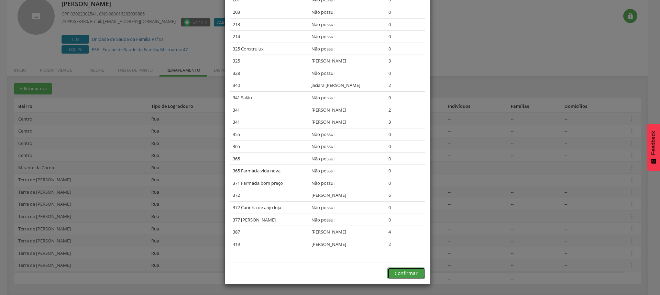
click at [409, 278] on button "Confirmar" at bounding box center [406, 274] width 38 height 12
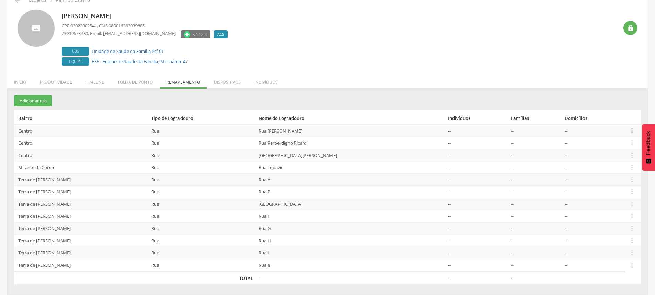
click at [629, 129] on icon "" at bounding box center [632, 131] width 8 height 8
click at [603, 122] on link "Desvincular ACS" at bounding box center [608, 120] width 54 height 9
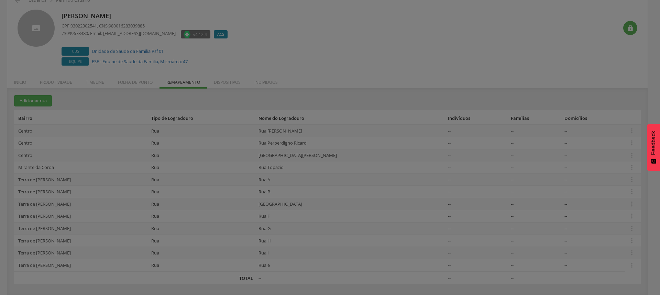
scroll to position [0, 0]
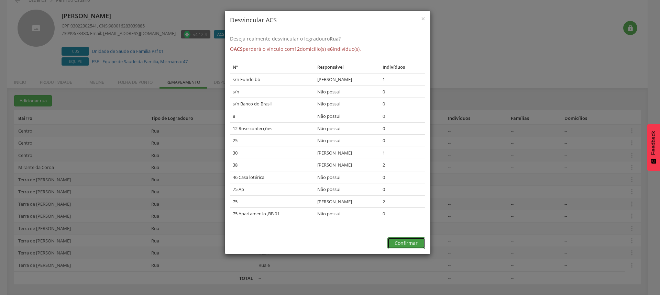
click at [401, 248] on button "Confirmar" at bounding box center [406, 243] width 38 height 12
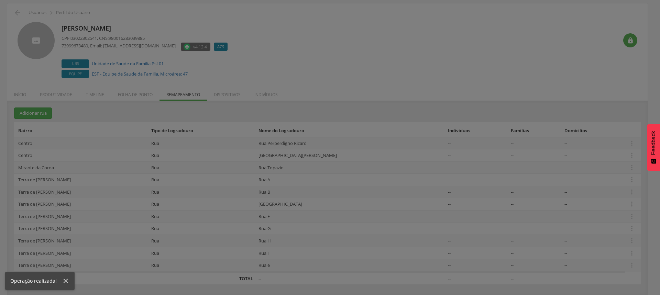
scroll to position [24, 0]
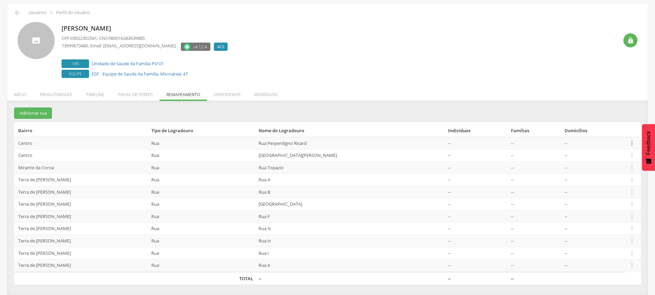
click at [629, 144] on icon "" at bounding box center [632, 144] width 8 height 8
click at [602, 134] on link "Desvincular ACS" at bounding box center [608, 132] width 54 height 9
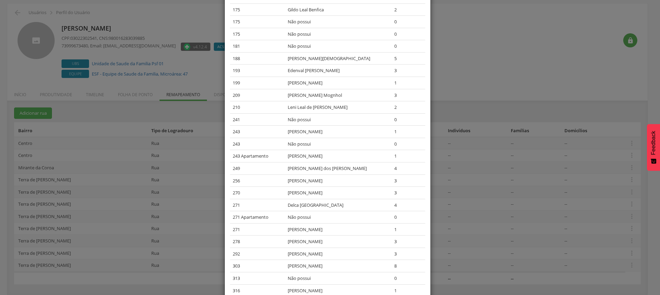
scroll to position [593, 0]
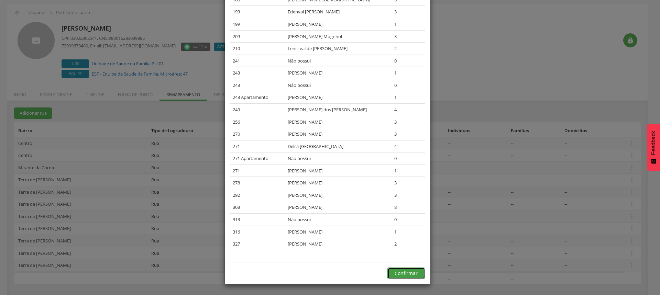
click at [407, 274] on button "Confirmar" at bounding box center [406, 274] width 38 height 12
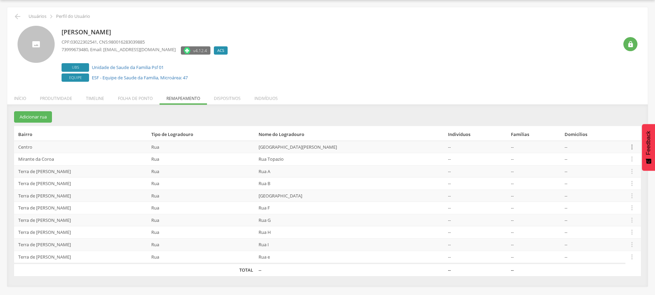
click at [631, 147] on icon "" at bounding box center [632, 147] width 8 height 8
click at [600, 136] on link "Desvincular ACS" at bounding box center [608, 136] width 54 height 9
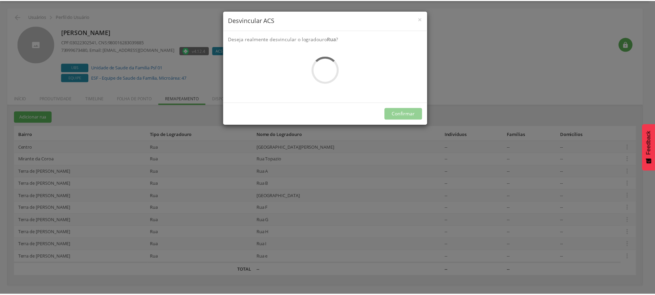
scroll to position [0, 0]
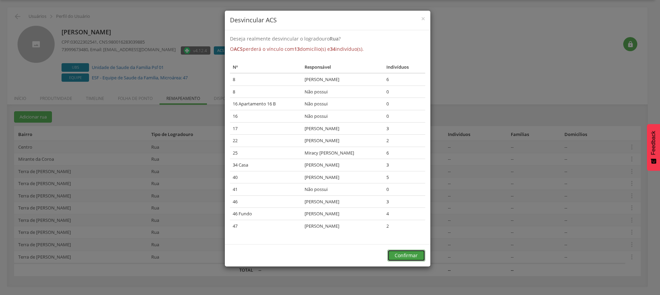
click at [413, 256] on button "Confirmar" at bounding box center [406, 256] width 38 height 12
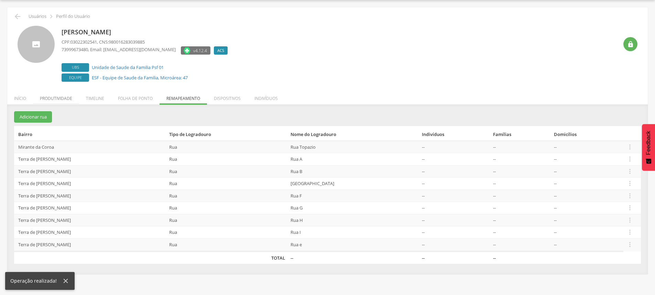
click at [57, 99] on li "Produtividade" at bounding box center [56, 97] width 46 height 16
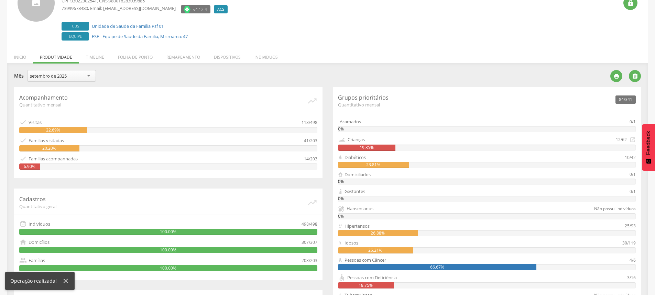
scroll to position [153, 0]
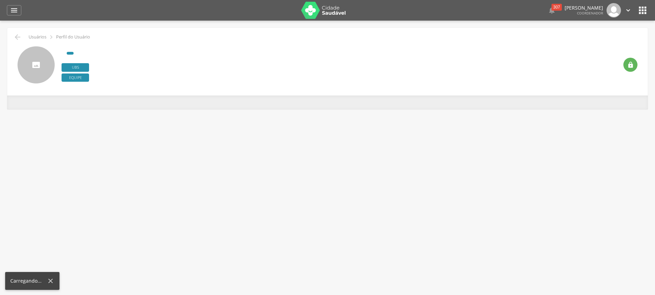
scroll to position [21, 0]
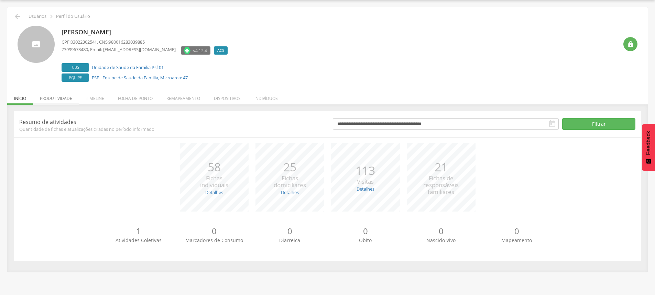
click at [65, 96] on li "Produtividade" at bounding box center [56, 97] width 46 height 16
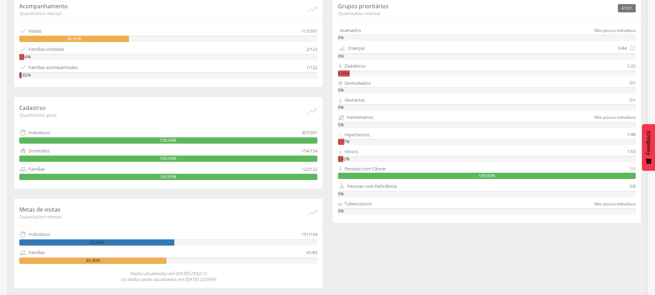
scroll to position [0, 0]
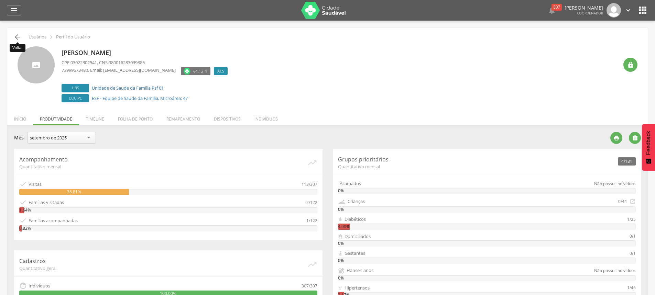
click at [14, 34] on icon "" at bounding box center [17, 37] width 8 height 8
type input "**********"
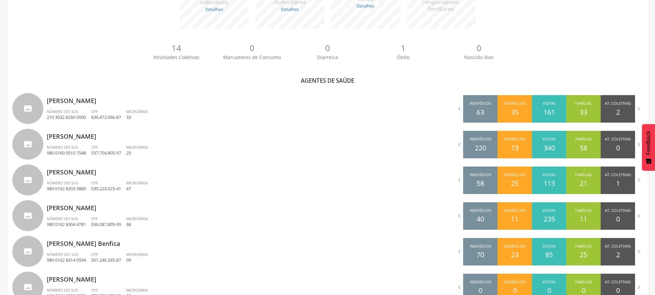
scroll to position [324, 0]
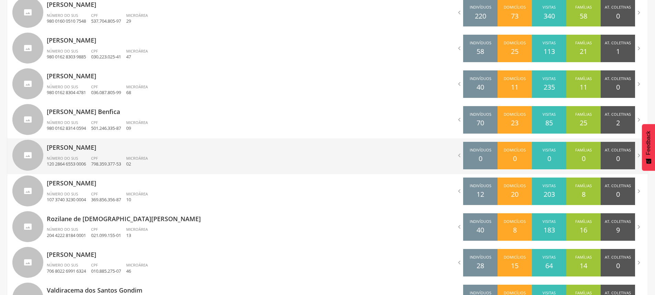
click at [82, 159] on div "Número do SUS 120 2864 6553 0006" at bounding box center [69, 162] width 44 height 12
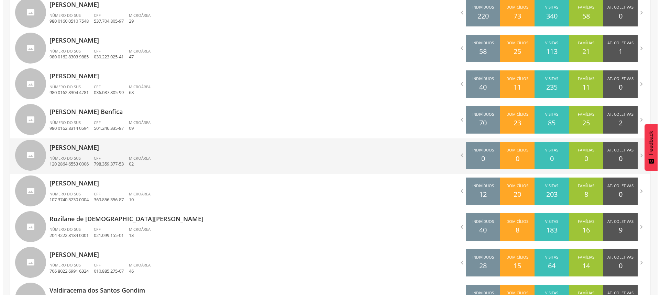
scroll to position [21, 0]
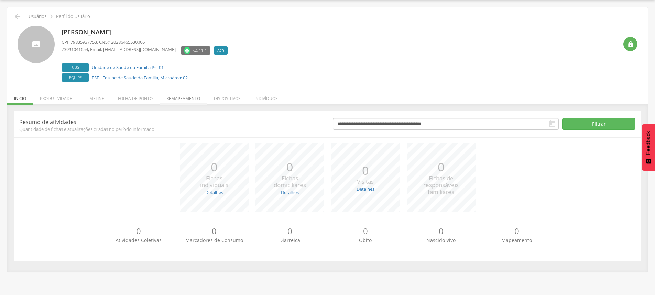
click at [190, 99] on li "Remapeamento" at bounding box center [182, 97] width 47 height 16
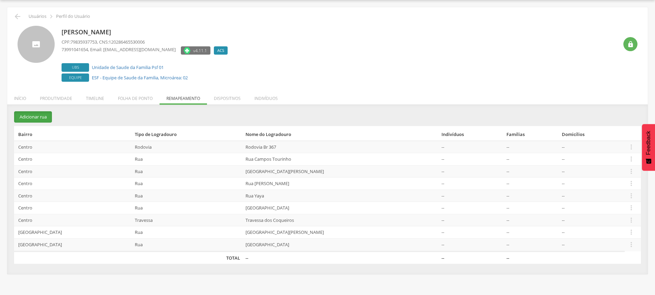
click at [33, 121] on button "Adicionar rua" at bounding box center [33, 116] width 38 height 11
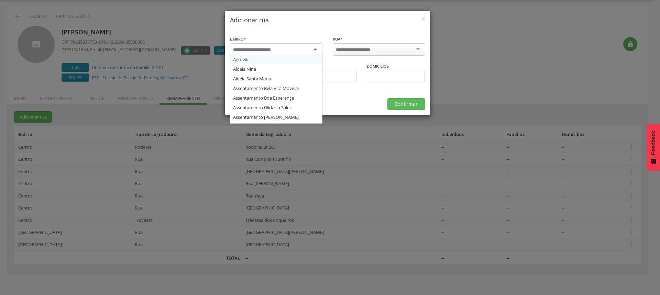
click at [280, 44] on div at bounding box center [276, 49] width 92 height 12
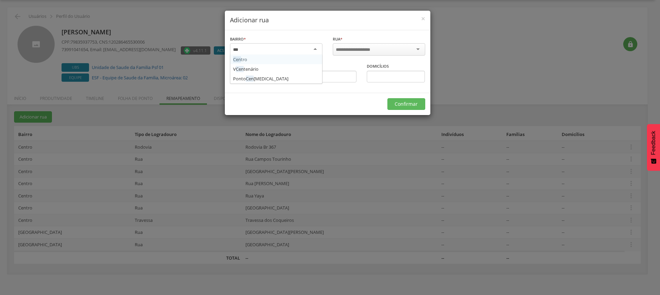
type input "****"
click at [401, 47] on div at bounding box center [379, 49] width 92 height 12
type input "******"
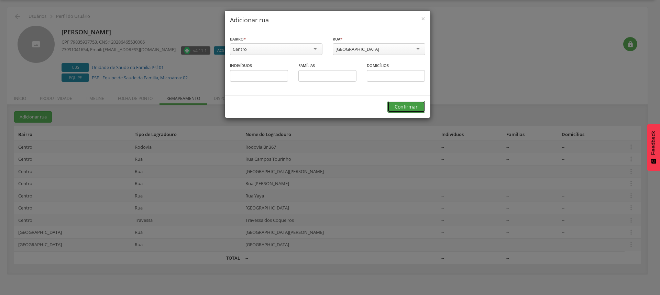
click at [411, 106] on button "Confirmar" at bounding box center [406, 107] width 38 height 12
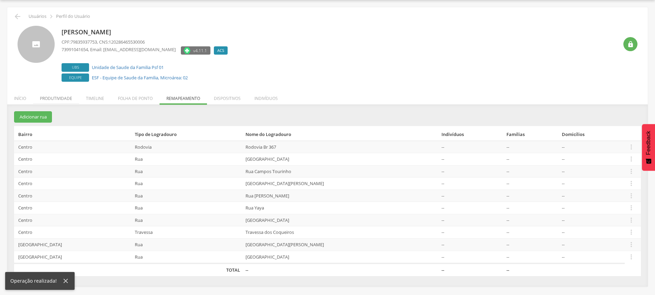
click at [56, 96] on li "Produtividade" at bounding box center [56, 97] width 46 height 16
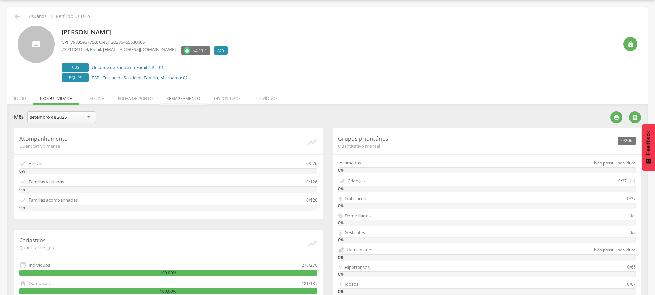
click at [181, 97] on li "Remapeamento" at bounding box center [182, 97] width 47 height 16
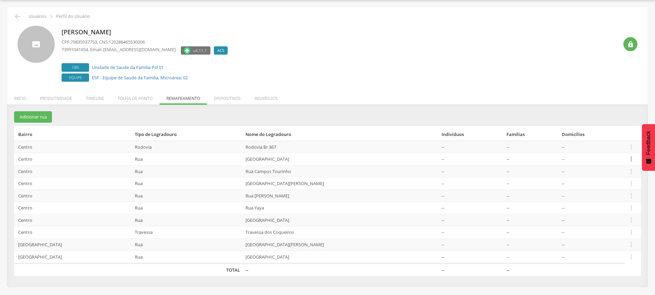
click at [630, 160] on icon "" at bounding box center [631, 159] width 8 height 8
click at [609, 124] on link "Alocar famílias" at bounding box center [607, 123] width 54 height 9
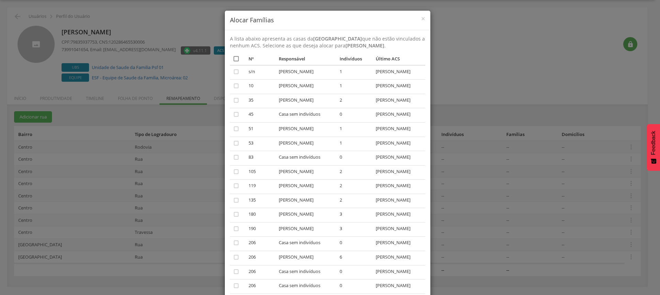
click at [233, 55] on icon "" at bounding box center [236, 58] width 7 height 7
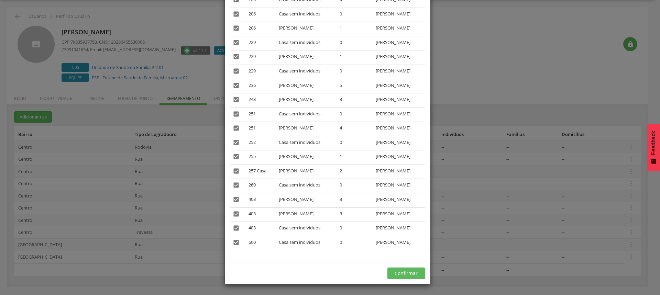
scroll to position [429, 0]
click at [400, 277] on button "Confirmar" at bounding box center [406, 274] width 38 height 12
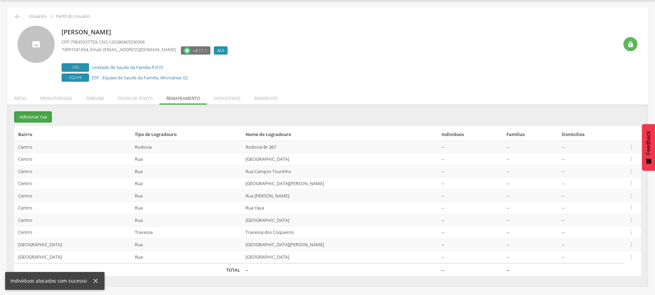
click at [36, 116] on button "Adicionar rua" at bounding box center [33, 116] width 38 height 11
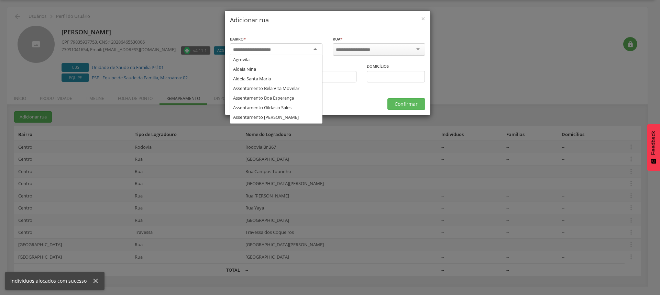
scroll to position [125, 0]
click at [270, 47] on input "select-one" at bounding box center [256, 50] width 47 height 6
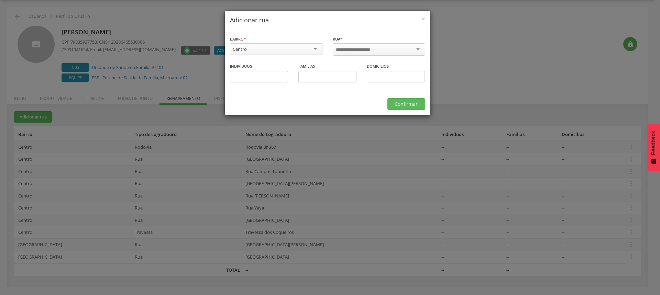
scroll to position [144, 0]
click at [352, 51] on input "select-one" at bounding box center [358, 50] width 44 height 6
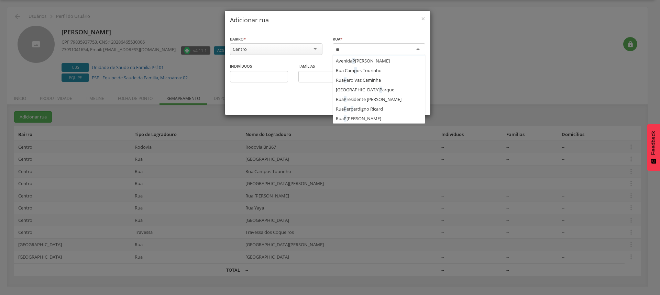
scroll to position [0, 0]
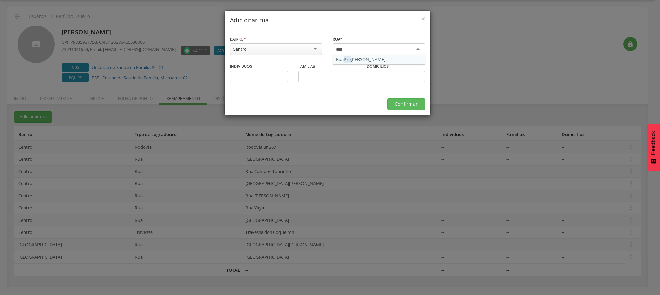
type input "*****"
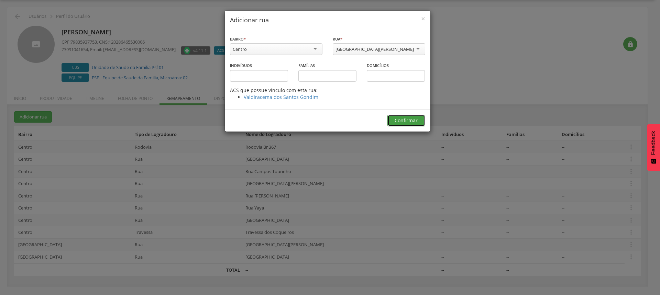
click at [405, 119] on button "Confirmar" at bounding box center [406, 121] width 38 height 12
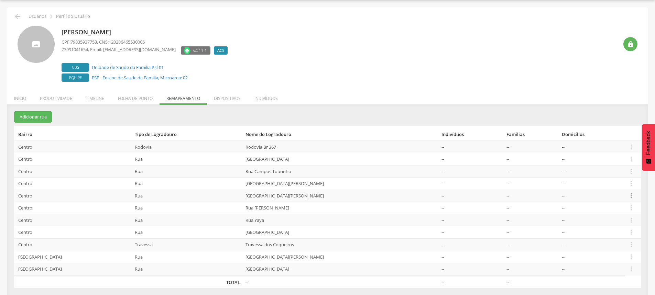
click at [629, 194] on icon "" at bounding box center [631, 196] width 8 height 8
click at [589, 162] on link "Alocar famílias" at bounding box center [607, 160] width 54 height 9
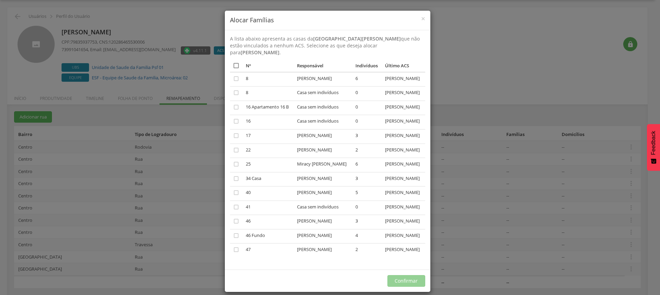
click at [233, 62] on icon "" at bounding box center [236, 65] width 7 height 7
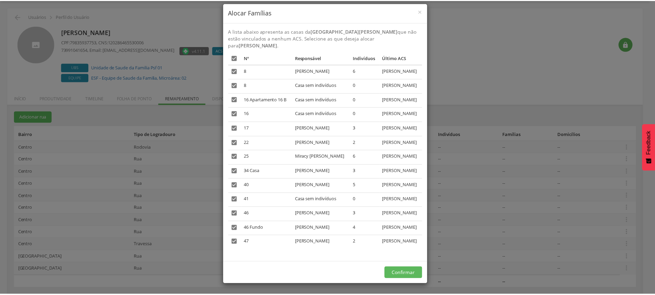
scroll to position [57, 0]
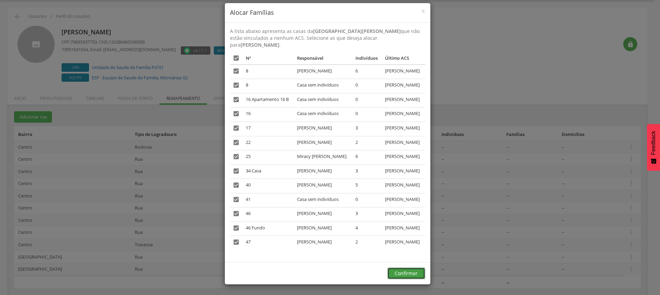
click at [404, 274] on button "Confirmar" at bounding box center [406, 274] width 38 height 12
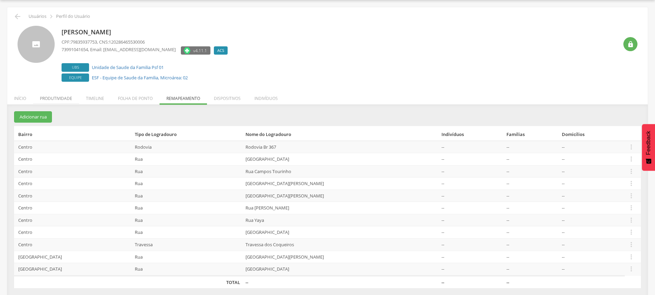
click at [56, 98] on li "Produtividade" at bounding box center [56, 97] width 46 height 16
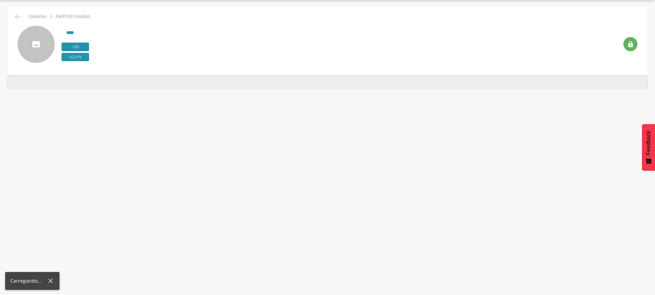
scroll to position [21, 0]
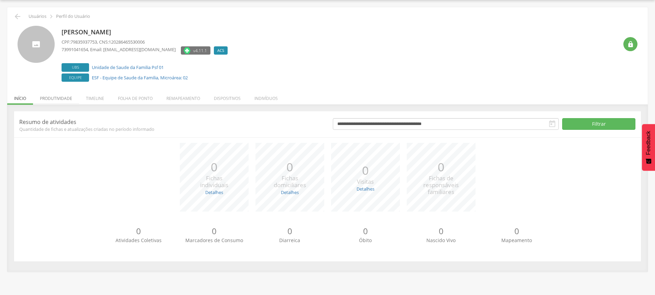
click at [59, 99] on li "Produtividade" at bounding box center [56, 97] width 46 height 16
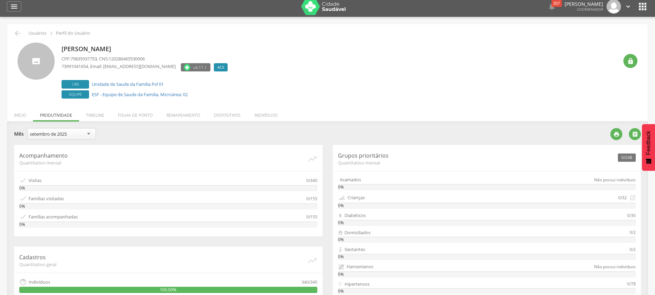
scroll to position [0, 0]
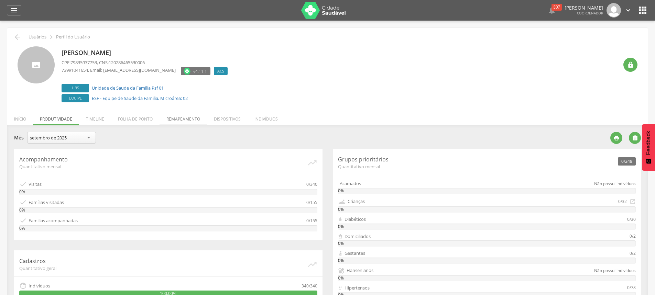
click at [188, 120] on li "Remapeamento" at bounding box center [182, 117] width 47 height 16
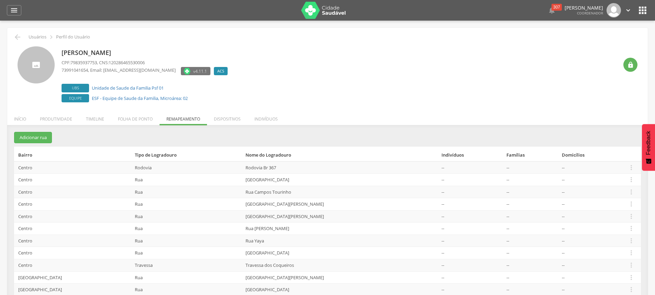
click at [12, 33] on div " Usuários  Perfil do Usuário Marilda Soeiro Nogueira CPF: 79835937753 , CNS: …" at bounding box center [327, 173] width 640 height 291
click at [18, 37] on icon "" at bounding box center [17, 37] width 8 height 8
type input "**********"
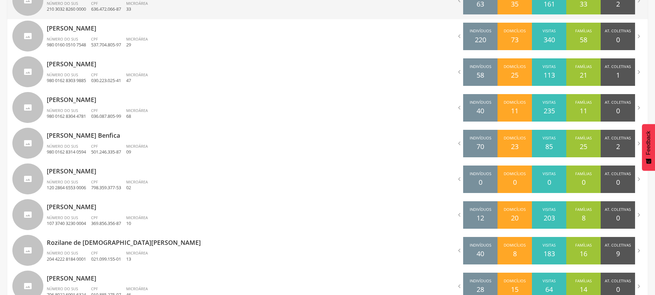
scroll to position [324, 0]
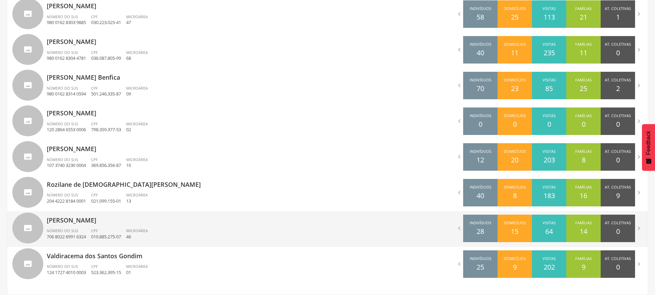
click at [109, 227] on div "Sidnei Figueiredo de Abreu Número do SUS 706 8022 6991 6324 CPF 010.885.275-07 …" at bounding box center [185, 229] width 276 height 36
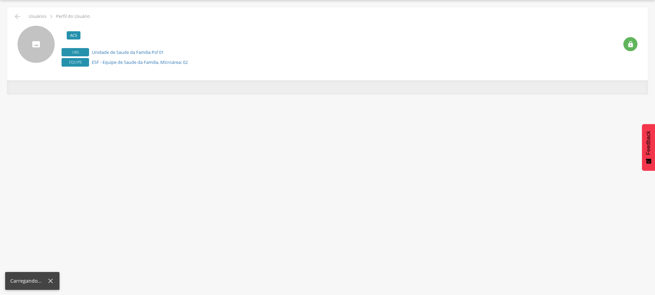
scroll to position [21, 0]
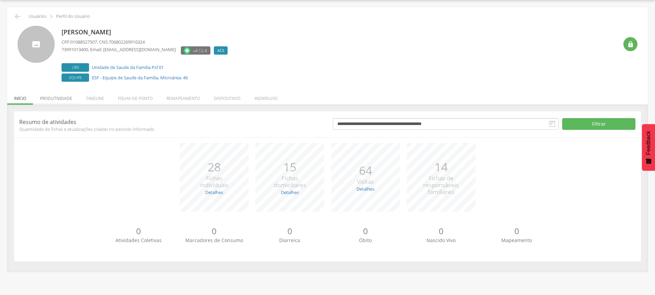
click at [63, 99] on li "Produtividade" at bounding box center [56, 97] width 46 height 16
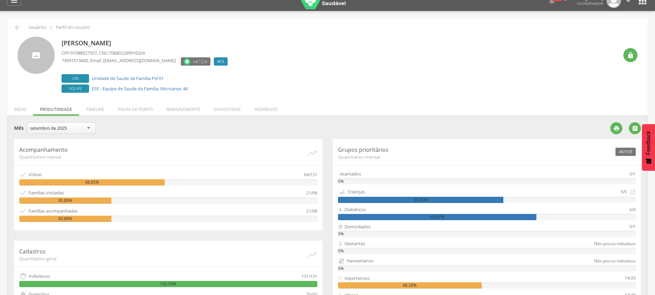
scroll to position [0, 0]
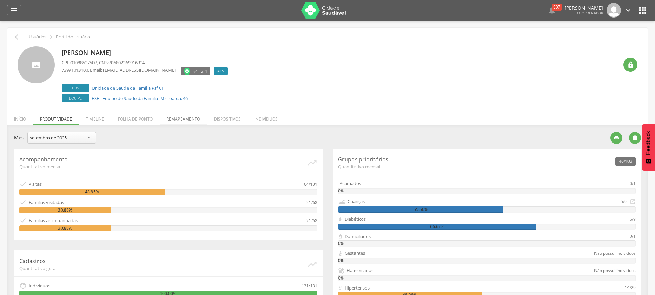
click at [177, 117] on li "Remapeamento" at bounding box center [182, 117] width 47 height 16
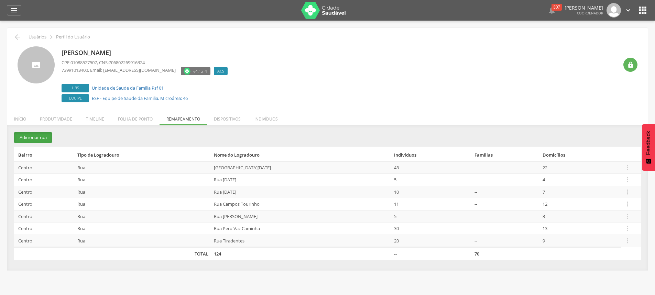
click at [39, 140] on button "Adicionar rua" at bounding box center [33, 137] width 38 height 11
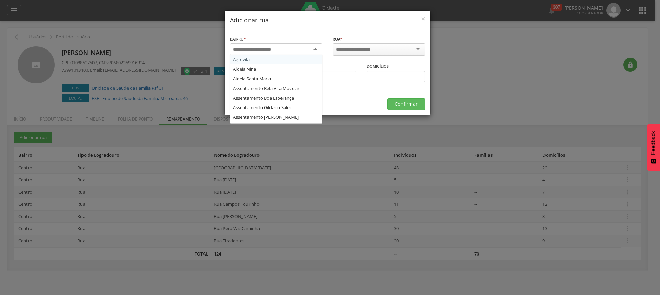
click at [258, 53] on div at bounding box center [276, 49] width 92 height 12
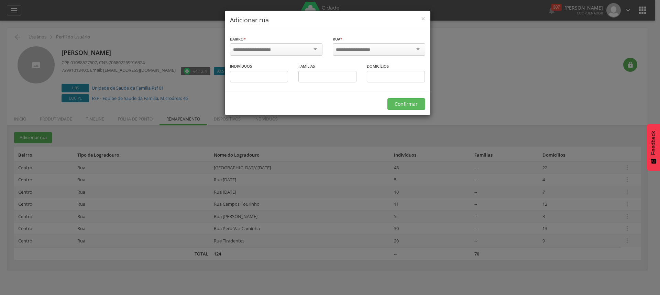
click at [182, 27] on div "× Adicionar rua Bairro * Agrovila Aldeia [PERSON_NAME] Santa Maria Assentamento…" at bounding box center [330, 147] width 660 height 295
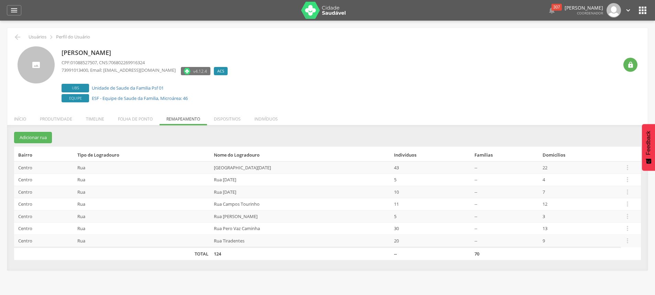
click at [11, 38] on div " Usuários  Perfil do Usuário Sidnei Figueiredo de Abreu CPF: 01088527507 , CN…" at bounding box center [327, 149] width 640 height 243
click at [18, 37] on icon "" at bounding box center [17, 37] width 8 height 8
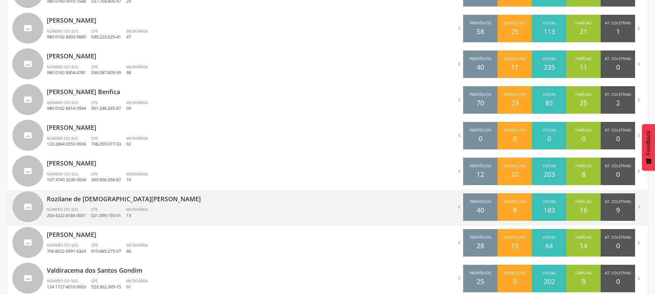
scroll to position [324, 0]
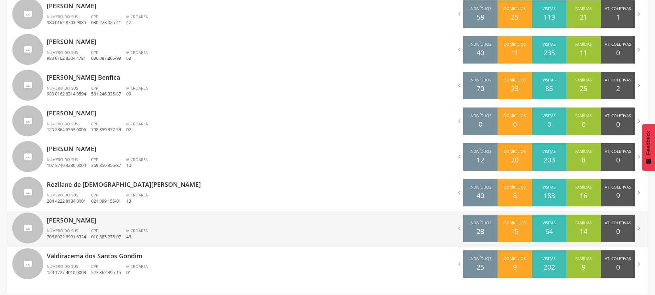
click at [95, 226] on div "Sidnei Figueiredo de Abreu Número do SUS 706 8022 6991 6324 CPF 010.885.275-07 …" at bounding box center [185, 229] width 276 height 36
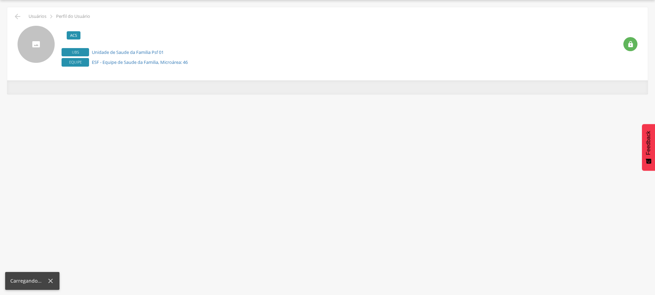
scroll to position [21, 0]
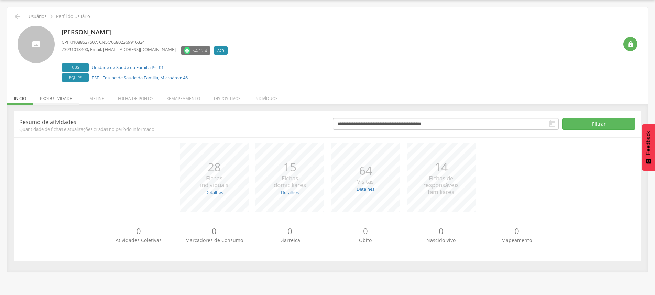
click at [54, 99] on li "Produtividade" at bounding box center [56, 97] width 46 height 16
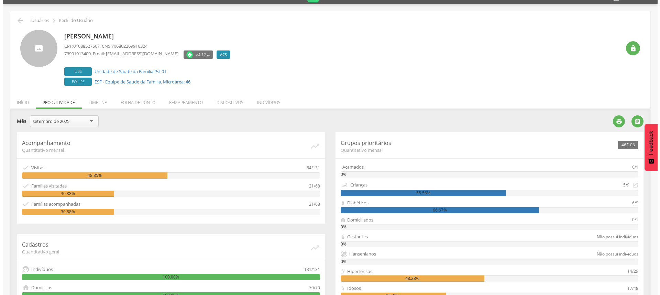
scroll to position [16, 0]
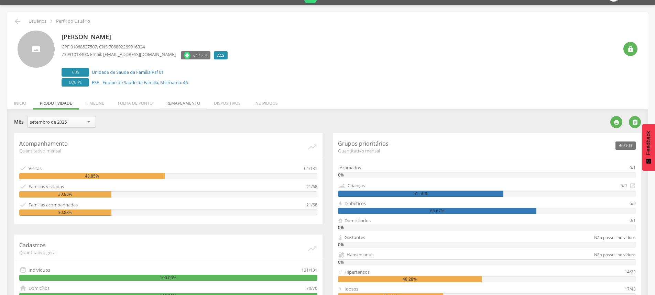
click at [189, 106] on li "Remapeamento" at bounding box center [182, 101] width 47 height 16
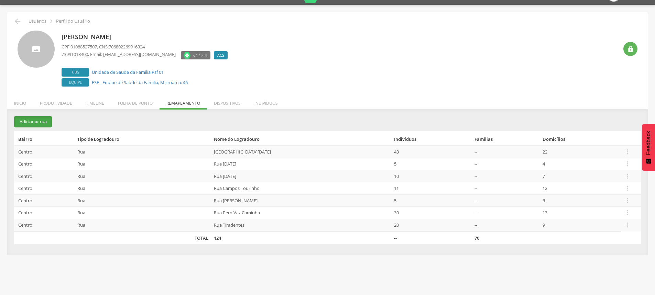
click at [34, 120] on button "Adicionar rua" at bounding box center [33, 121] width 38 height 11
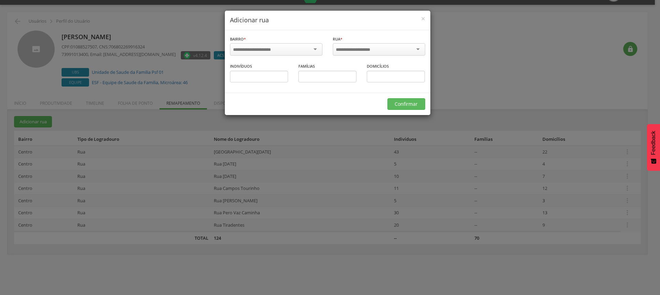
click at [279, 49] on input "select-one" at bounding box center [256, 50] width 47 height 6
type input "***"
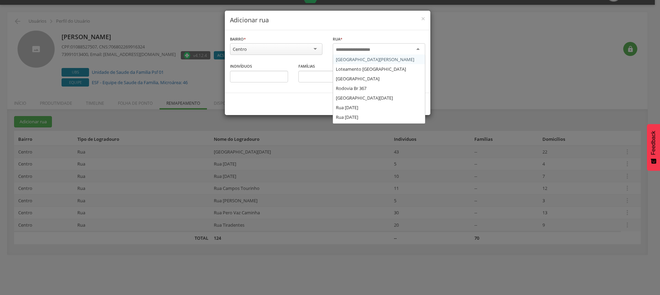
click at [356, 50] on input "select-one" at bounding box center [358, 50] width 44 height 6
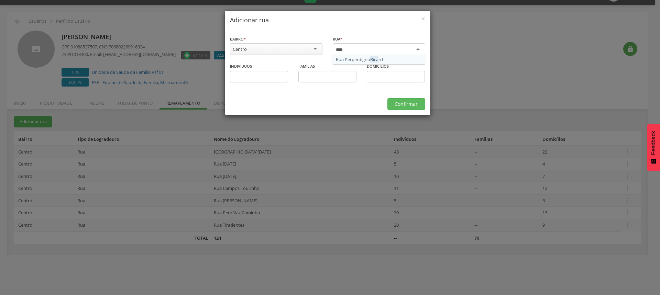
type input "*****"
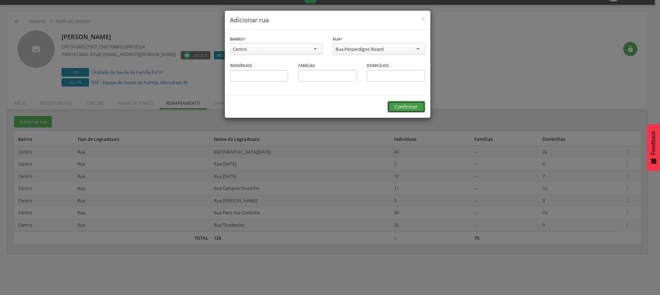
click at [406, 105] on button "Confirmar" at bounding box center [406, 107] width 38 height 12
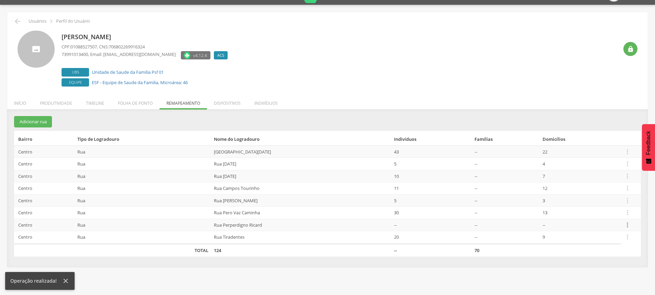
click at [623, 224] on icon "" at bounding box center [627, 225] width 8 height 8
click at [599, 188] on link "Alocar famílias" at bounding box center [603, 189] width 54 height 9
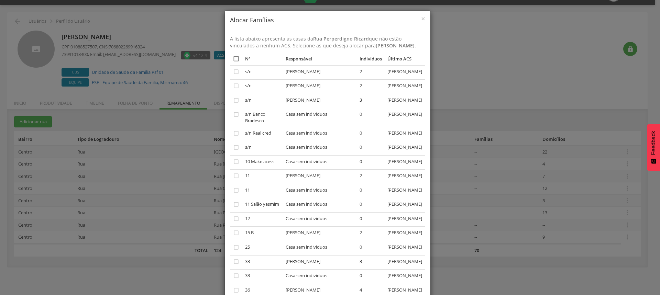
click at [233, 58] on icon "" at bounding box center [236, 58] width 7 height 7
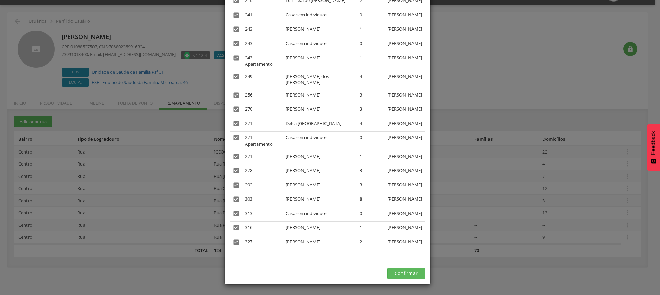
scroll to position [987, 0]
click at [407, 273] on button "Confirmar" at bounding box center [406, 274] width 38 height 12
click at [405, 273] on button "Confirmar" at bounding box center [406, 274] width 38 height 12
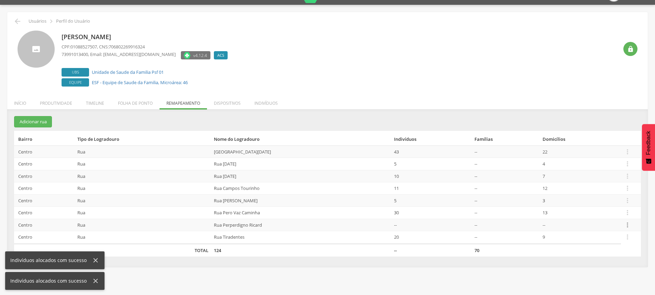
click at [624, 227] on icon "" at bounding box center [627, 225] width 8 height 8
click at [594, 212] on link "Desvincular ACS" at bounding box center [603, 214] width 54 height 9
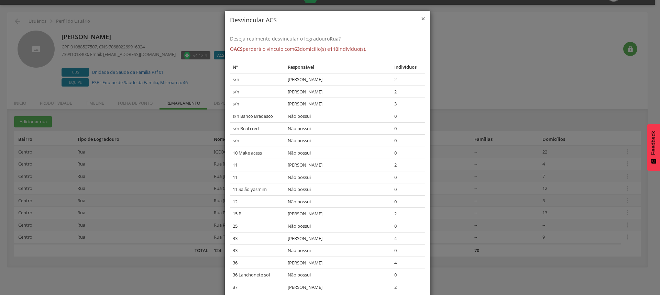
click at [421, 20] on span "×" at bounding box center [423, 19] width 4 height 10
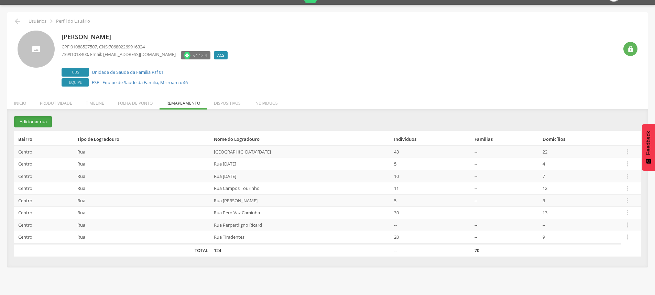
click at [46, 122] on button "Adicionar rua" at bounding box center [33, 121] width 38 height 11
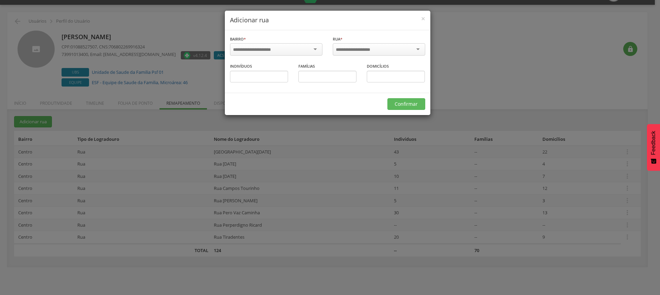
scroll to position [125, 0]
click at [301, 53] on div at bounding box center [276, 49] width 92 height 12
click at [369, 51] on input "select-one" at bounding box center [358, 50] width 44 height 6
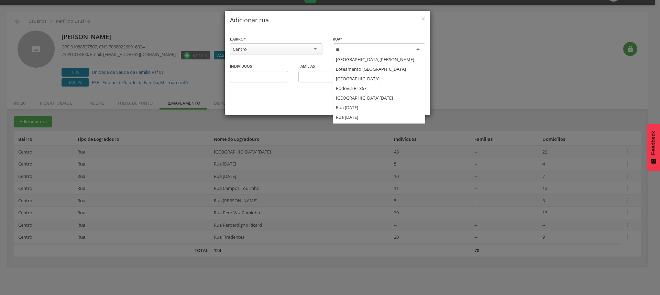
scroll to position [0, 0]
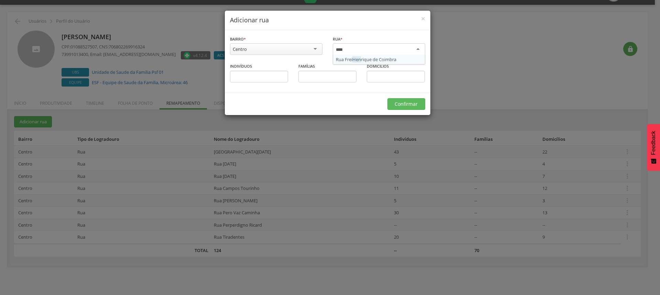
type input "*****"
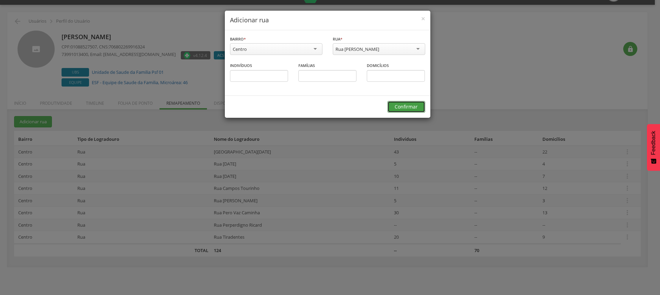
click at [409, 105] on button "Confirmar" at bounding box center [406, 107] width 38 height 12
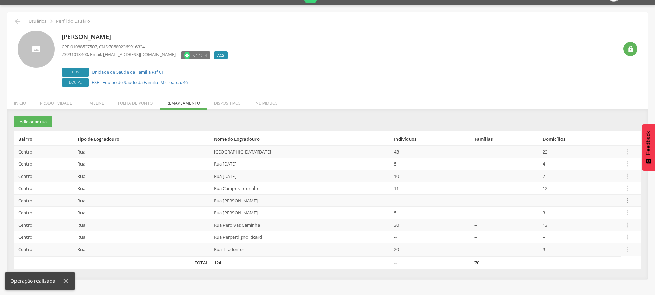
click at [628, 200] on icon "" at bounding box center [627, 201] width 8 height 8
click at [595, 168] on link "Alocar famílias" at bounding box center [603, 165] width 54 height 9
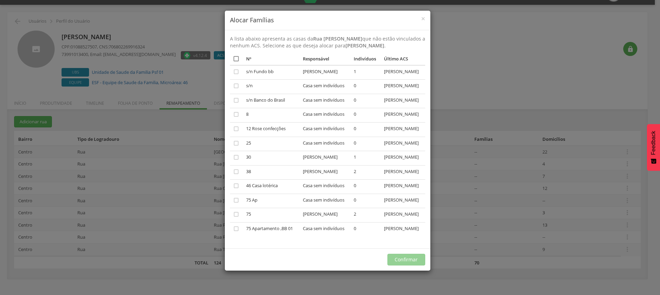
click at [235, 62] on icon "" at bounding box center [236, 58] width 7 height 7
click at [402, 266] on button "Confirmar" at bounding box center [406, 260] width 38 height 12
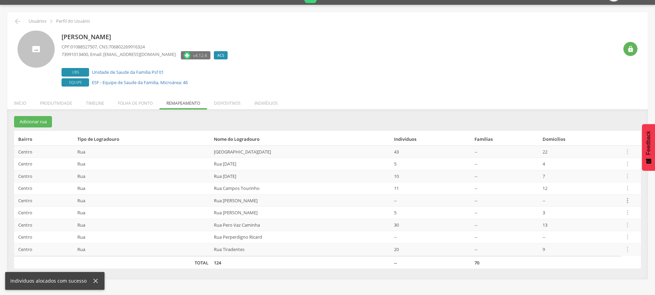
click at [627, 200] on icon "" at bounding box center [627, 201] width 8 height 8
click at [594, 188] on link "Desvincular ACS" at bounding box center [603, 190] width 54 height 9
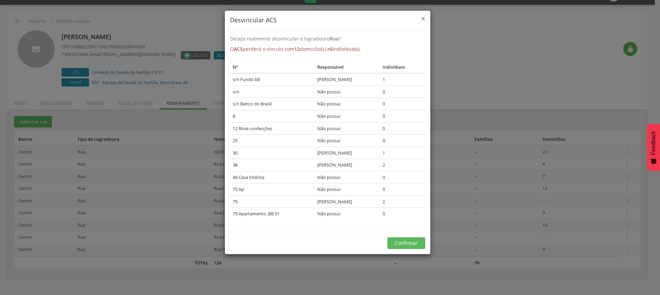
click at [421, 19] on span "×" at bounding box center [423, 19] width 4 height 10
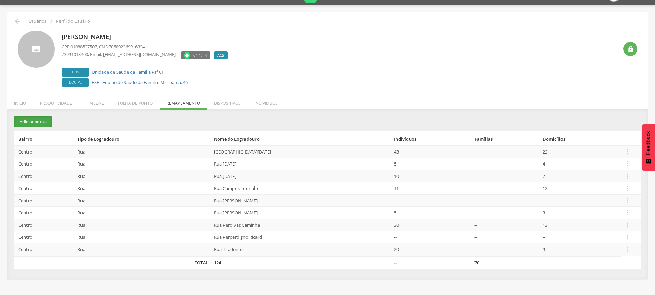
click at [42, 124] on button "Adicionar rua" at bounding box center [33, 121] width 38 height 11
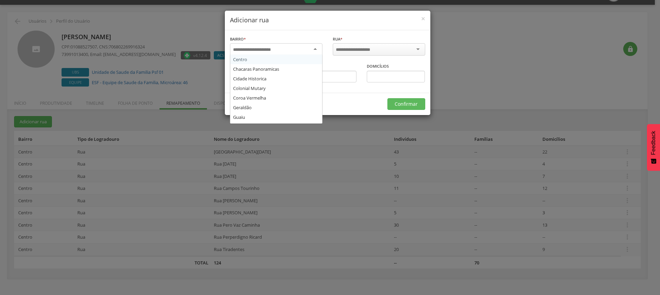
click at [289, 46] on div at bounding box center [276, 49] width 92 height 12
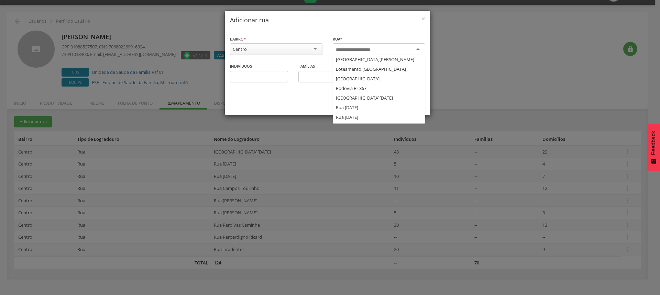
click at [364, 49] on input "select-one" at bounding box center [358, 50] width 44 height 6
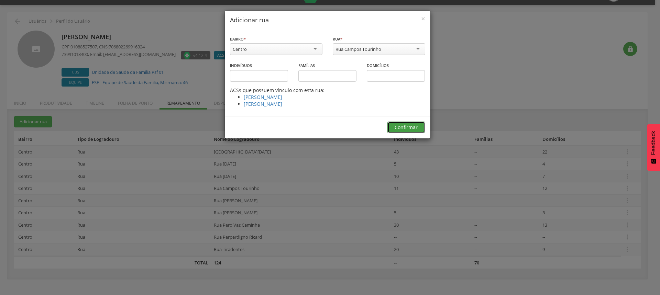
click at [409, 129] on button "Confirmar" at bounding box center [406, 128] width 38 height 12
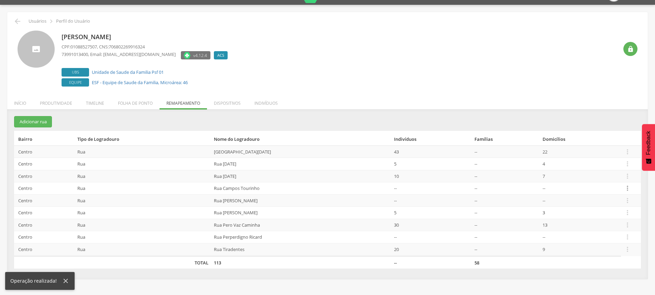
click at [624, 187] on td " Editar Alocar famílias Desalocar famílias Desvincular ACS" at bounding box center [631, 188] width 20 height 12
click at [625, 187] on icon "" at bounding box center [627, 189] width 8 height 8
click at [592, 154] on link "Alocar famílias" at bounding box center [603, 153] width 54 height 9
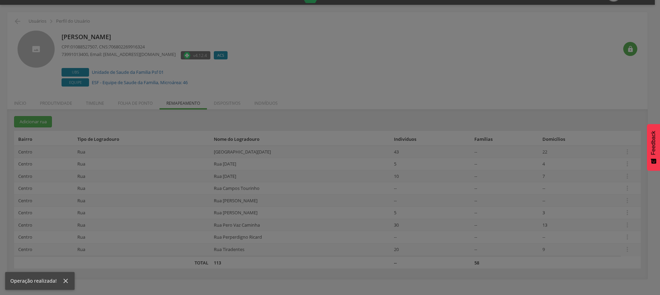
scroll to position [0, 0]
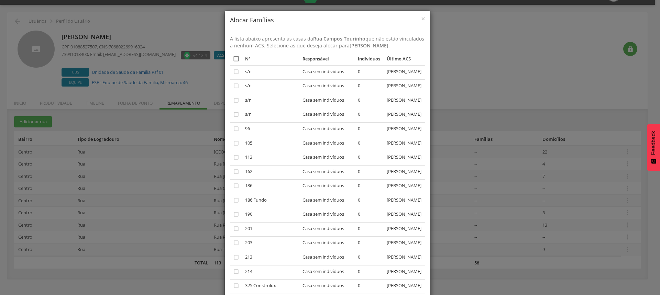
click at [233, 55] on icon "" at bounding box center [236, 58] width 7 height 7
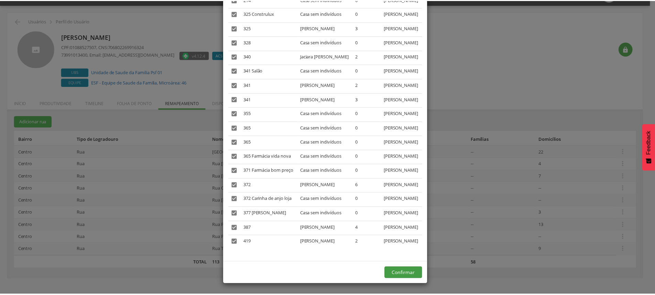
scroll to position [410, 0]
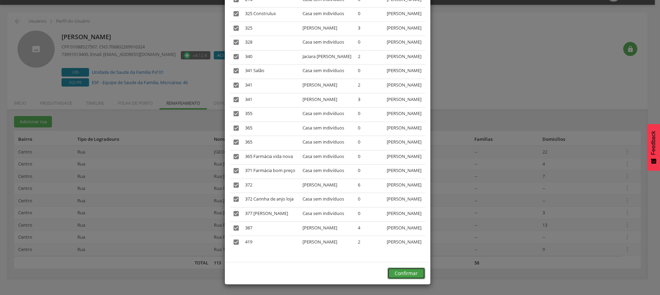
click at [410, 273] on button "Confirmar" at bounding box center [406, 274] width 38 height 12
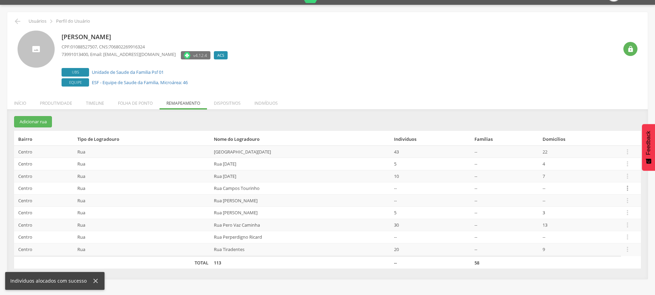
click at [629, 188] on icon "" at bounding box center [627, 189] width 8 height 8
click at [600, 181] on link "Desvincular ACS" at bounding box center [603, 178] width 54 height 9
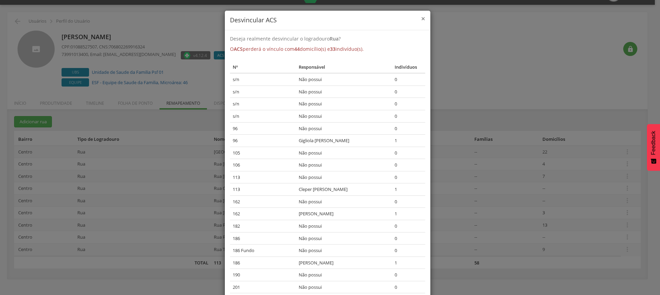
click at [421, 20] on span "×" at bounding box center [423, 19] width 4 height 10
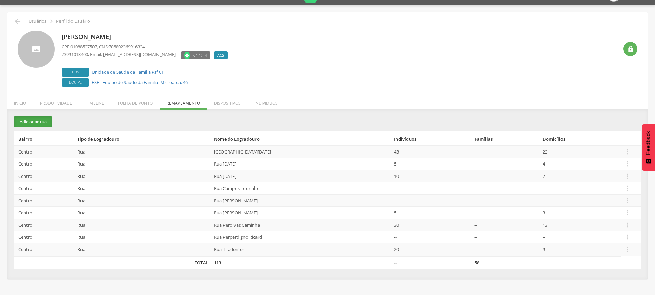
click at [38, 122] on button "Adicionar rua" at bounding box center [33, 121] width 38 height 11
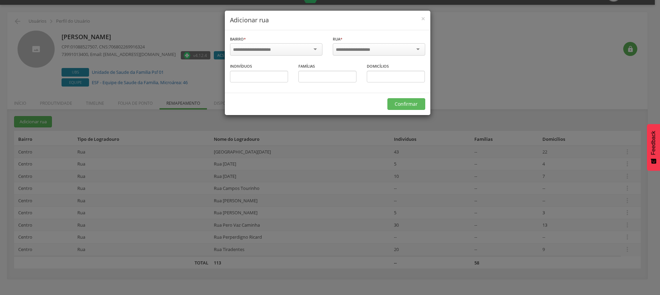
click at [287, 45] on div at bounding box center [276, 49] width 92 height 12
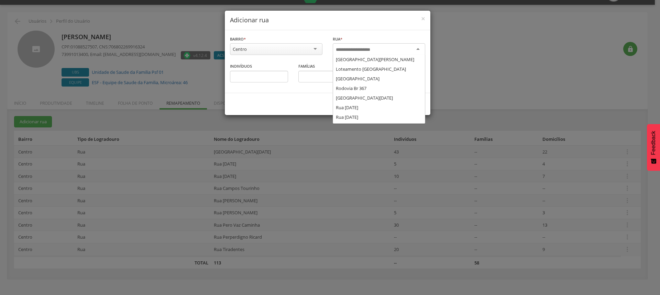
click at [409, 53] on div at bounding box center [379, 49] width 92 height 12
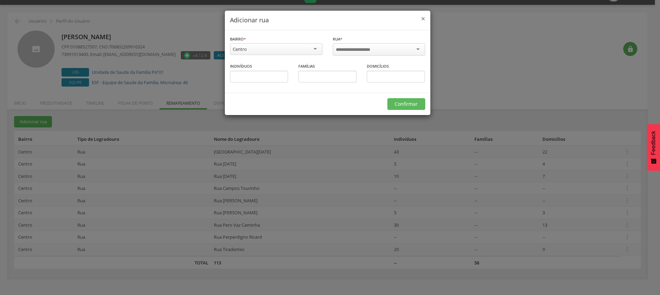
click at [423, 19] on span "×" at bounding box center [423, 19] width 4 height 10
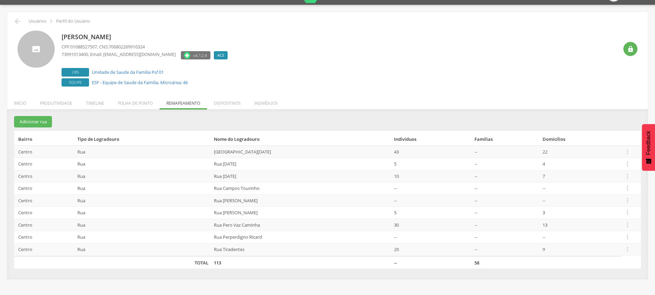
click at [12, 22] on div " Usuários  Perfil do Usuário" at bounding box center [327, 21] width 630 height 8
click at [16, 22] on icon "" at bounding box center [17, 21] width 8 height 8
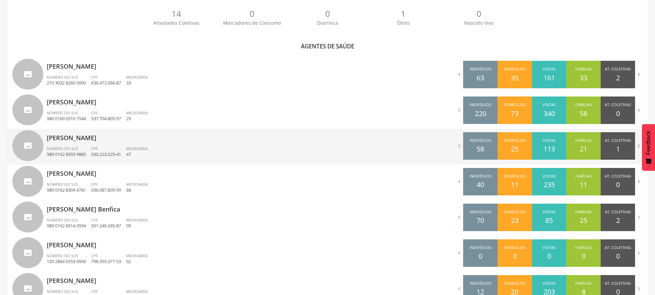
click at [74, 145] on div "Josiane Ramos da Silva Número do SUS 980 0162 8303 9885 CPF 030.223.025-41 Micr…" at bounding box center [185, 147] width 276 height 36
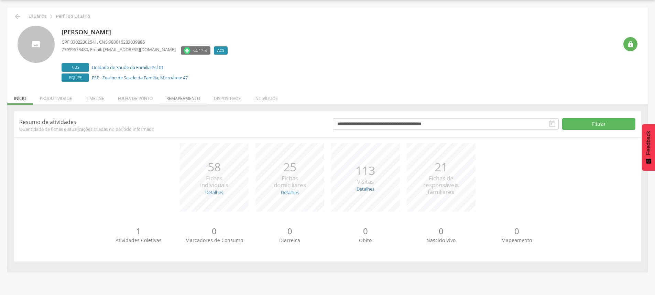
click at [186, 102] on li "Remapeamento" at bounding box center [182, 97] width 47 height 16
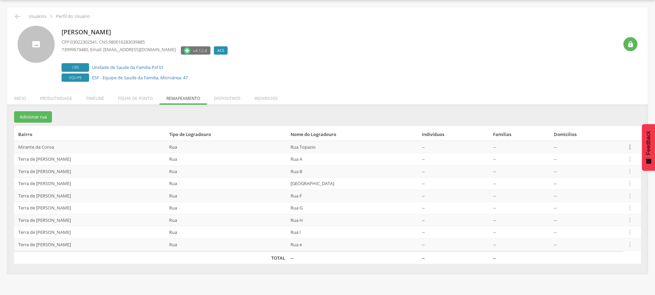
click at [630, 146] on icon "" at bounding box center [630, 147] width 8 height 8
click at [605, 136] on link "Desvincular ACS" at bounding box center [606, 136] width 54 height 9
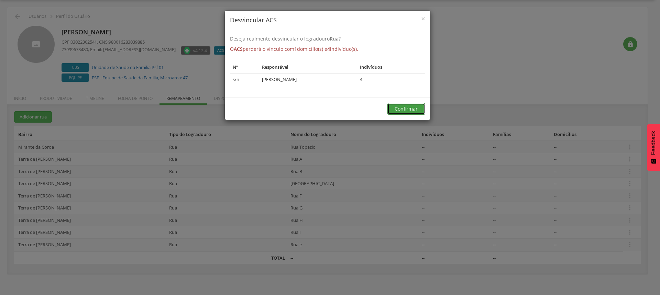
click at [411, 105] on button "Confirmar" at bounding box center [406, 109] width 38 height 12
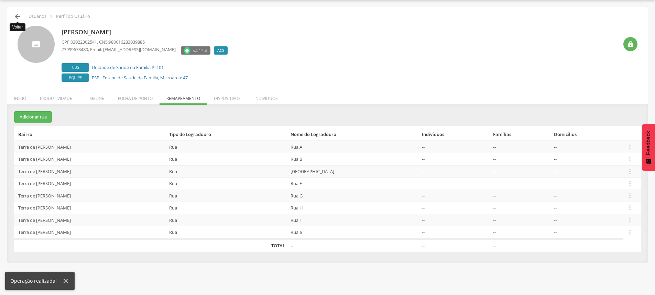
click at [14, 15] on icon "" at bounding box center [17, 16] width 8 height 8
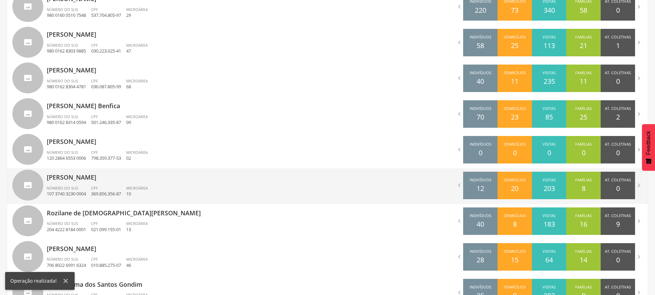
scroll to position [324, 0]
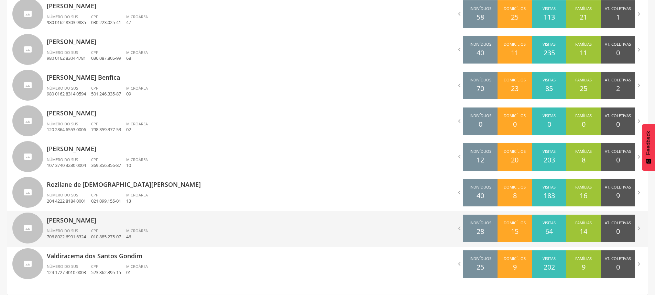
click at [71, 228] on span "Número do SUS" at bounding box center [62, 230] width 31 height 5
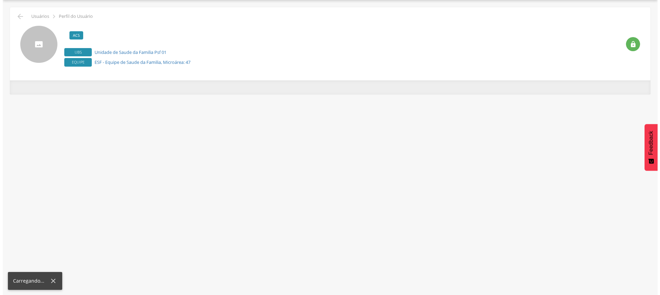
scroll to position [21, 0]
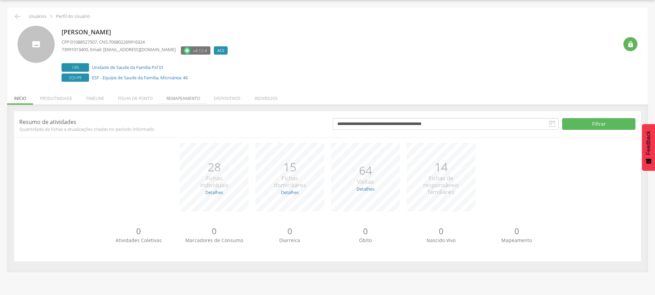
click at [189, 96] on li "Remapeamento" at bounding box center [182, 97] width 47 height 16
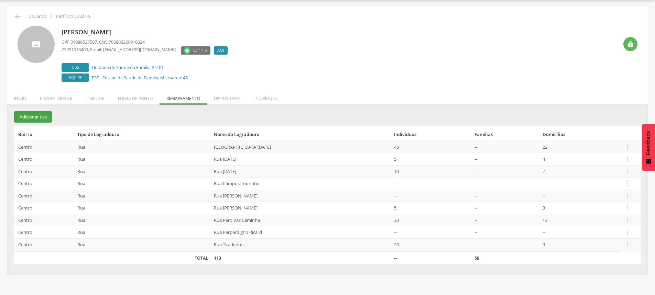
click at [31, 117] on button "Adicionar rua" at bounding box center [33, 116] width 38 height 11
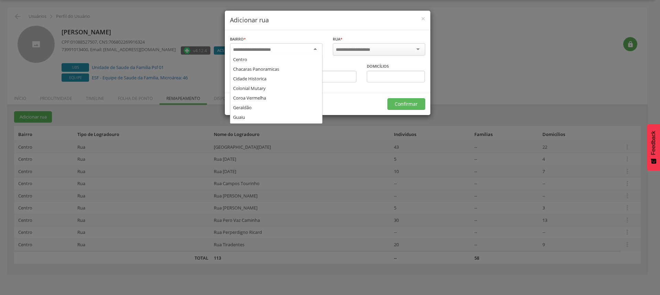
click at [278, 49] on input "select-one" at bounding box center [256, 50] width 47 height 6
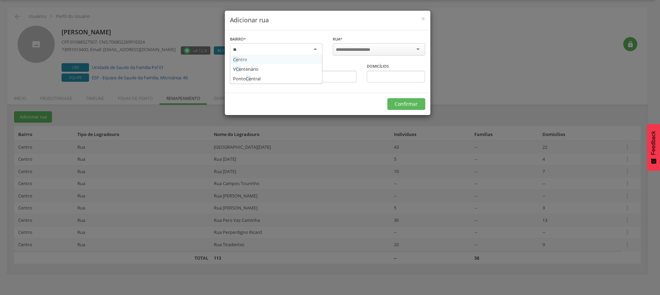
type input "***"
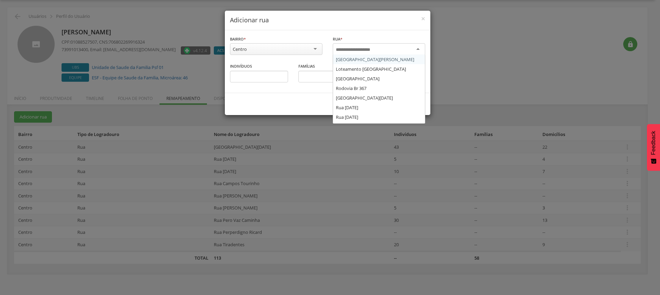
click at [363, 49] on input "select-one" at bounding box center [358, 50] width 44 height 6
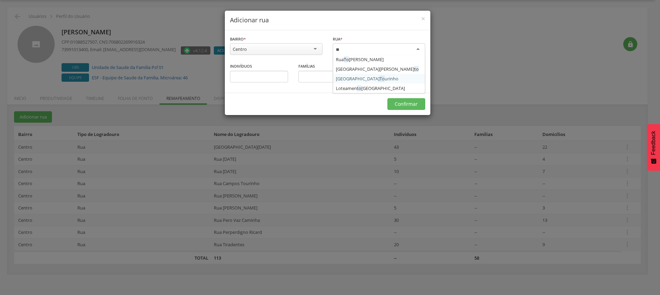
type input "*"
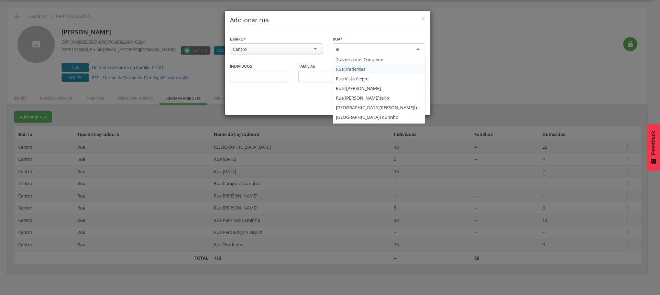
scroll to position [220, 0]
click at [289, 48] on div "Centro" at bounding box center [276, 49] width 92 height 12
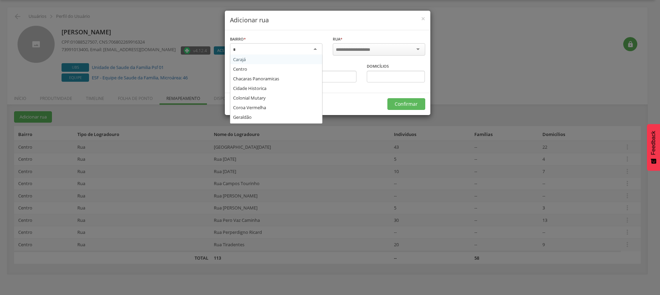
scroll to position [0, 0]
type input "***"
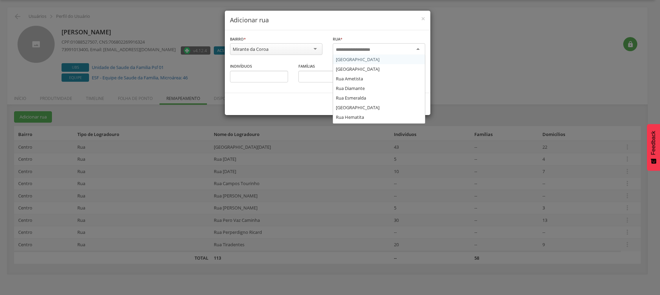
click at [367, 50] on input "select-one" at bounding box center [358, 50] width 44 height 6
type input "**"
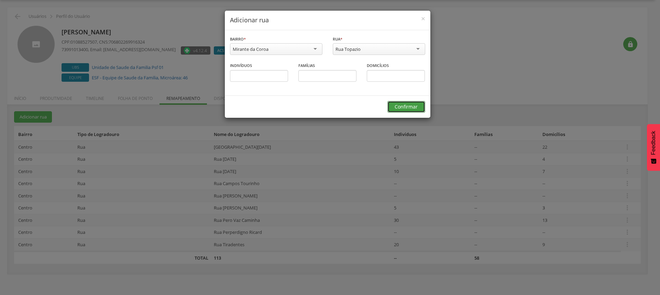
click at [411, 110] on button "Confirmar" at bounding box center [406, 107] width 38 height 12
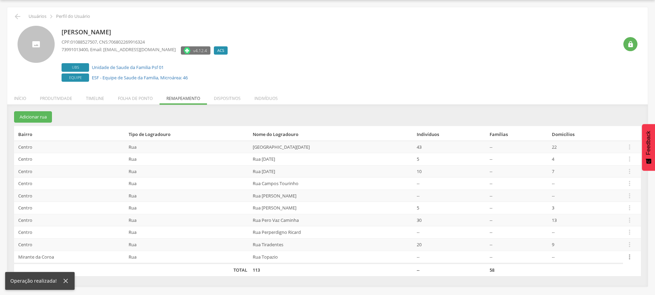
click at [627, 257] on icon "" at bounding box center [629, 257] width 8 height 8
click at [598, 224] on link "Alocar famílias" at bounding box center [605, 221] width 54 height 9
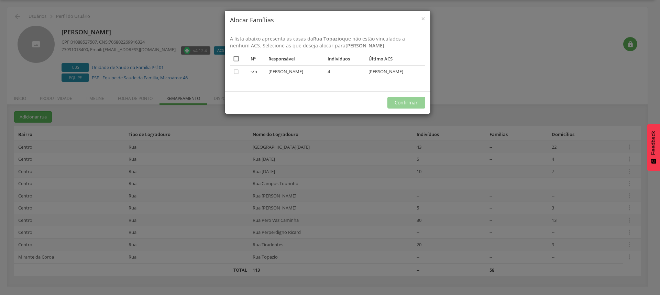
click at [233, 56] on icon "" at bounding box center [236, 58] width 7 height 7
click at [413, 101] on button "Confirmar" at bounding box center [406, 103] width 38 height 12
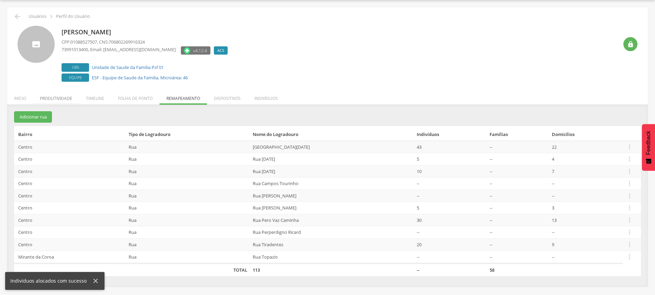
click at [57, 97] on li "Produtividade" at bounding box center [56, 97] width 46 height 16
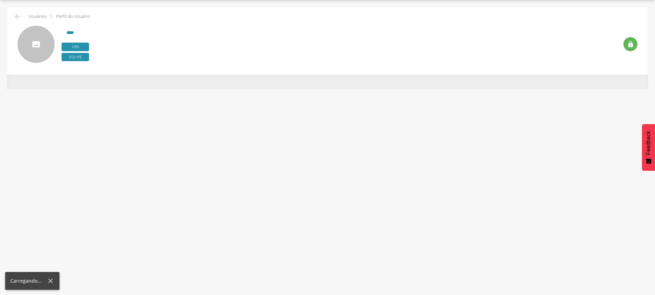
scroll to position [21, 0]
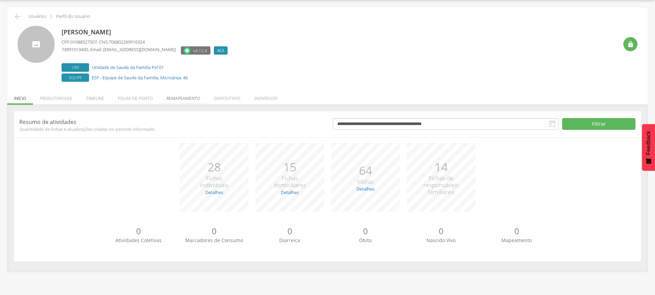
click at [173, 98] on li "Remapeamento" at bounding box center [182, 97] width 47 height 16
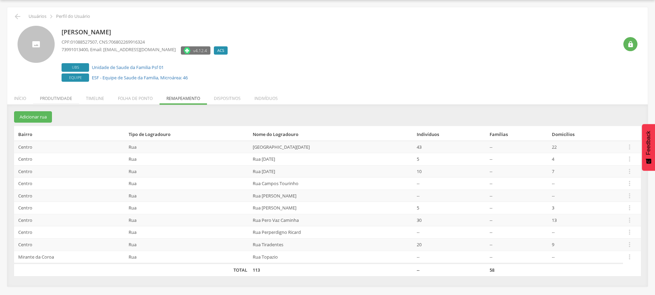
click at [66, 101] on li "Produtividade" at bounding box center [56, 97] width 46 height 16
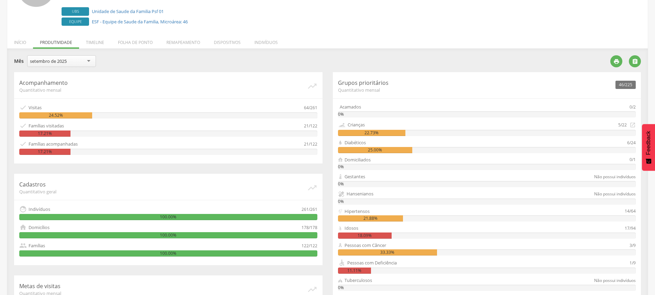
scroll to position [153, 0]
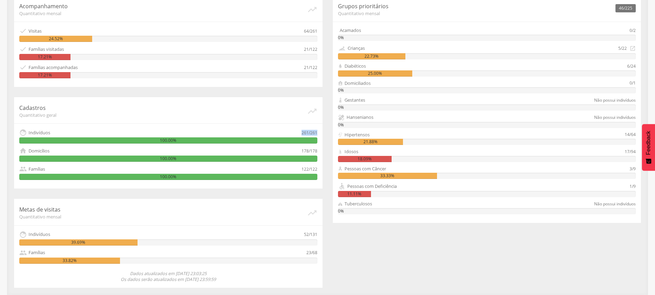
drag, startPoint x: 302, startPoint y: 132, endPoint x: 322, endPoint y: 134, distance: 20.8
click at [322, 134] on div "Acompanhamento Quantitativo mensal   Visitas 64/261 24.52%  Famílias visitad…" at bounding box center [168, 142] width 319 height 292
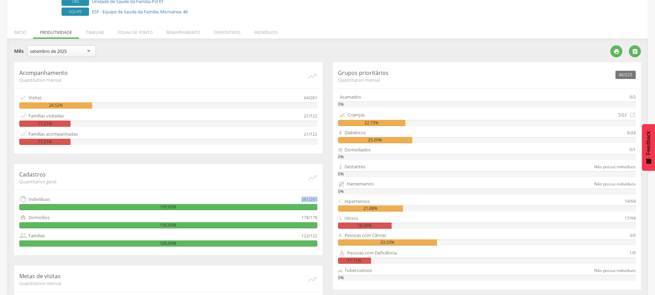
scroll to position [0, 0]
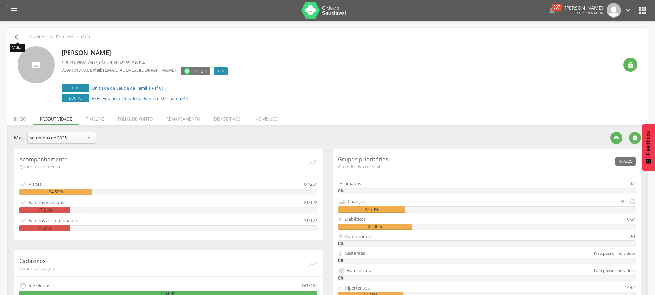
click at [18, 36] on icon "" at bounding box center [17, 37] width 8 height 8
type input "**********"
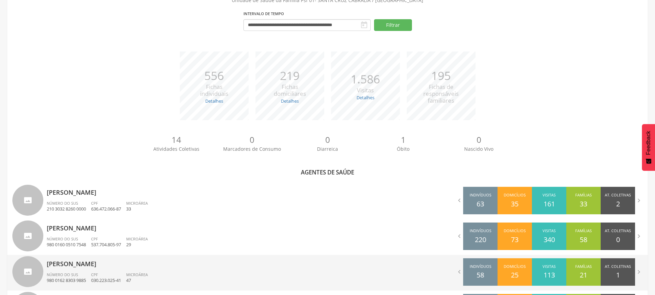
scroll to position [206, 0]
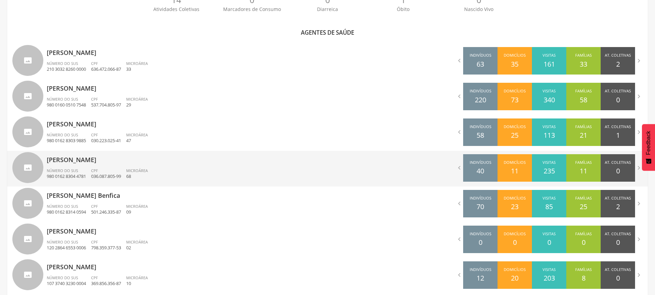
click at [83, 166] on div "Jozelia Santos Pereira Número do SUS 980 0162 8304 4781 CPF 036.087.805-99 Micr…" at bounding box center [185, 169] width 276 height 36
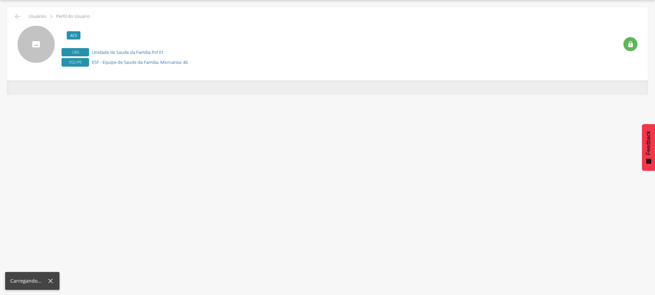
scroll to position [21, 0]
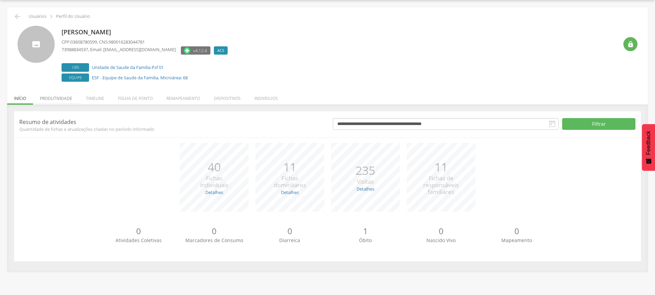
click at [48, 100] on li "Produtividade" at bounding box center [56, 97] width 46 height 16
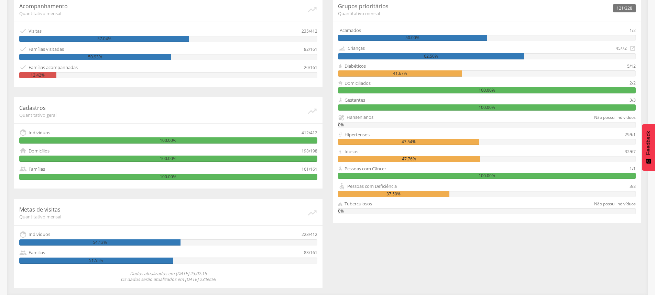
scroll to position [16, 0]
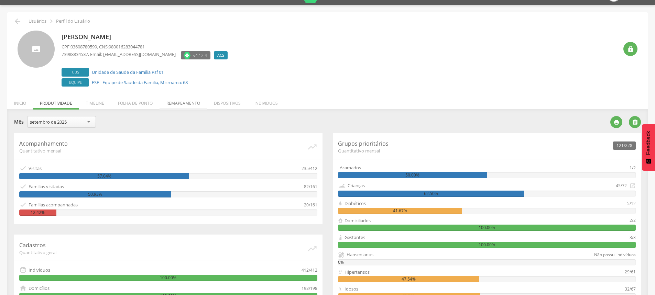
click at [195, 104] on li "Remapeamento" at bounding box center [182, 101] width 47 height 16
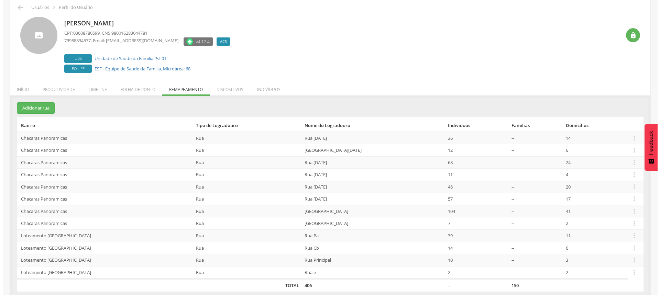
scroll to position [37, 0]
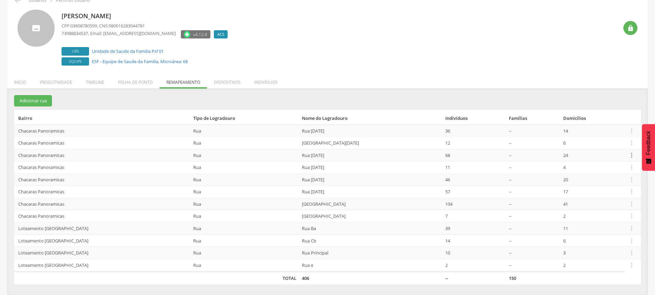
click at [630, 156] on icon "" at bounding box center [632, 156] width 8 height 8
click at [604, 147] on link "Desvincular ACS" at bounding box center [607, 144] width 54 height 9
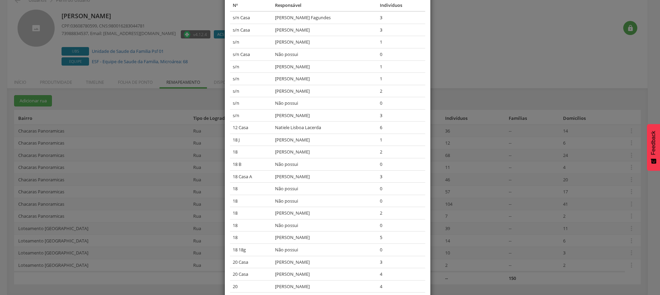
scroll to position [165, 0]
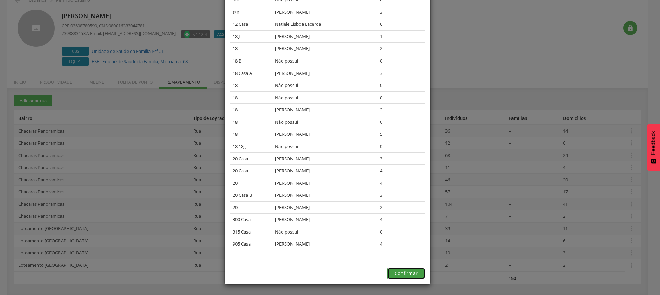
click at [407, 271] on button "Confirmar" at bounding box center [406, 274] width 38 height 12
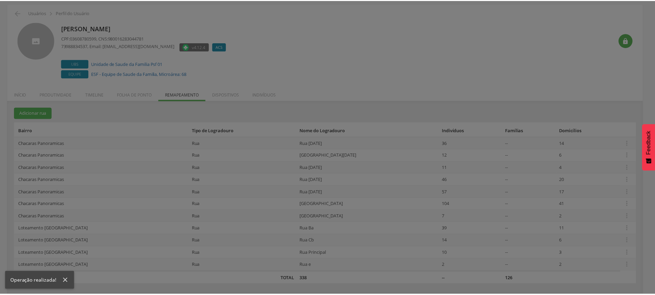
scroll to position [24, 0]
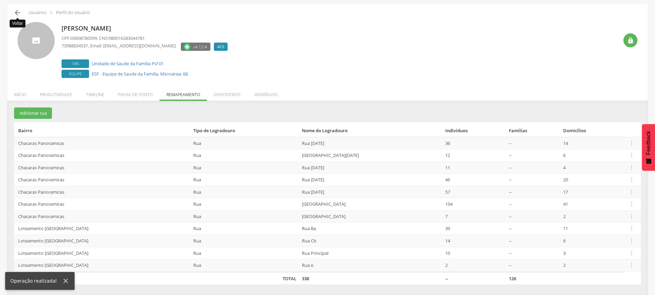
click at [17, 12] on icon "" at bounding box center [17, 13] width 8 height 8
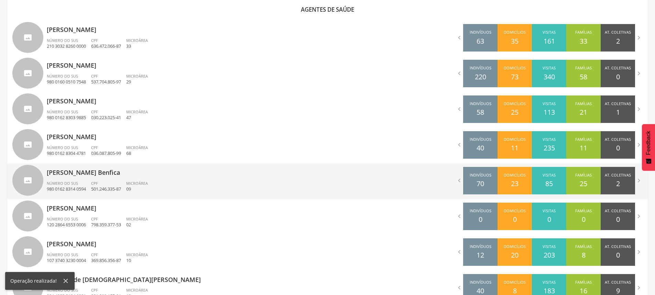
scroll to position [231, 0]
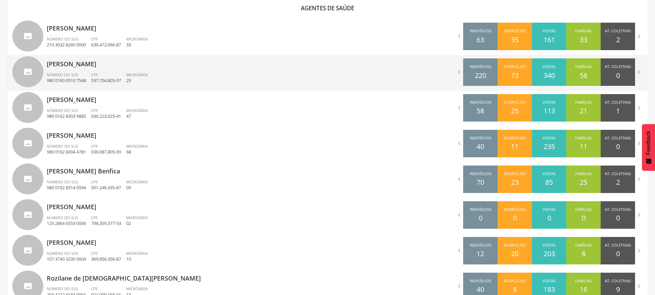
click at [68, 69] on div "[PERSON_NAME] Número do SUS 980 0160 0510 7548 CPF 537.704.805-97 Microárea 29" at bounding box center [185, 73] width 276 height 36
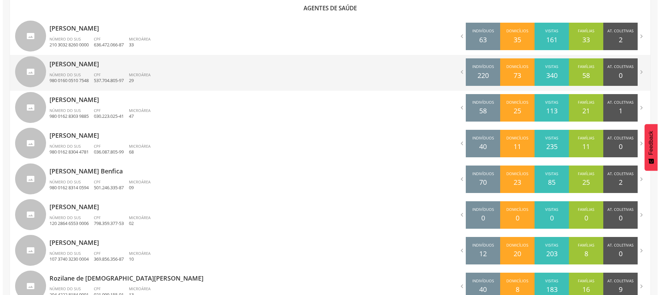
scroll to position [21, 0]
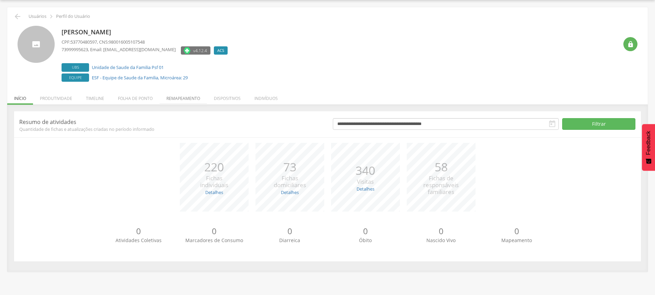
click at [192, 101] on li "Remapeamento" at bounding box center [182, 97] width 47 height 16
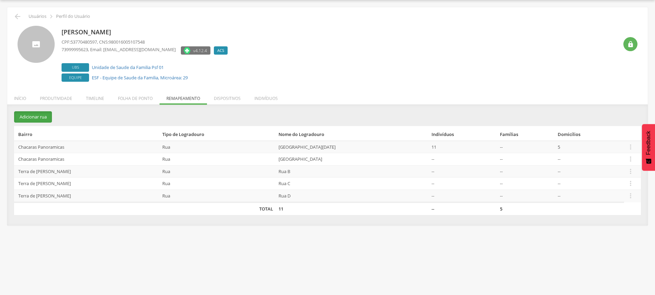
click at [32, 116] on button "Adicionar rua" at bounding box center [33, 116] width 38 height 11
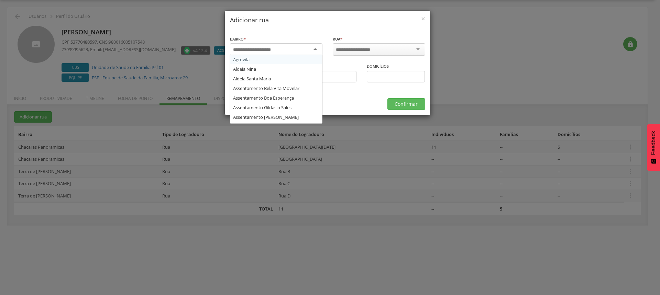
click at [309, 48] on div at bounding box center [276, 49] width 92 height 12
type input "***"
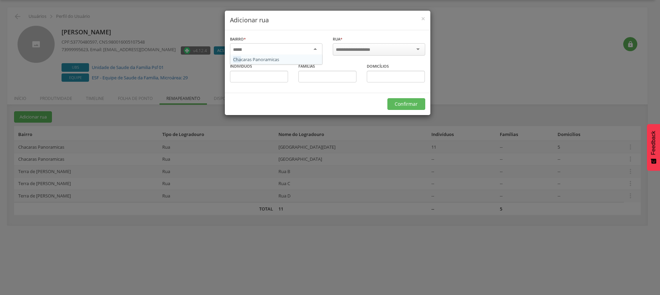
scroll to position [0, 0]
click at [367, 54] on div at bounding box center [379, 49] width 92 height 12
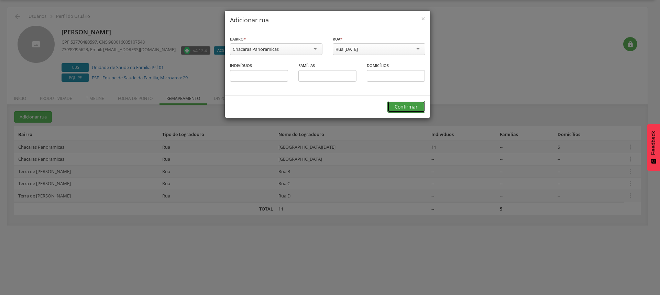
click at [410, 109] on button "Confirmar" at bounding box center [406, 107] width 38 height 12
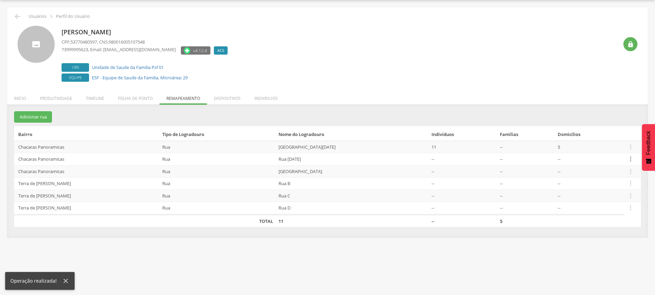
click at [627, 162] on icon "" at bounding box center [631, 159] width 8 height 8
click at [597, 125] on link "Alocar famílias" at bounding box center [606, 123] width 54 height 9
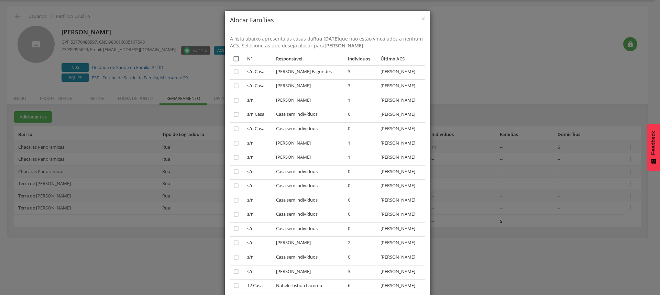
click at [234, 59] on icon "" at bounding box center [236, 58] width 7 height 7
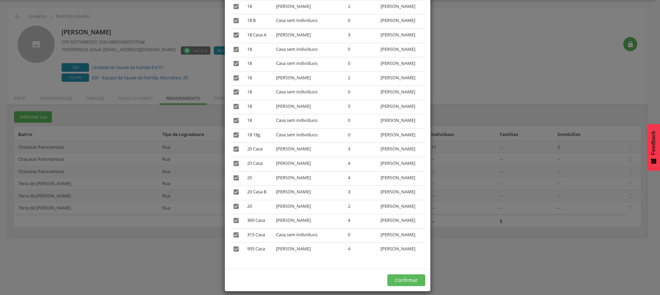
scroll to position [329, 0]
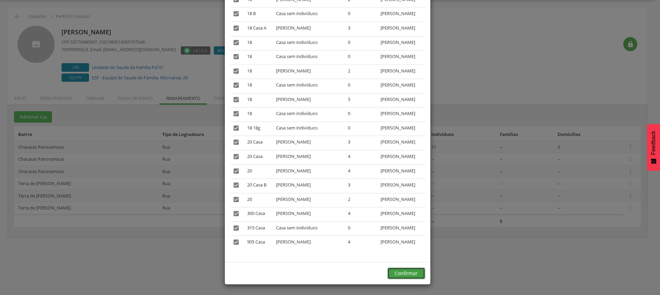
click at [402, 274] on button "Confirmar" at bounding box center [406, 274] width 38 height 12
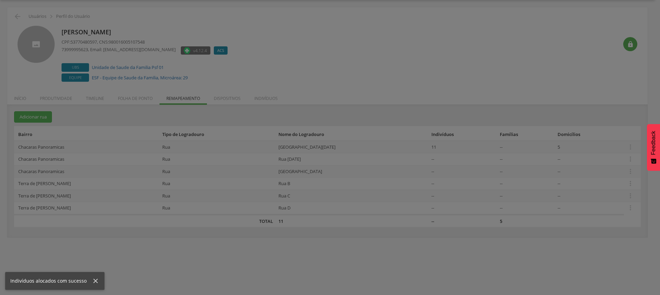
click at [407, 271] on body " Dashboard Supervisão Produtividade Mapa da cidade Ranking App desatualizado Ú…" at bounding box center [330, 126] width 660 height 295
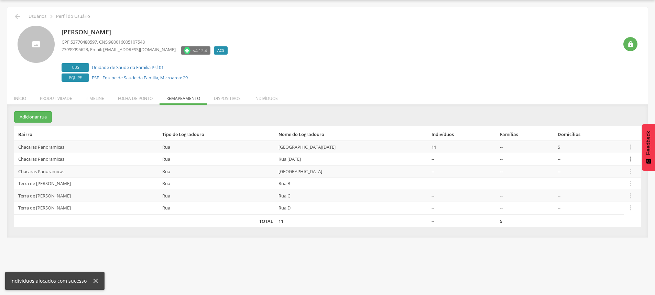
click at [632, 157] on icon "" at bounding box center [631, 159] width 8 height 8
click at [610, 145] on link "Desvincular ACS" at bounding box center [606, 148] width 54 height 9
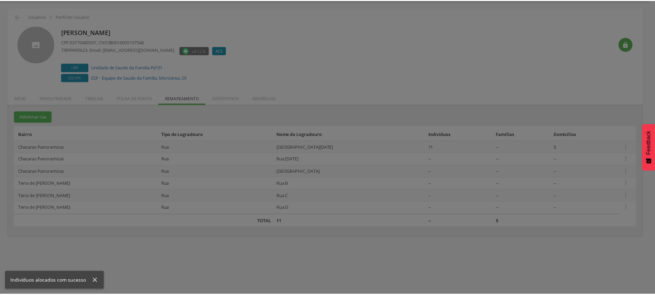
scroll to position [0, 0]
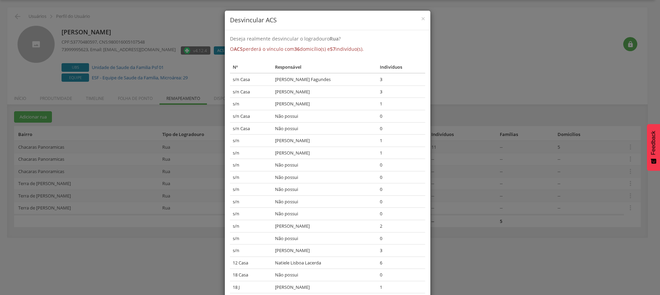
click at [422, 17] on div "× Desvincular ACS" at bounding box center [328, 21] width 206 height 20
click at [421, 17] on span "×" at bounding box center [423, 19] width 4 height 10
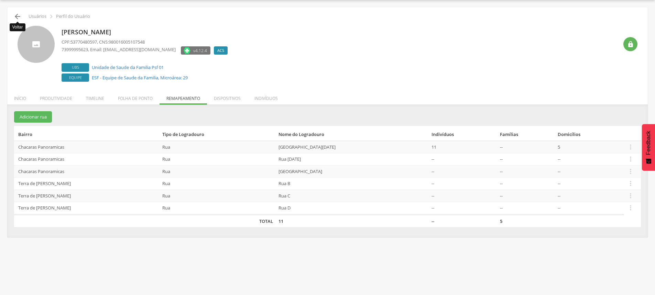
click at [15, 16] on icon "" at bounding box center [17, 16] width 8 height 8
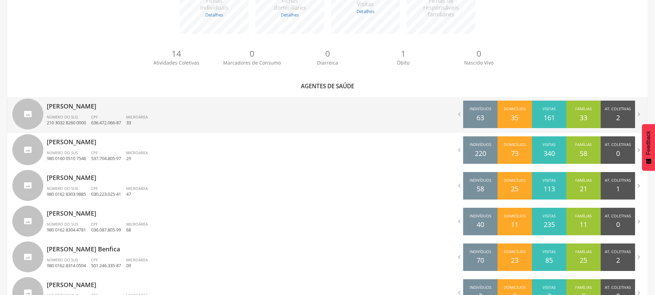
scroll to position [192, 0]
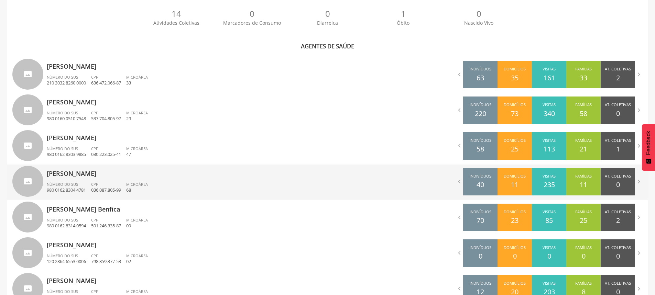
click at [90, 187] on div "Número do SUS 980 0162 8304 4781" at bounding box center [69, 188] width 44 height 12
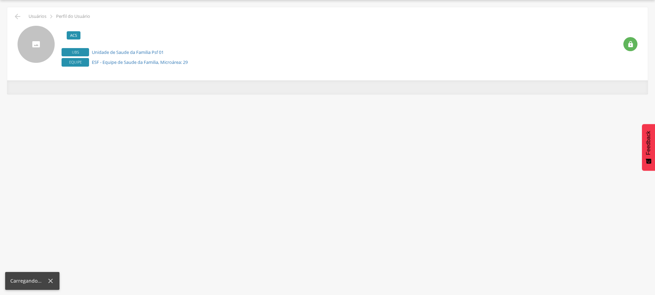
scroll to position [21, 0]
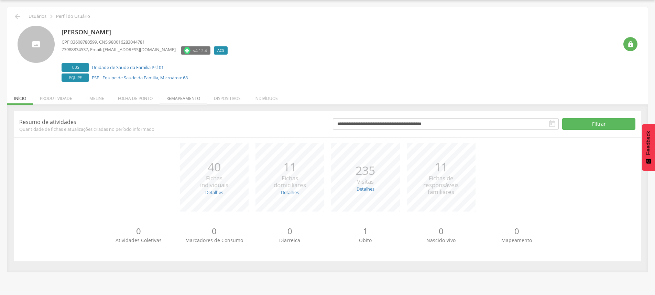
click at [193, 98] on li "Remapeamento" at bounding box center [182, 97] width 47 height 16
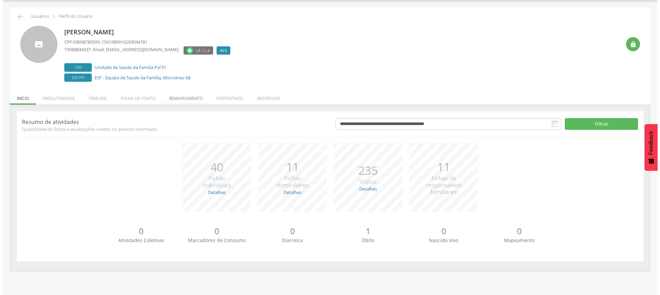
scroll to position [24, 0]
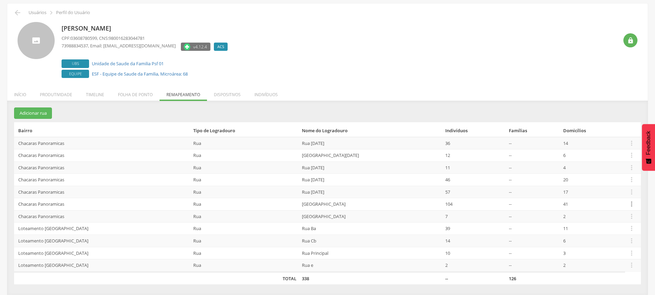
click at [628, 204] on icon "" at bounding box center [632, 204] width 8 height 8
click at [607, 177] on link "Desalocar famílias" at bounding box center [607, 177] width 54 height 9
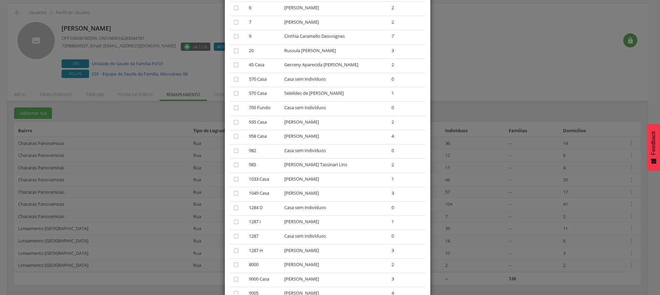
scroll to position [529, 0]
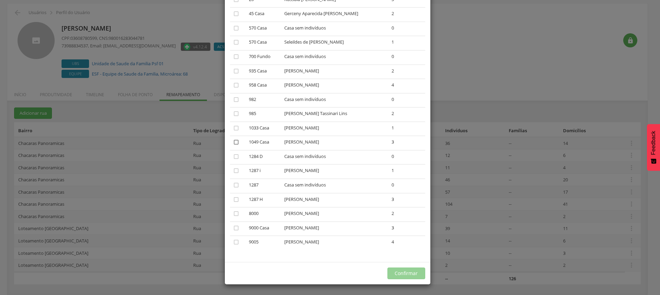
click at [234, 144] on icon "" at bounding box center [236, 142] width 7 height 7
click at [233, 229] on icon "" at bounding box center [236, 228] width 7 height 7
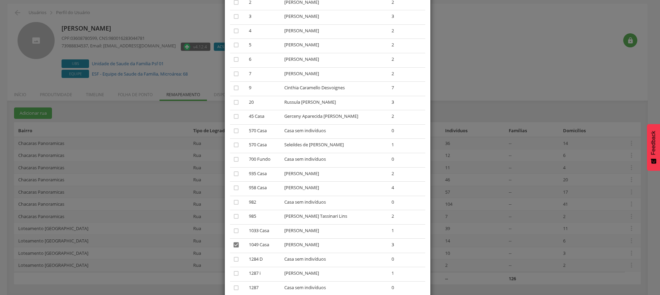
scroll to position [426, 0]
click at [233, 233] on icon "" at bounding box center [236, 231] width 7 height 7
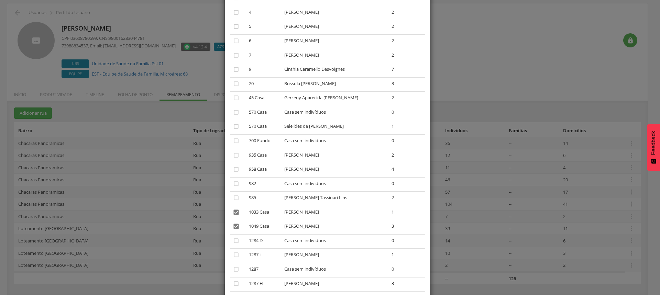
scroll to position [529, 0]
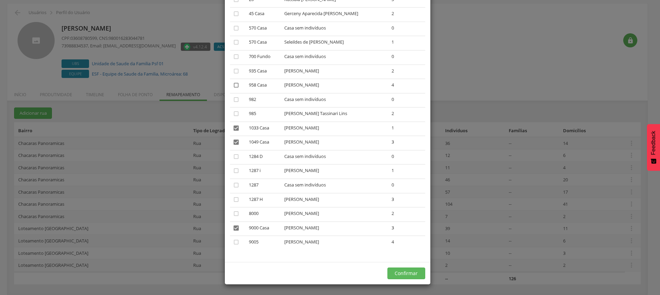
click at [234, 86] on icon "" at bounding box center [236, 85] width 7 height 7
click at [233, 13] on icon "" at bounding box center [236, 13] width 7 height 7
click at [233, 70] on icon "" at bounding box center [236, 71] width 7 height 7
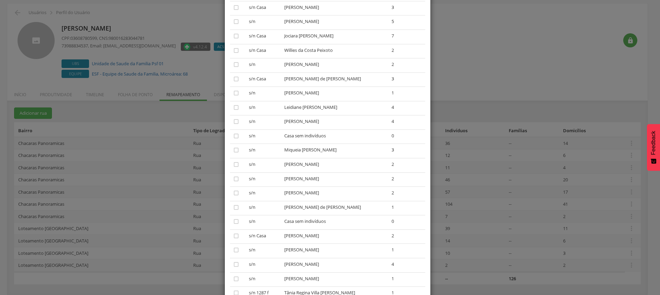
scroll to position [82, 0]
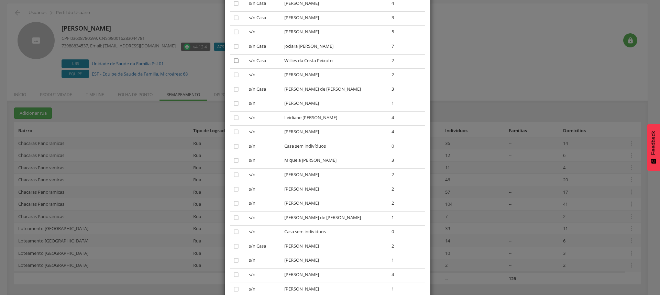
click at [235, 62] on icon "" at bounding box center [236, 60] width 7 height 7
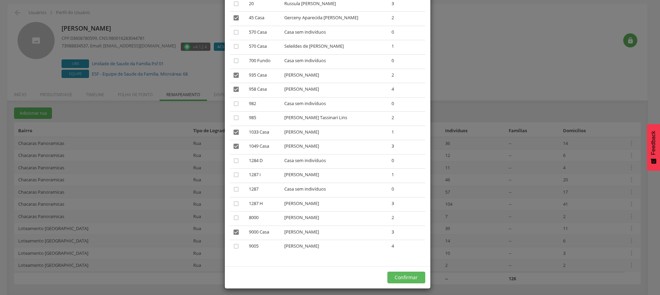
scroll to position [529, 0]
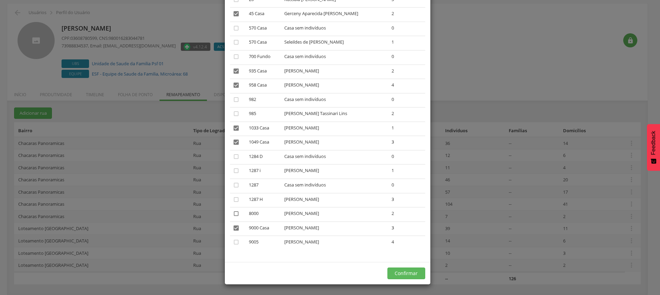
click at [233, 215] on icon "" at bounding box center [236, 213] width 7 height 7
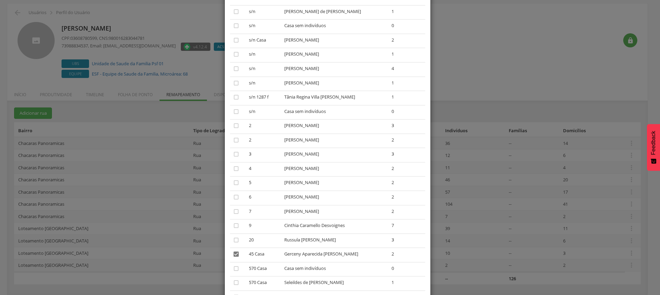
scroll to position [254, 0]
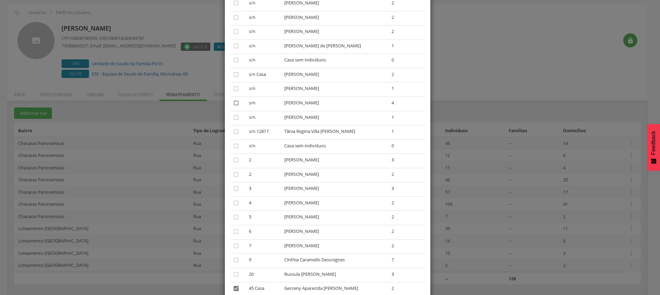
click at [233, 103] on icon "" at bounding box center [236, 103] width 7 height 7
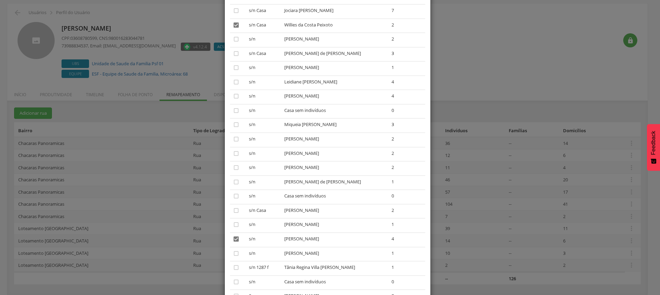
scroll to position [117, 0]
click at [233, 57] on icon "" at bounding box center [236, 55] width 7 height 7
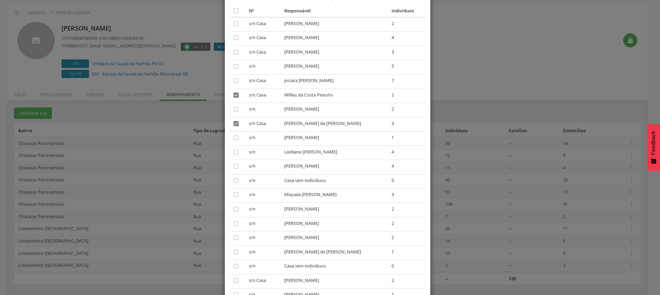
scroll to position [82, 0]
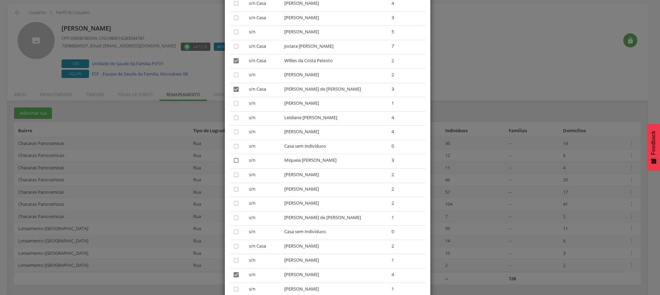
click at [233, 161] on icon "" at bounding box center [236, 160] width 7 height 7
click at [233, 102] on icon "" at bounding box center [236, 103] width 7 height 7
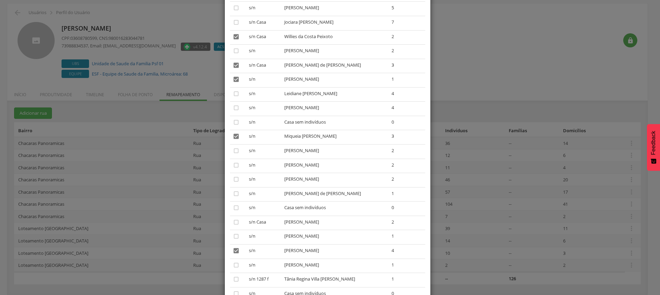
scroll to position [117, 0]
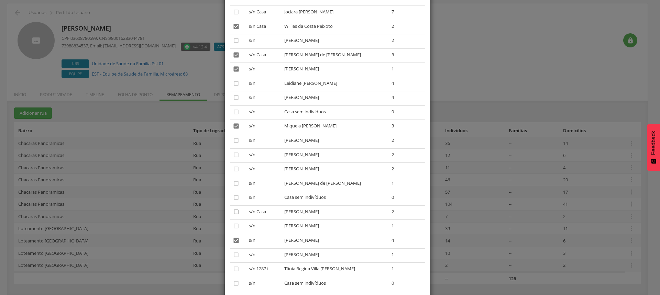
click at [234, 214] on icon "" at bounding box center [236, 212] width 7 height 7
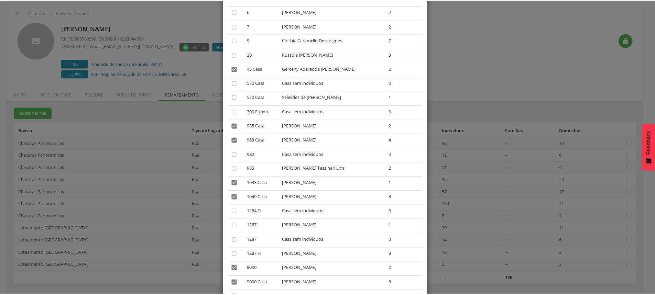
scroll to position [529, 0]
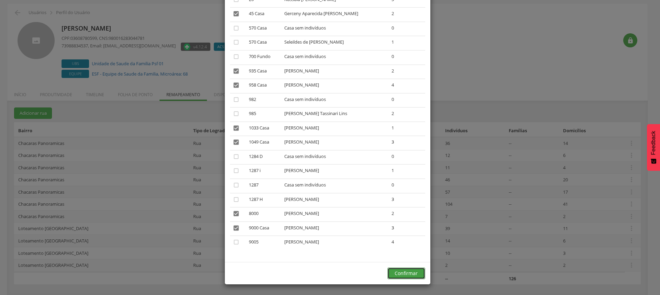
click at [397, 275] on button "Confirmar" at bounding box center [406, 274] width 38 height 12
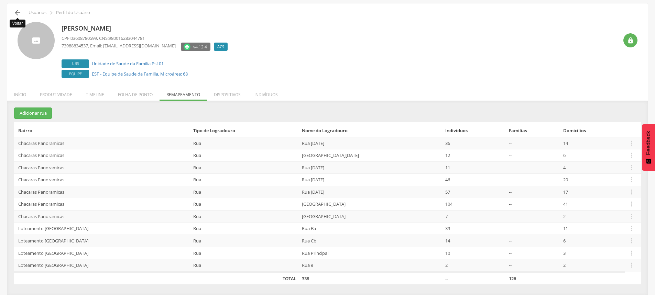
click at [14, 11] on icon "" at bounding box center [17, 13] width 8 height 8
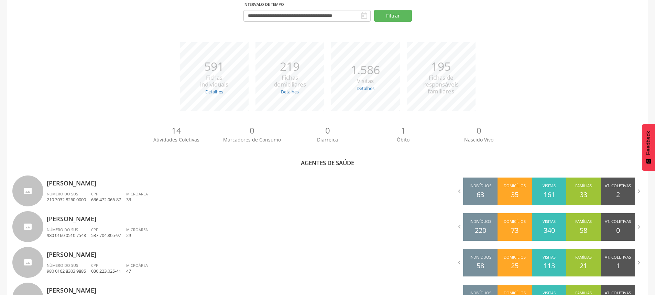
scroll to position [162, 0]
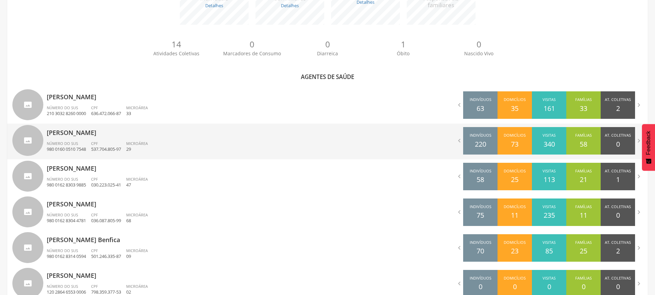
click at [83, 138] on div "[PERSON_NAME] Número do SUS 980 0160 0510 7548 CPF 537.704.805-97 Microárea 29" at bounding box center [185, 142] width 276 height 36
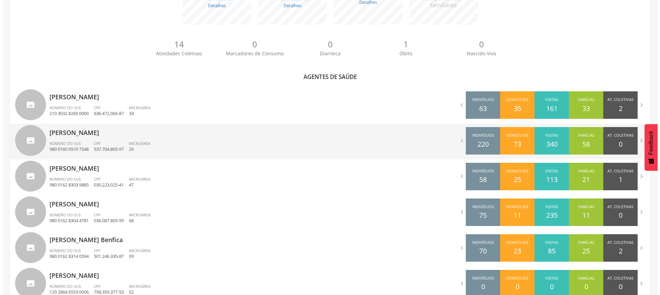
scroll to position [21, 0]
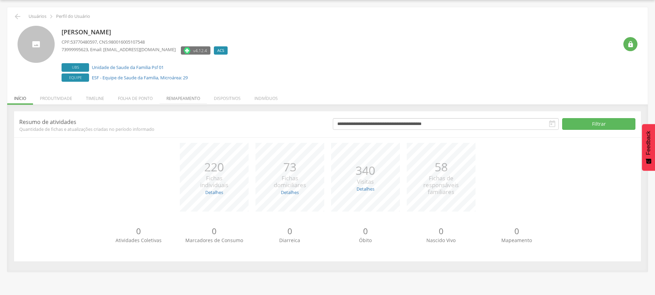
click at [181, 101] on li "Remapeamento" at bounding box center [182, 97] width 47 height 16
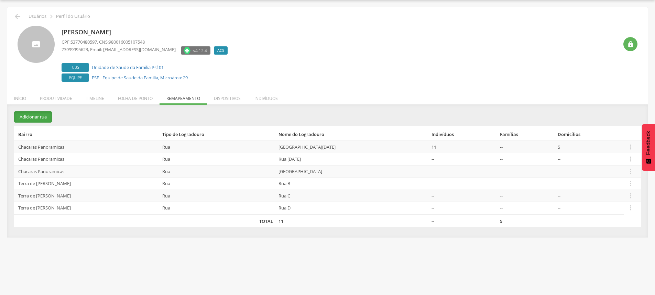
click at [31, 117] on button "Adicionar rua" at bounding box center [33, 116] width 38 height 11
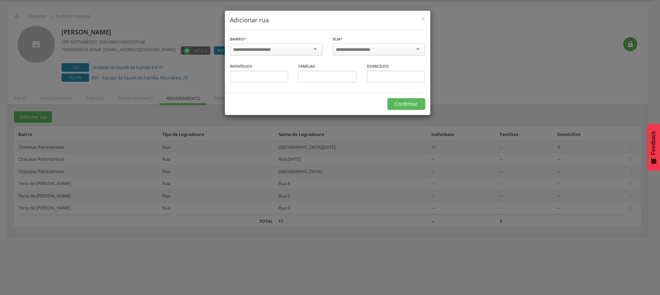
scroll to position [0, 0]
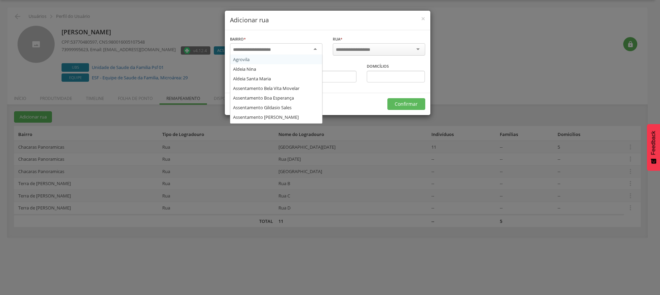
click at [275, 49] on input "select-one" at bounding box center [256, 50] width 47 height 6
type input "***"
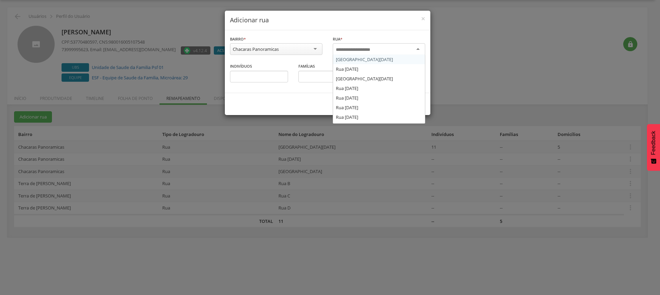
click at [371, 49] on input "select-one" at bounding box center [358, 50] width 44 height 6
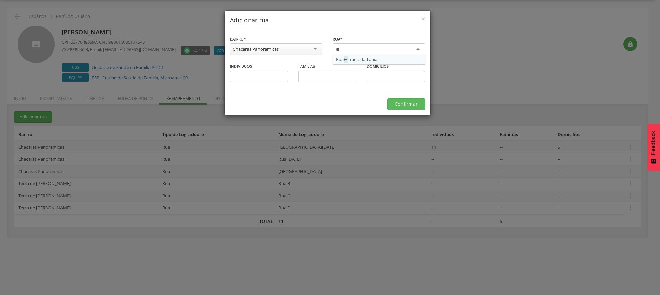
type input "***"
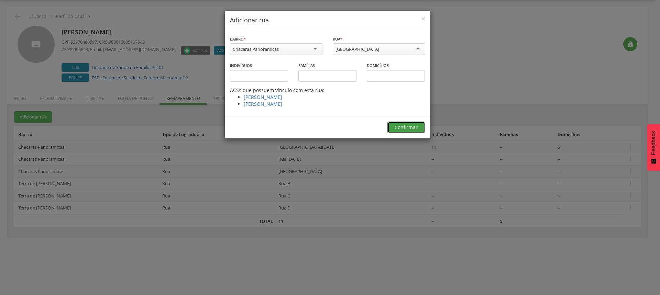
click at [407, 128] on button "Confirmar" at bounding box center [406, 128] width 38 height 12
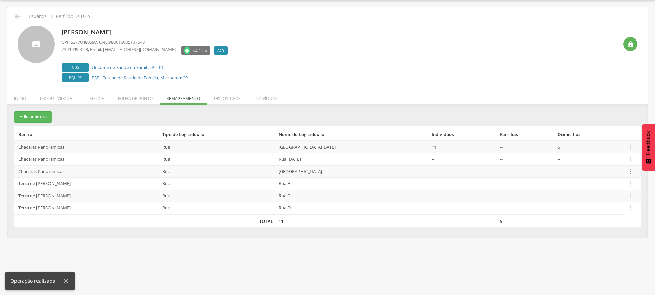
click at [630, 170] on icon "" at bounding box center [631, 172] width 8 height 8
click at [603, 134] on link "Alocar famílias" at bounding box center [606, 136] width 54 height 9
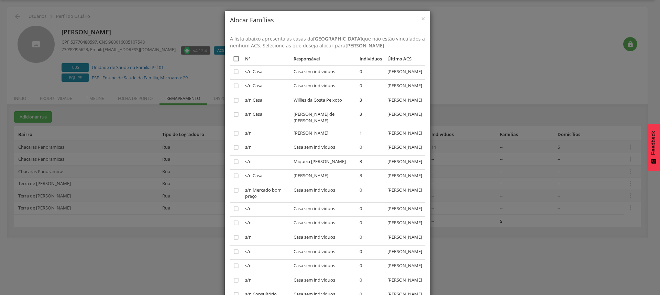
click at [233, 60] on icon "" at bounding box center [236, 58] width 7 height 7
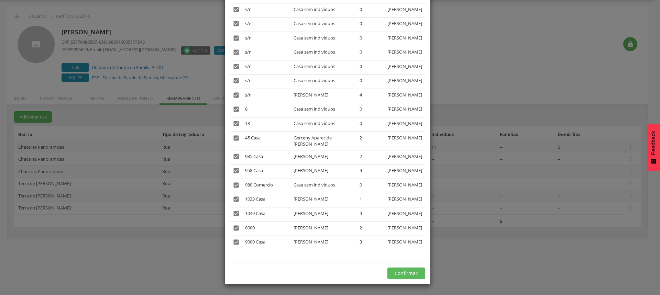
scroll to position [466, 0]
click at [406, 271] on button "Confirmar" at bounding box center [406, 274] width 38 height 12
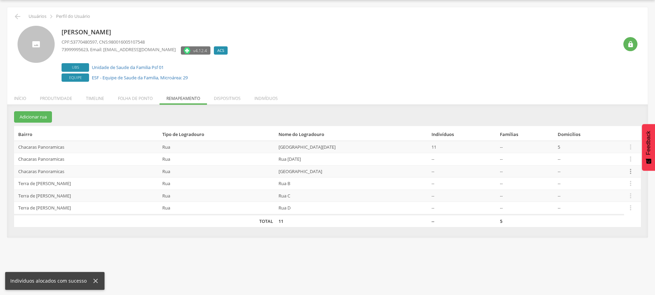
click at [629, 171] on icon "" at bounding box center [631, 172] width 8 height 8
click at [598, 162] on link "Desvincular ACS" at bounding box center [606, 160] width 54 height 9
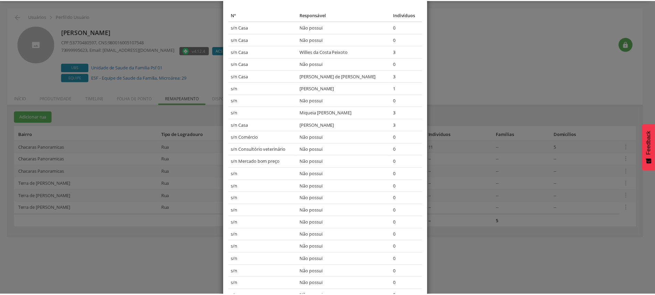
scroll to position [0, 0]
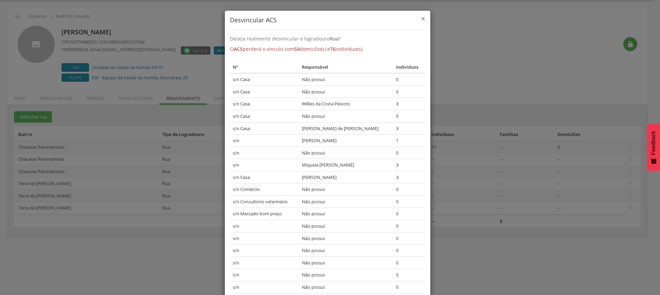
click at [421, 16] on span "×" at bounding box center [423, 19] width 4 height 10
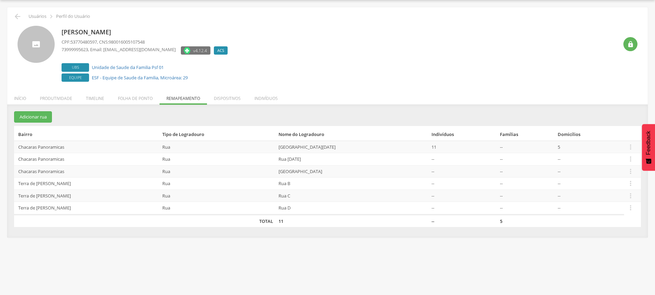
click at [13, 16] on div " Usuários  Perfil do Usuário" at bounding box center [327, 16] width 630 height 8
click at [16, 15] on icon "" at bounding box center [17, 16] width 8 height 8
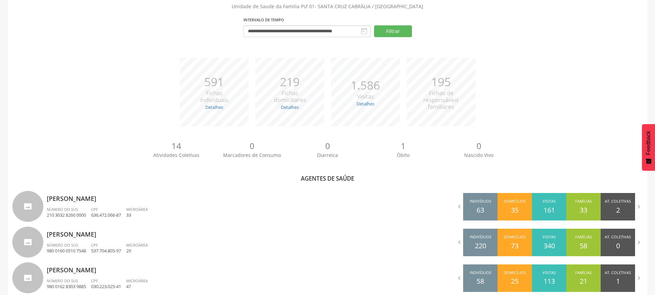
scroll to position [158, 0]
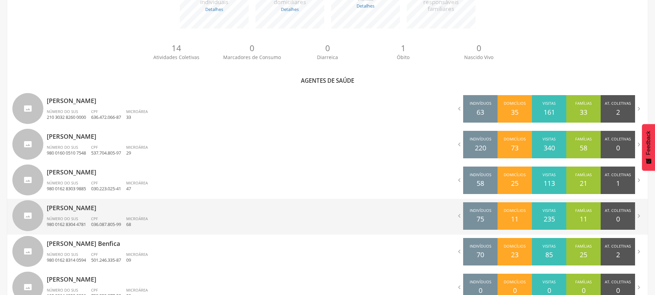
click at [96, 210] on p "[PERSON_NAME]" at bounding box center [185, 206] width 276 height 14
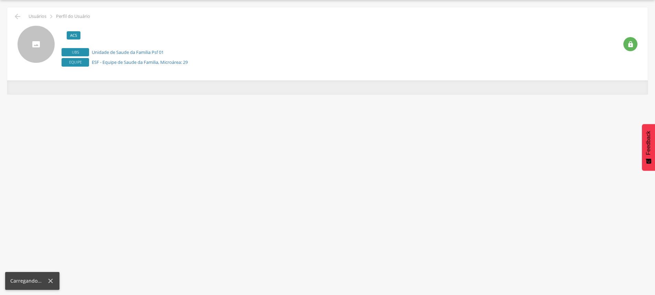
scroll to position [21, 0]
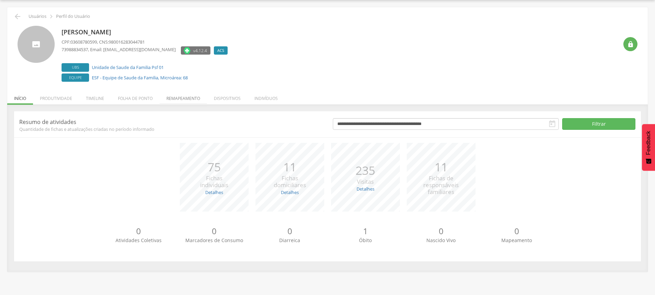
click at [198, 99] on li "Remapeamento" at bounding box center [182, 97] width 47 height 16
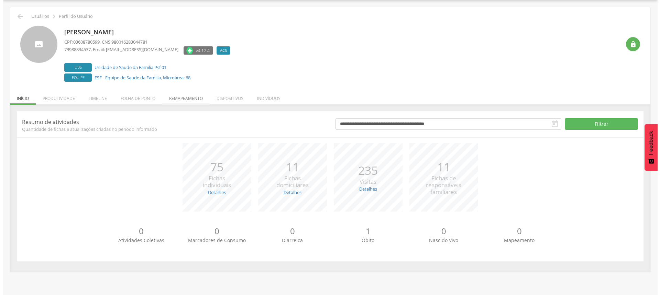
scroll to position [24, 0]
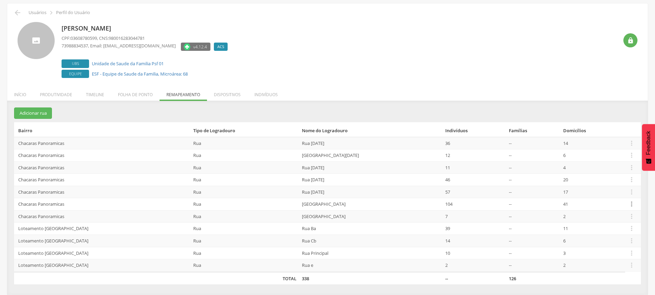
click at [629, 203] on icon "" at bounding box center [632, 204] width 8 height 8
click at [601, 177] on link "Desalocar famílias" at bounding box center [607, 177] width 54 height 9
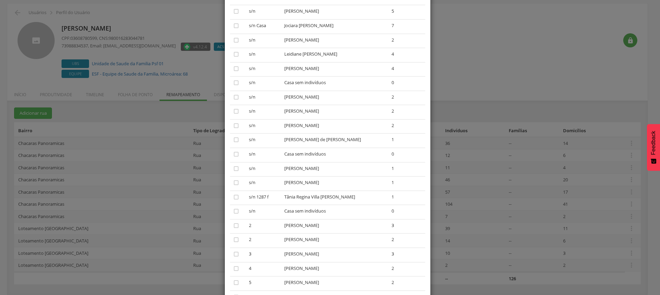
scroll to position [34, 0]
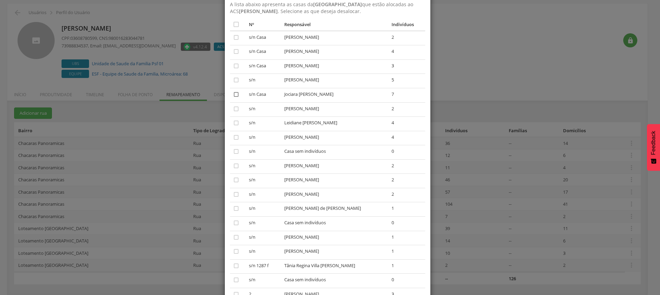
click at [233, 95] on icon "" at bounding box center [236, 94] width 7 height 7
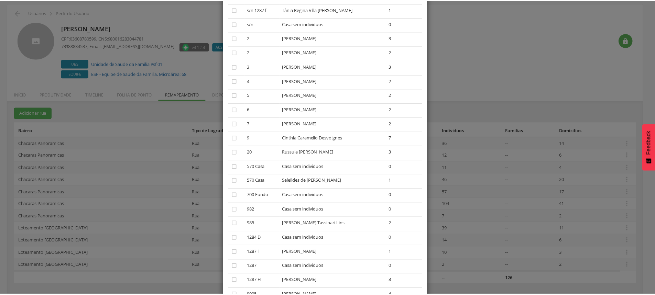
scroll to position [344, 0]
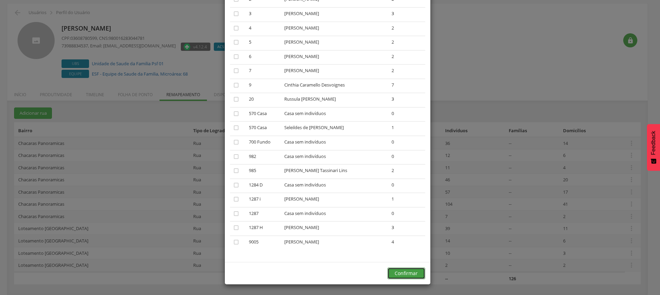
click at [412, 275] on button "Confirmar" at bounding box center [406, 274] width 38 height 12
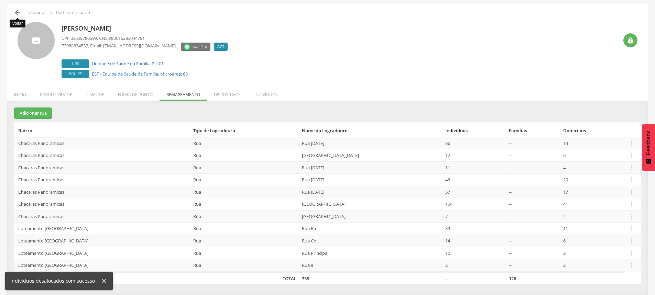
click at [19, 12] on icon "" at bounding box center [17, 13] width 8 height 8
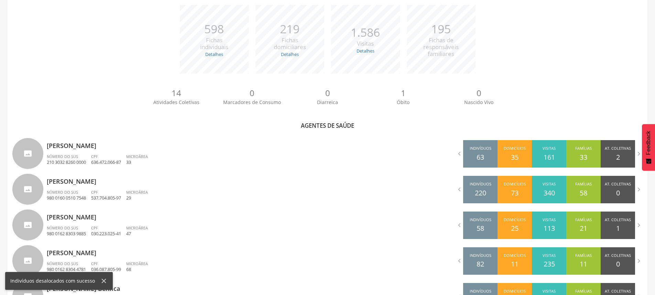
scroll to position [162, 0]
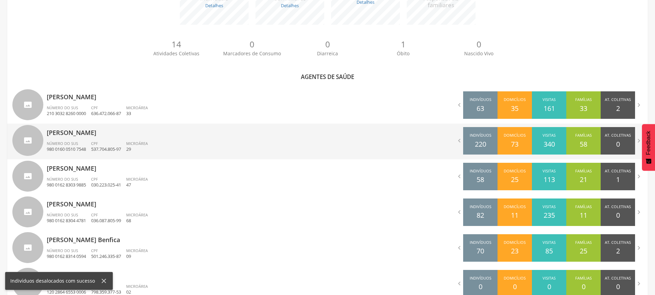
click at [80, 135] on p "[PERSON_NAME]" at bounding box center [185, 131] width 276 height 14
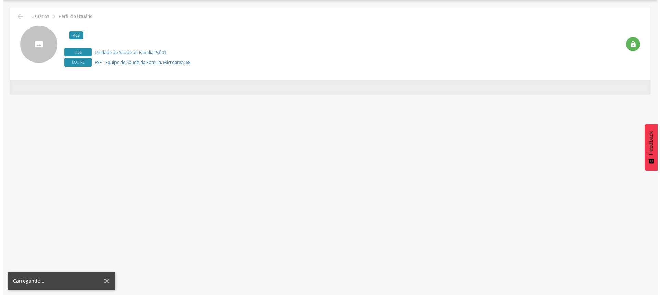
scroll to position [21, 0]
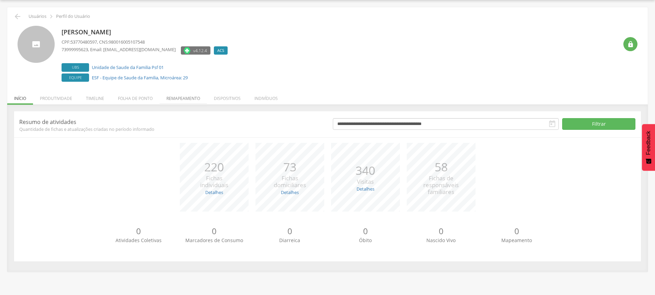
click at [190, 98] on li "Remapeamento" at bounding box center [182, 97] width 47 height 16
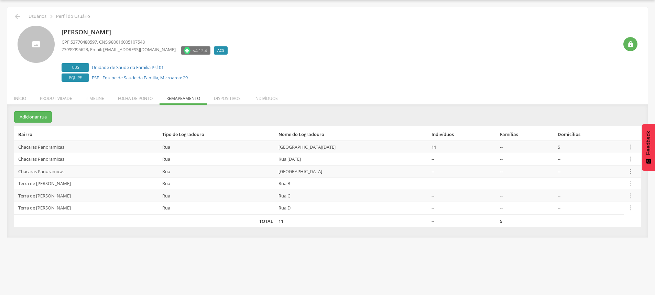
click at [629, 173] on icon "" at bounding box center [631, 172] width 8 height 8
click at [603, 135] on link "Alocar famílias" at bounding box center [606, 136] width 54 height 9
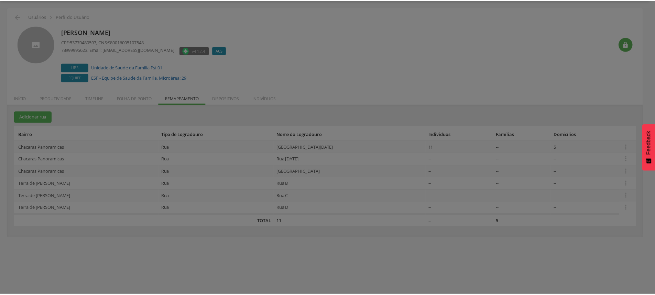
scroll to position [0, 0]
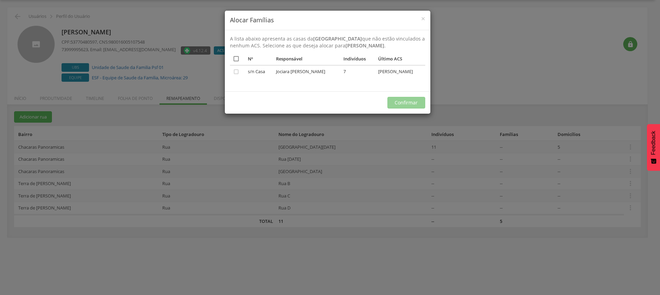
click at [234, 59] on icon "" at bounding box center [236, 58] width 7 height 7
click at [409, 101] on button "Confirmar" at bounding box center [406, 103] width 38 height 12
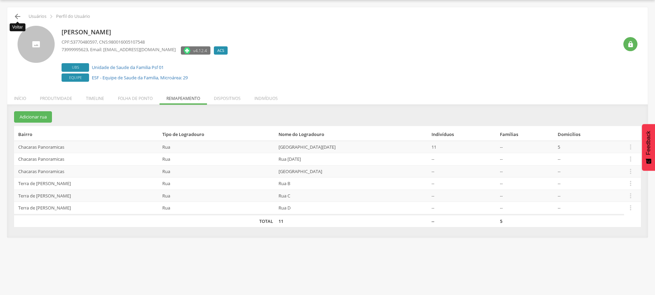
click at [14, 17] on icon "" at bounding box center [17, 16] width 8 height 8
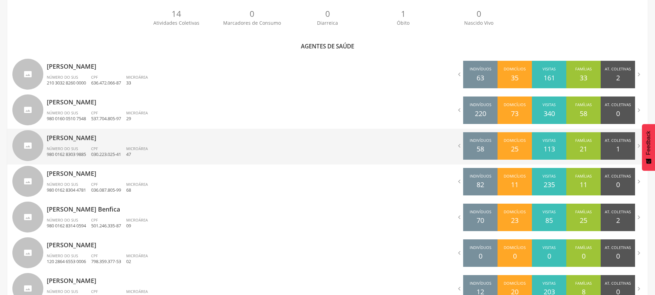
click at [94, 146] on span "CPF" at bounding box center [94, 148] width 7 height 5
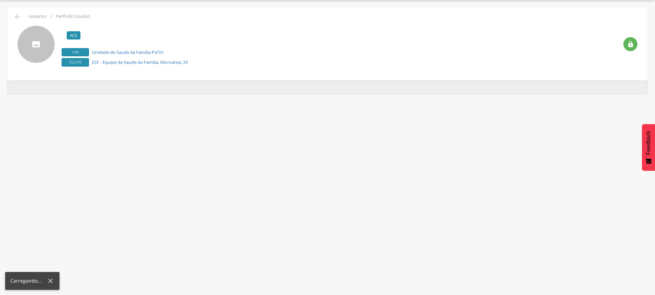
scroll to position [21, 0]
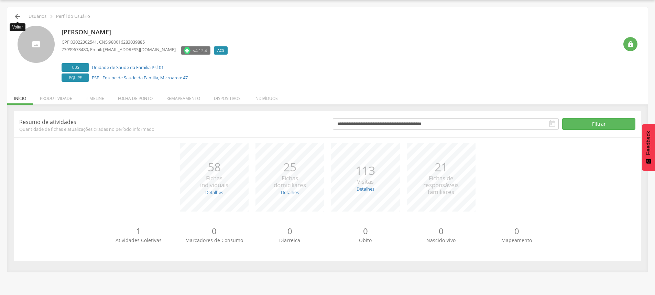
click at [18, 14] on icon "" at bounding box center [17, 16] width 8 height 8
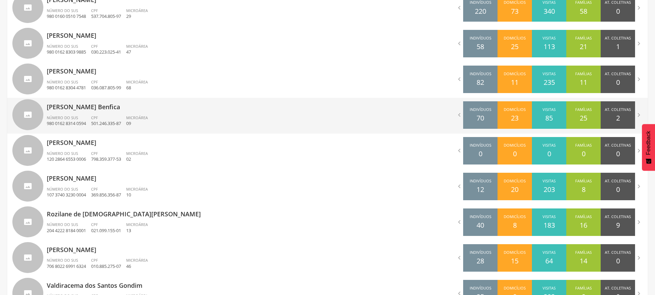
scroll to position [296, 0]
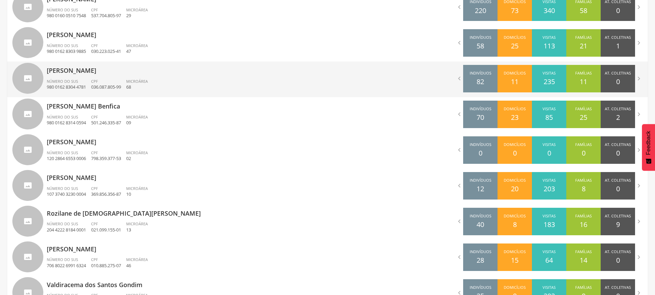
click at [95, 75] on p "[PERSON_NAME]" at bounding box center [185, 69] width 276 height 14
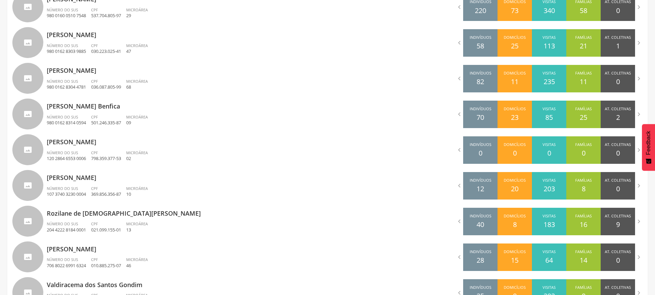
scroll to position [21, 0]
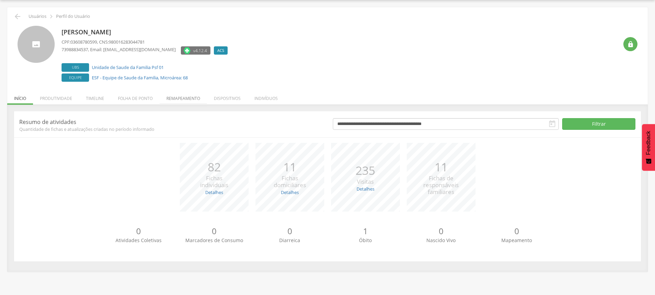
click at [192, 94] on li "Remapeamento" at bounding box center [182, 97] width 47 height 16
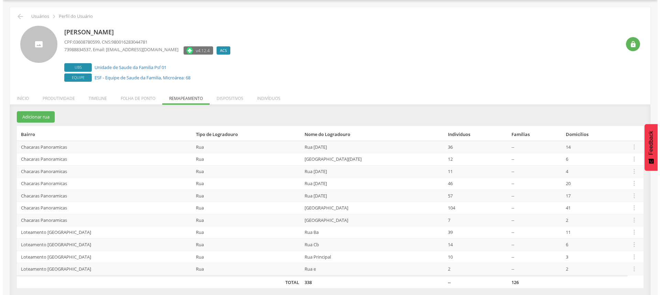
scroll to position [24, 0]
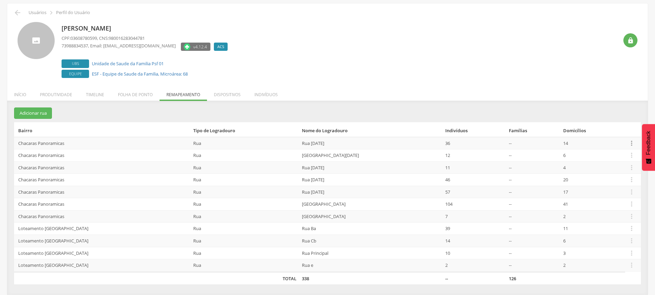
click at [628, 142] on icon "" at bounding box center [632, 144] width 8 height 8
click at [596, 114] on link "Desalocar famílias" at bounding box center [607, 116] width 54 height 9
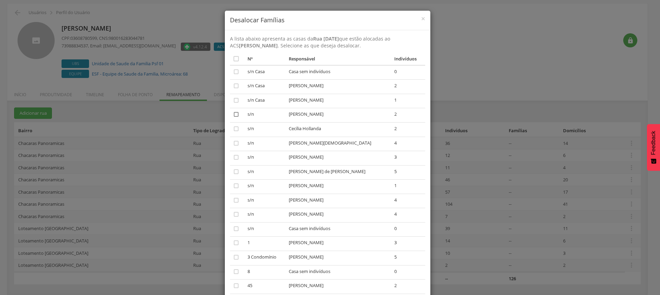
click at [233, 115] on icon "" at bounding box center [236, 114] width 7 height 7
click at [233, 186] on icon "" at bounding box center [236, 185] width 7 height 7
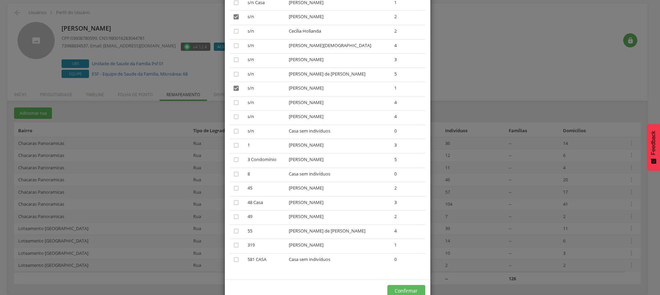
scroll to position [103, 0]
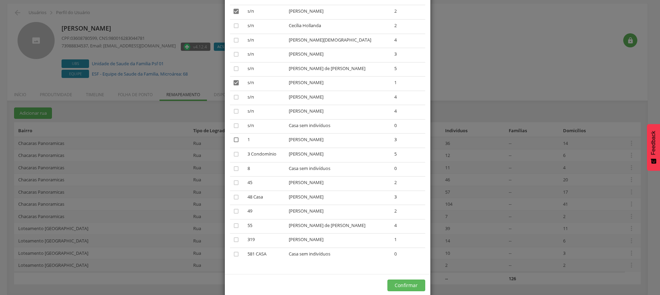
drag, startPoint x: 234, startPoint y: 141, endPoint x: 245, endPoint y: 144, distance: 12.0
click at [234, 141] on icon "" at bounding box center [236, 139] width 7 height 7
click at [400, 285] on button "Confirmar" at bounding box center [406, 286] width 38 height 12
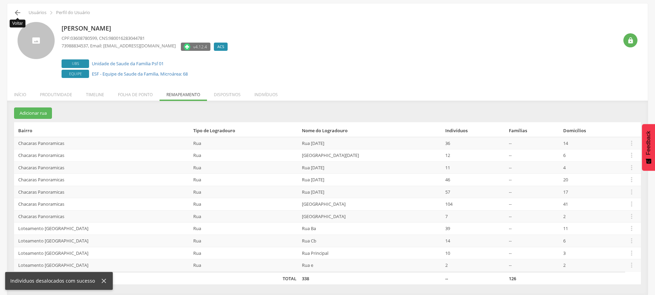
click at [19, 11] on icon "" at bounding box center [17, 13] width 8 height 8
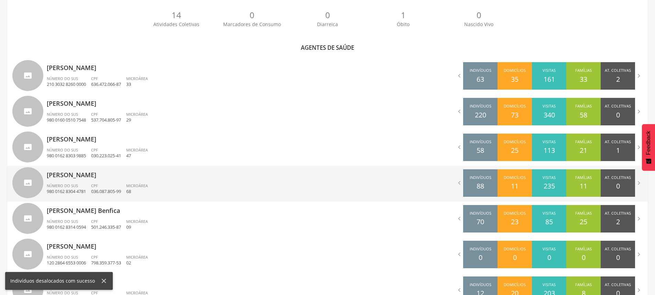
scroll to position [196, 0]
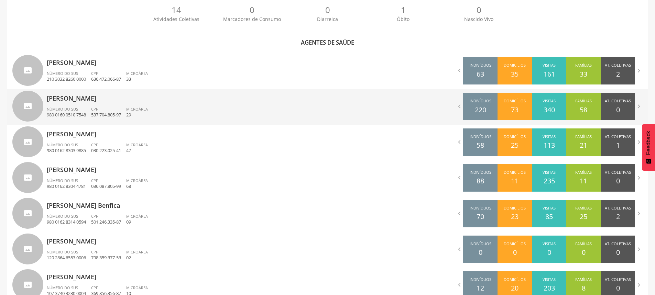
click at [78, 108] on div "Número do SUS 980 0160 0510 7548" at bounding box center [69, 113] width 44 height 12
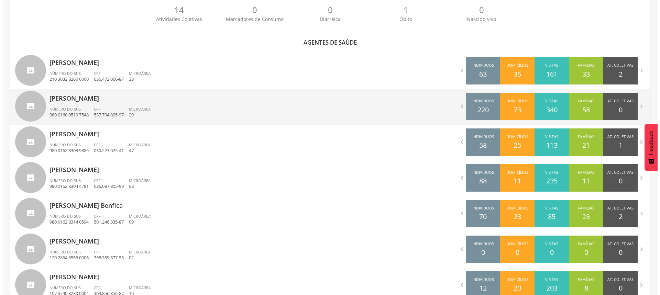
scroll to position [21, 0]
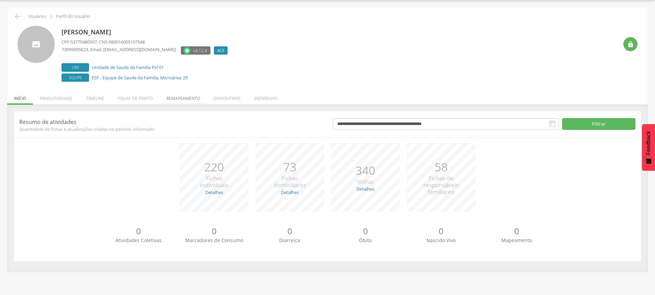
click at [189, 97] on li "Remapeamento" at bounding box center [182, 97] width 47 height 16
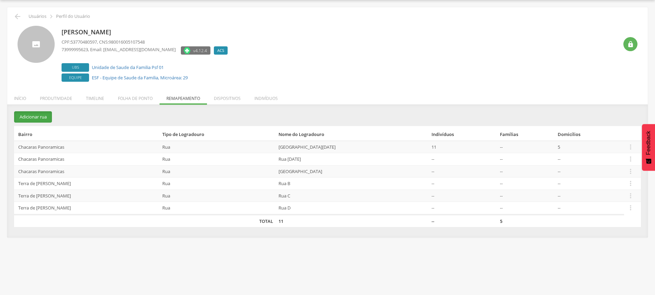
click at [33, 117] on button "Adicionar rua" at bounding box center [33, 116] width 38 height 11
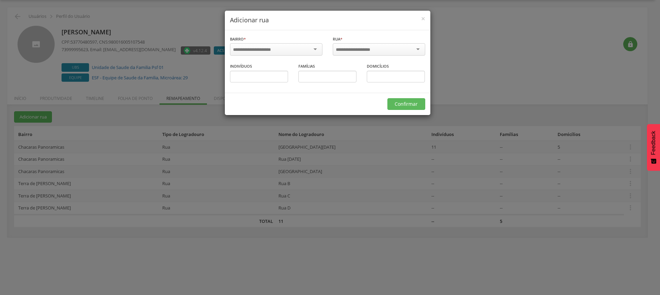
click at [271, 54] on div at bounding box center [276, 49] width 92 height 12
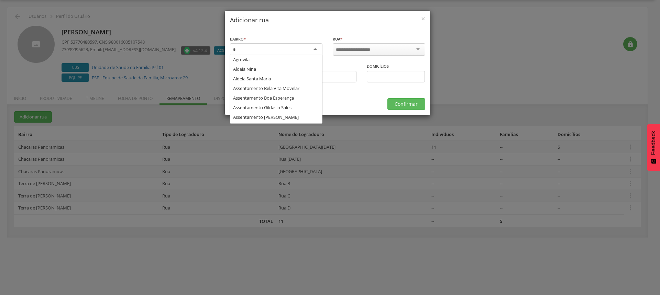
scroll to position [67, 0]
type input "***"
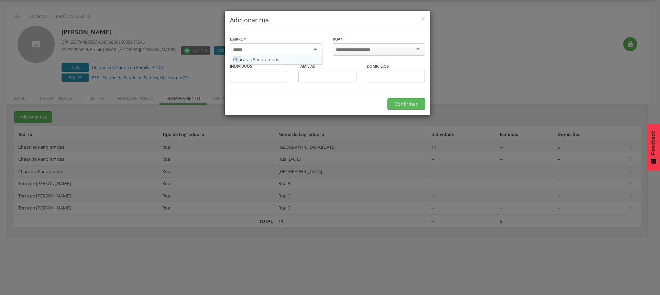
scroll to position [0, 0]
click at [378, 52] on input "select-one" at bounding box center [358, 50] width 44 height 6
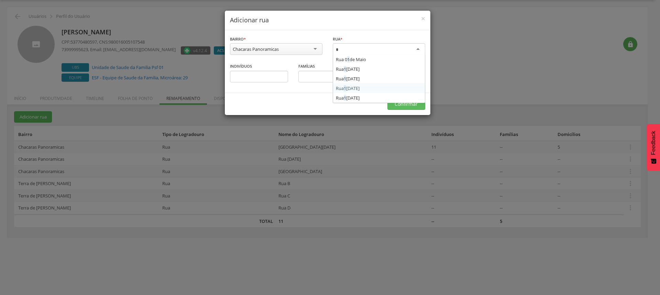
type input "**"
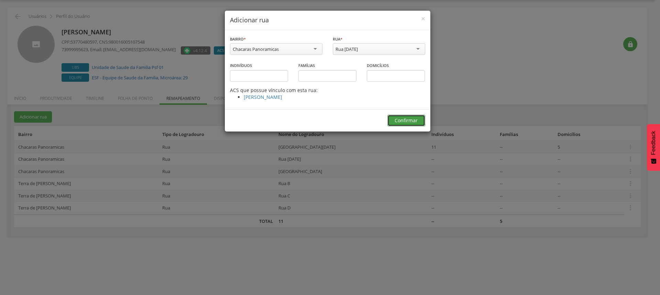
click at [411, 119] on button "Confirmar" at bounding box center [406, 121] width 38 height 12
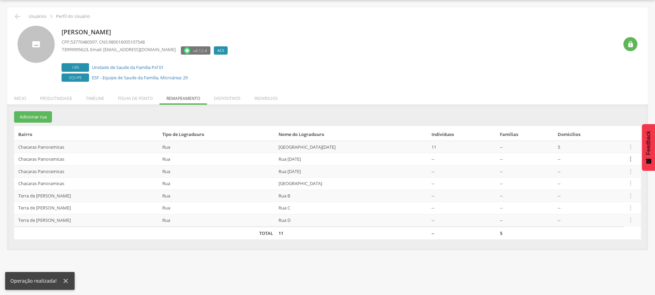
click at [627, 158] on icon "" at bounding box center [631, 159] width 8 height 8
click at [599, 122] on link "Alocar famílias" at bounding box center [606, 123] width 54 height 9
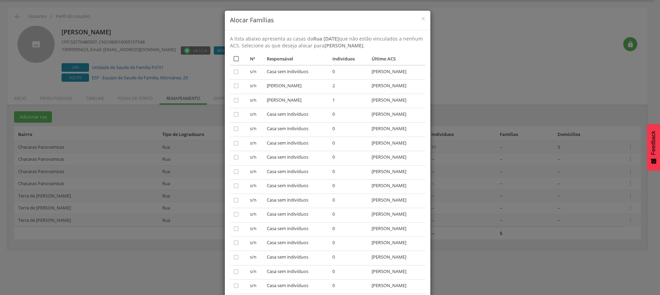
click at [233, 55] on icon "" at bounding box center [236, 58] width 7 height 7
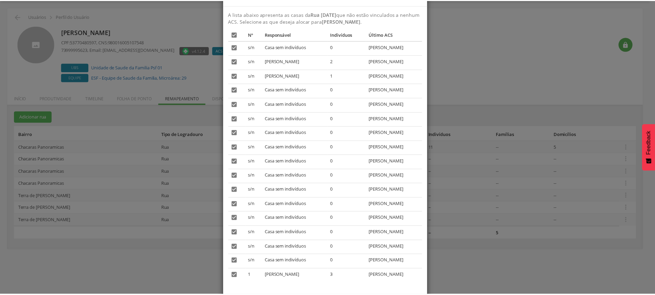
scroll to position [58, 0]
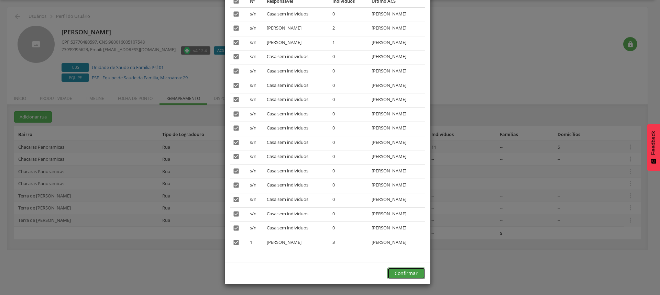
click at [405, 274] on button "Confirmar" at bounding box center [406, 274] width 38 height 12
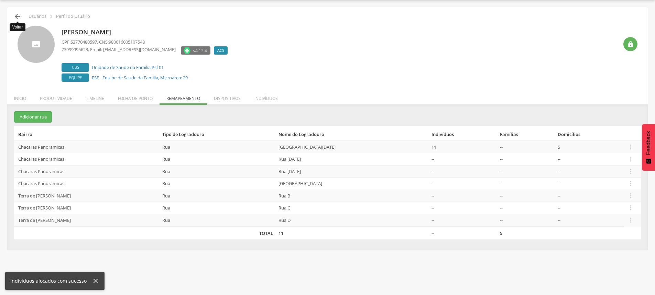
click at [18, 16] on icon "" at bounding box center [17, 16] width 8 height 8
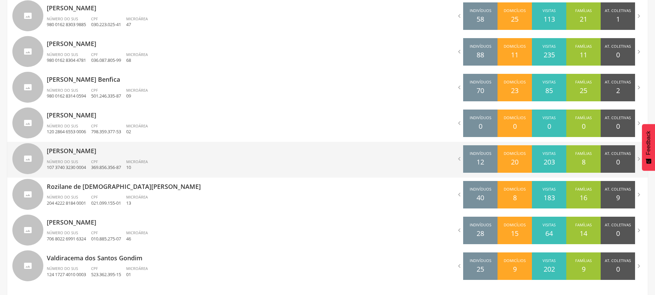
scroll to position [187, 0]
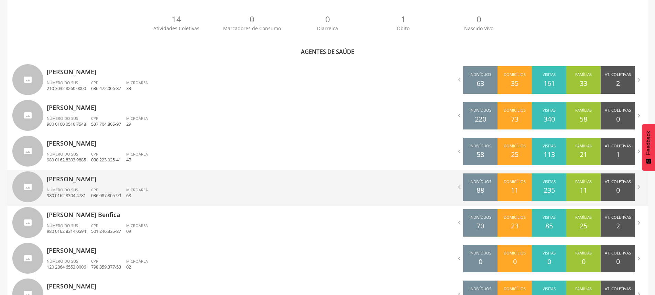
click at [84, 185] on div "Jozelia Santos Pereira Número do SUS 980 0162 8304 4781 CPF 036.087.805-99 Micr…" at bounding box center [185, 188] width 276 height 36
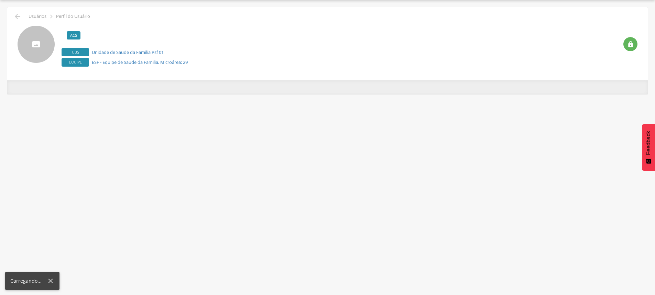
scroll to position [21, 0]
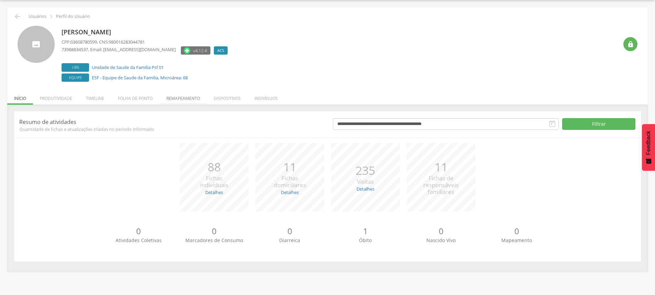
click at [186, 100] on li "Remapeamento" at bounding box center [182, 97] width 47 height 16
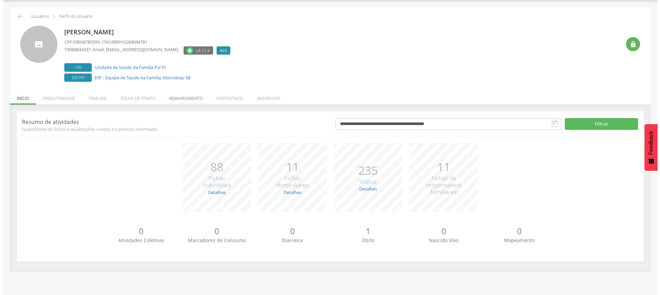
scroll to position [24, 0]
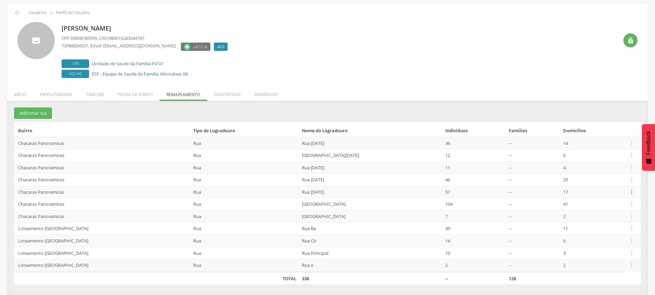
click at [628, 192] on icon "" at bounding box center [632, 192] width 8 height 8
click at [607, 165] on link "Desalocar famílias" at bounding box center [607, 165] width 54 height 9
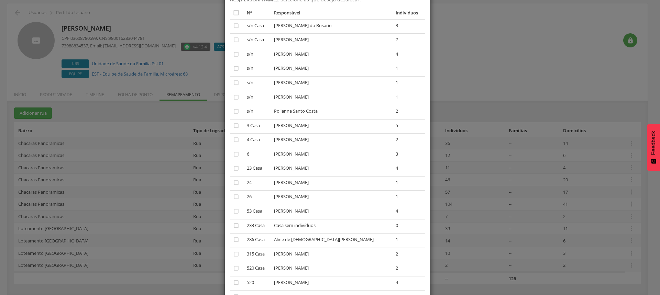
scroll to position [34, 0]
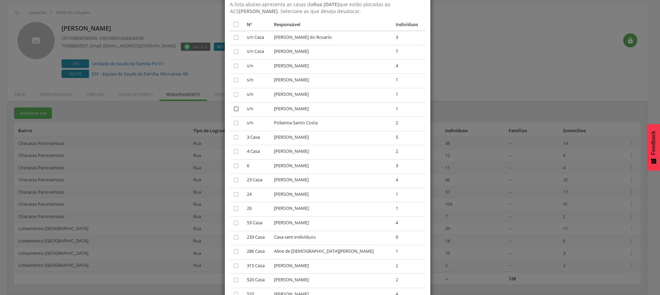
click at [233, 109] on icon "" at bounding box center [236, 109] width 7 height 7
click at [235, 51] on icon "" at bounding box center [236, 51] width 7 height 7
click at [234, 137] on icon "" at bounding box center [236, 137] width 7 height 7
click at [233, 153] on icon "" at bounding box center [236, 151] width 7 height 7
click at [233, 182] on icon "" at bounding box center [236, 180] width 7 height 7
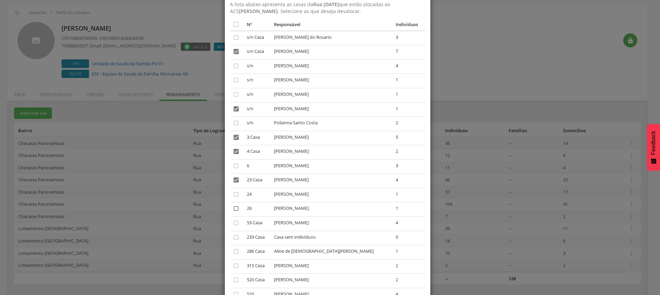
click at [234, 209] on icon "" at bounding box center [236, 208] width 7 height 7
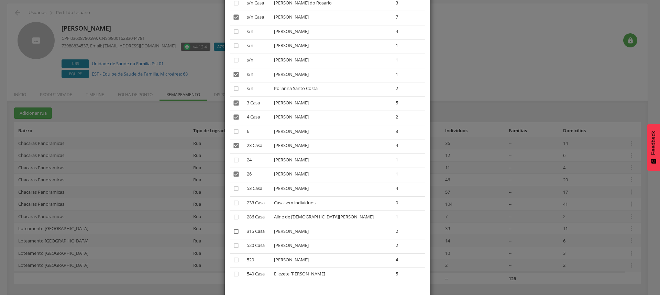
click at [233, 230] on icon "" at bounding box center [236, 231] width 7 height 7
click at [233, 261] on icon "" at bounding box center [236, 260] width 7 height 7
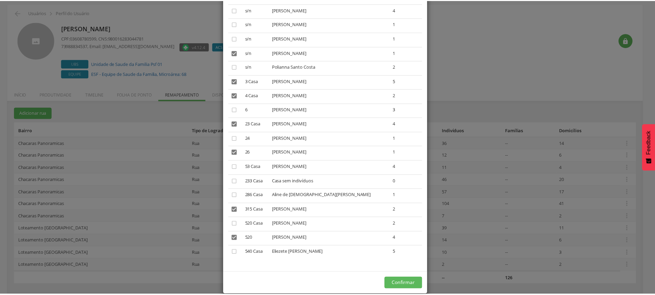
scroll to position [101, 0]
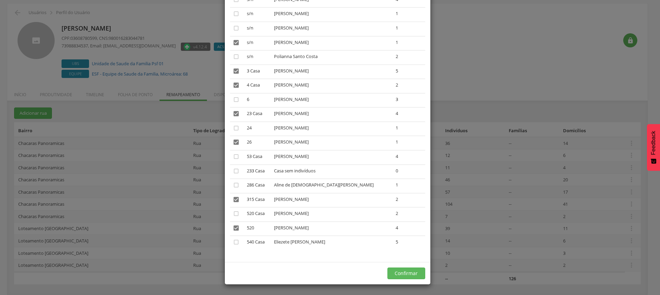
click at [230, 213] on td "" at bounding box center [237, 215] width 14 height 14
click at [233, 214] on icon "" at bounding box center [236, 213] width 7 height 7
click at [233, 241] on icon "" at bounding box center [236, 242] width 7 height 7
click at [404, 272] on button "Confirmar" at bounding box center [406, 274] width 38 height 12
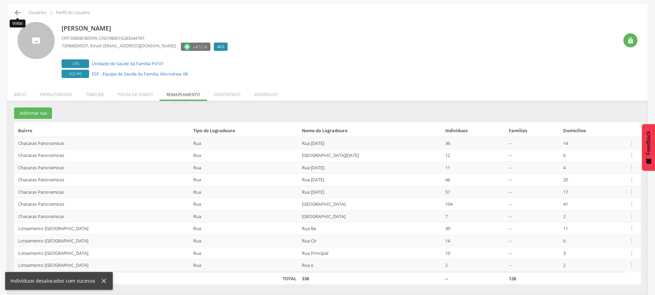
click at [16, 12] on icon "" at bounding box center [17, 13] width 8 height 8
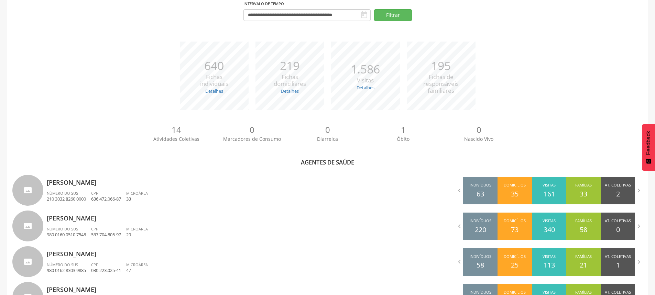
scroll to position [162, 0]
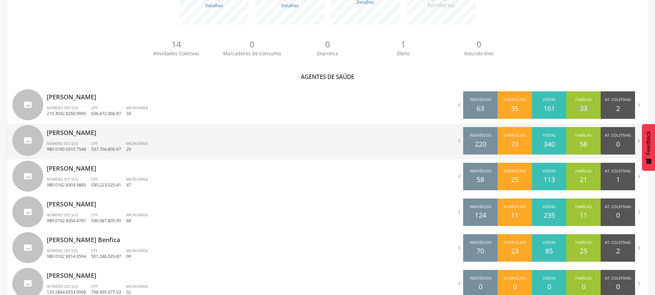
click at [82, 137] on p "[PERSON_NAME]" at bounding box center [185, 131] width 276 height 14
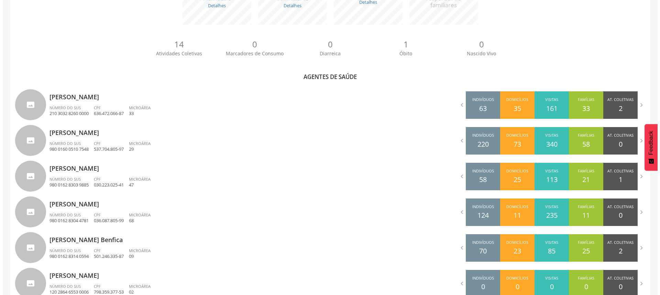
scroll to position [21, 0]
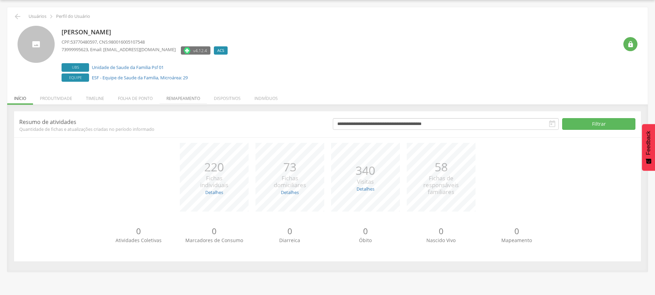
click at [193, 101] on li "Remapeamento" at bounding box center [182, 97] width 47 height 16
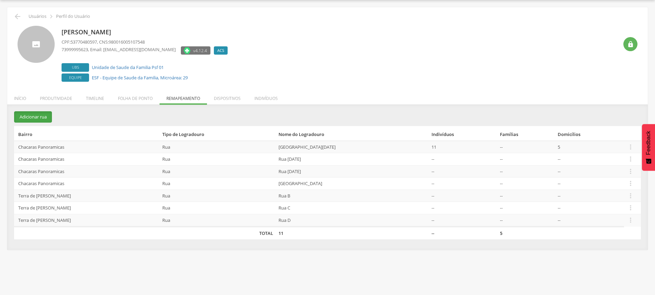
click at [43, 114] on button "Adicionar rua" at bounding box center [33, 116] width 38 height 11
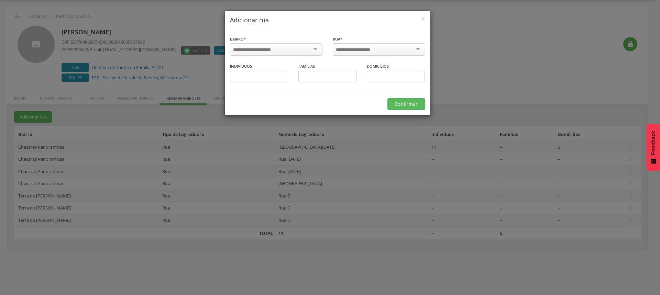
click at [279, 52] on input "select-one" at bounding box center [256, 50] width 47 height 6
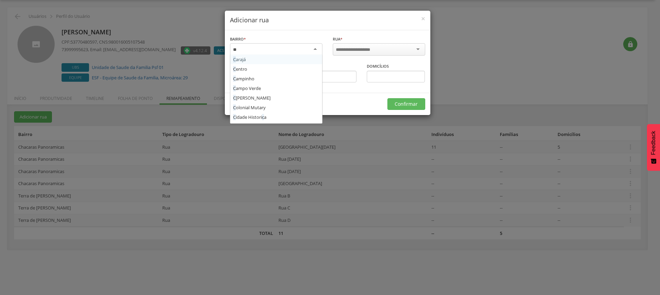
type input "***"
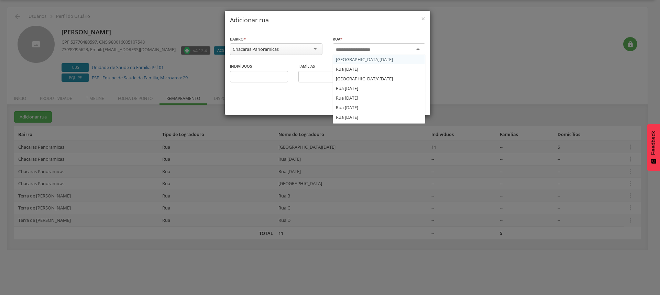
click at [364, 52] on input "select-one" at bounding box center [358, 50] width 44 height 6
type input "*"
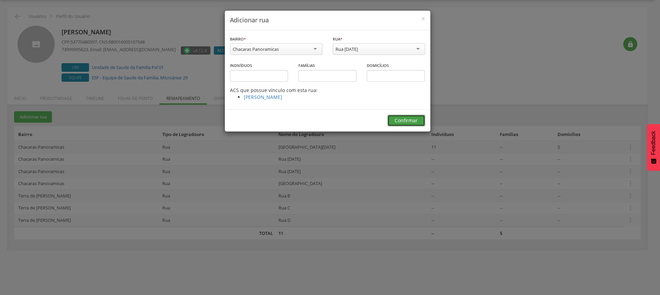
click at [413, 119] on button "Confirmar" at bounding box center [406, 121] width 38 height 12
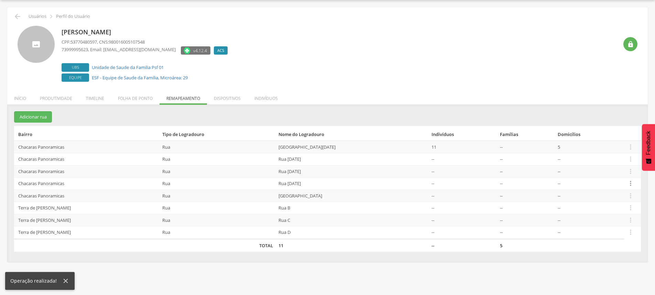
click at [629, 184] on icon "" at bounding box center [631, 184] width 8 height 8
click at [606, 146] on link "Alocar famílias" at bounding box center [606, 148] width 54 height 9
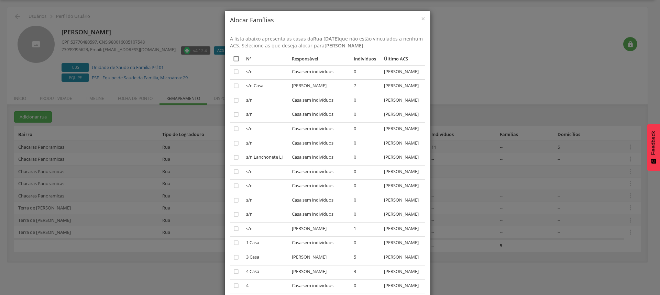
click at [233, 58] on icon "" at bounding box center [236, 58] width 7 height 7
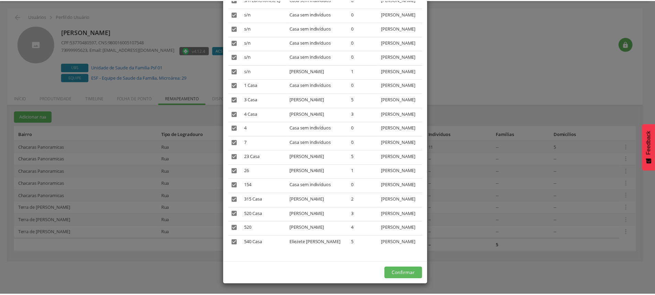
scroll to position [262, 0]
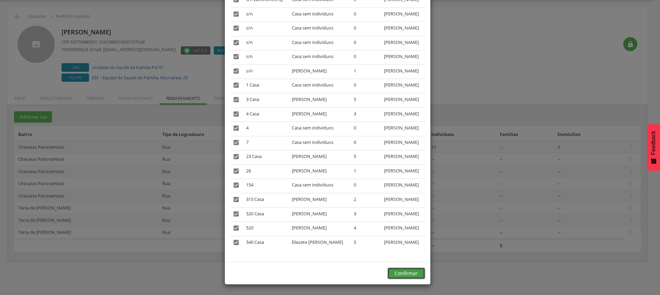
click at [400, 275] on button "Confirmar" at bounding box center [406, 274] width 38 height 12
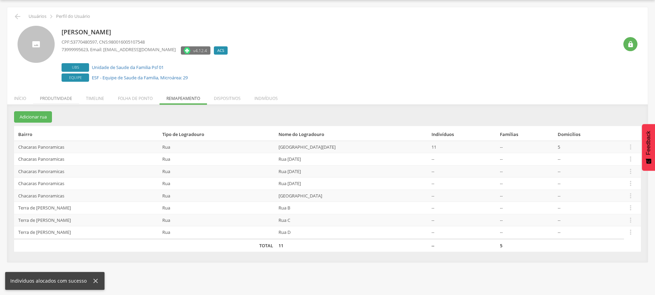
click at [51, 97] on li "Produtividade" at bounding box center [56, 97] width 46 height 16
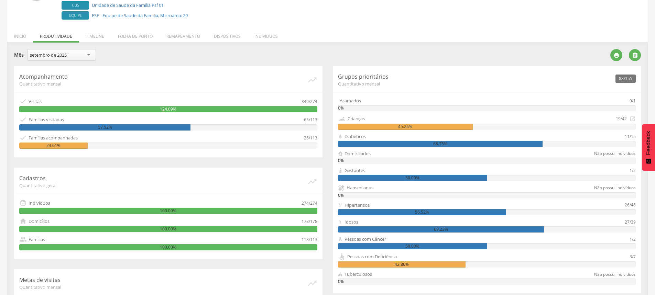
scroll to position [16, 0]
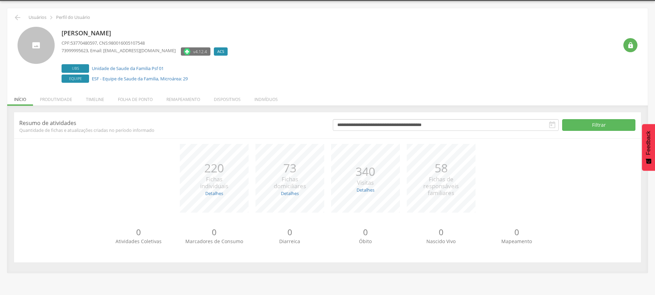
scroll to position [21, 0]
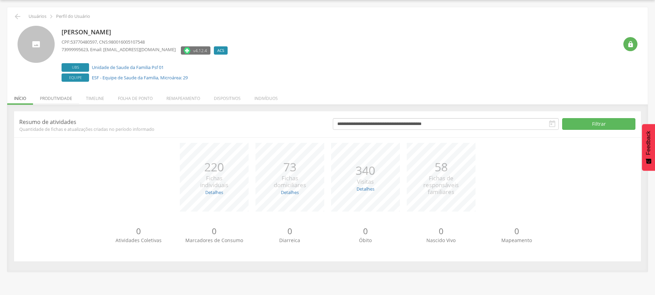
click at [53, 95] on li "Produtividade" at bounding box center [56, 97] width 46 height 16
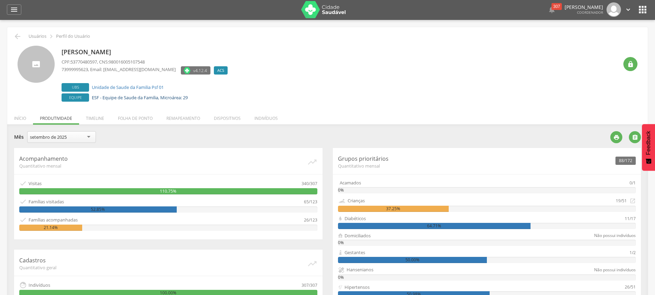
scroll to position [0, 0]
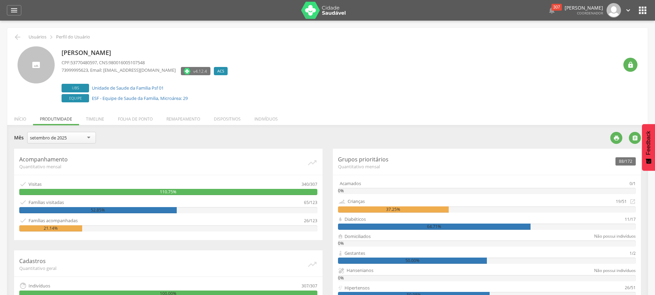
click at [13, 36] on div " Usuários  Perfil do Usuário" at bounding box center [327, 37] width 630 height 8
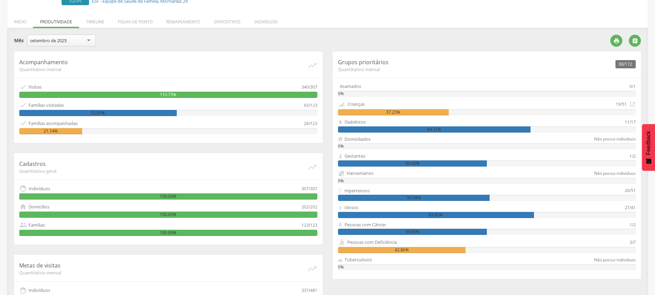
scroll to position [103, 0]
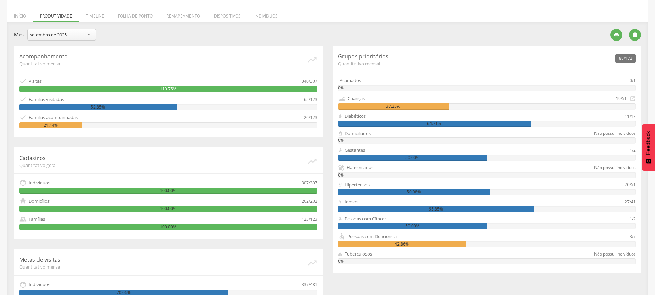
type input "**********"
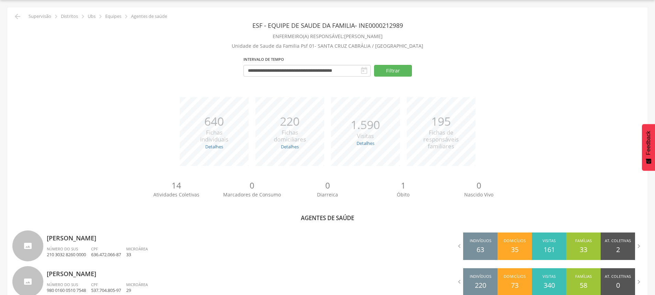
scroll to position [153, 0]
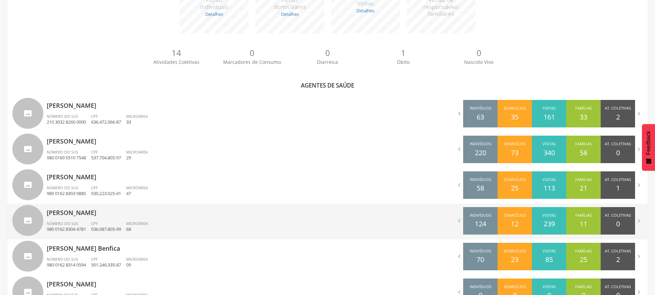
click at [111, 215] on p "[PERSON_NAME]" at bounding box center [185, 211] width 276 height 14
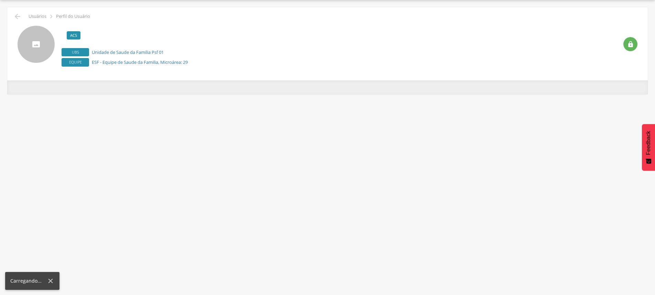
scroll to position [21, 0]
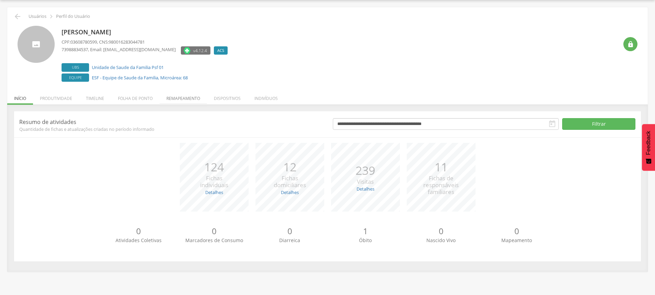
click at [196, 100] on li "Remapeamento" at bounding box center [182, 97] width 47 height 16
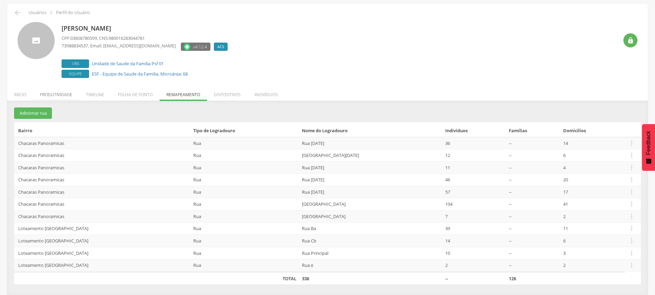
click at [60, 94] on li "Produtividade" at bounding box center [56, 93] width 46 height 16
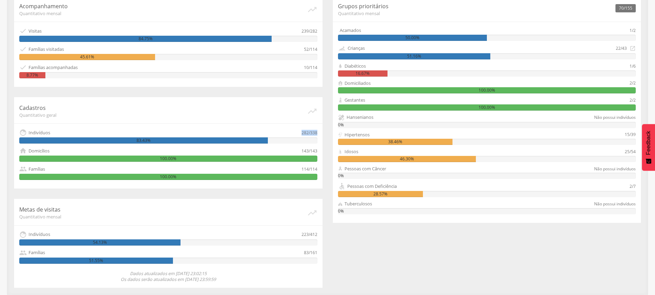
drag, startPoint x: 301, startPoint y: 131, endPoint x: 327, endPoint y: 132, distance: 25.4
click at [327, 132] on div "Acompanhamento Quantitativo mensal   Visitas 239/282 84.75%  Famílias visita…" at bounding box center [168, 142] width 319 height 292
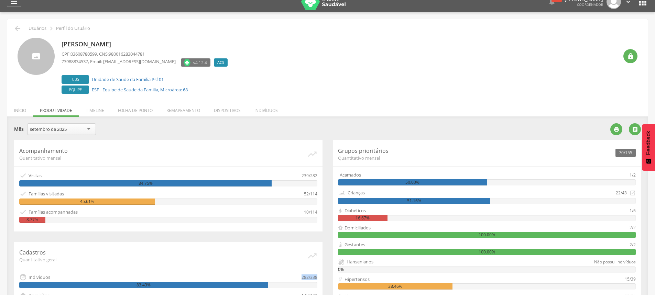
scroll to position [0, 0]
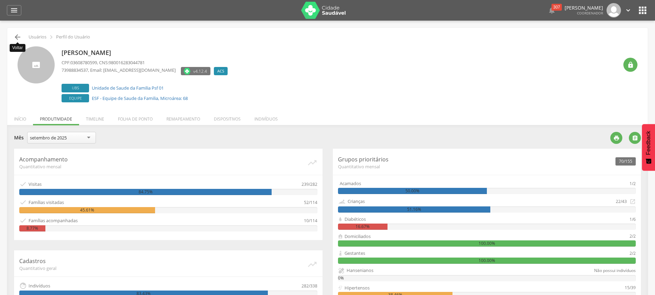
click at [18, 34] on icon "" at bounding box center [17, 37] width 8 height 8
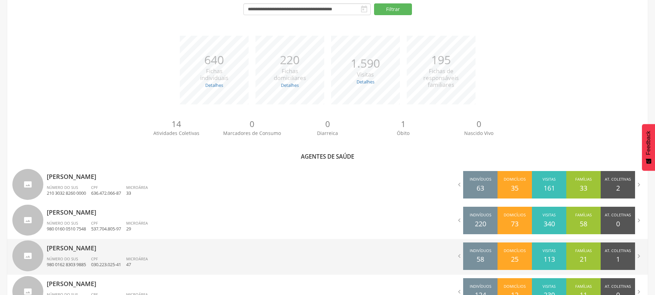
scroll to position [158, 0]
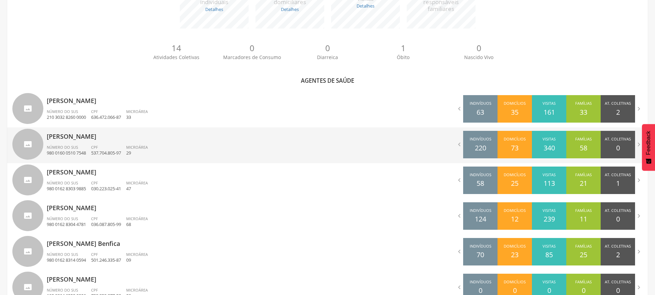
click at [91, 149] on div "Número do SUS 980 0160 0510 7548" at bounding box center [69, 151] width 44 height 12
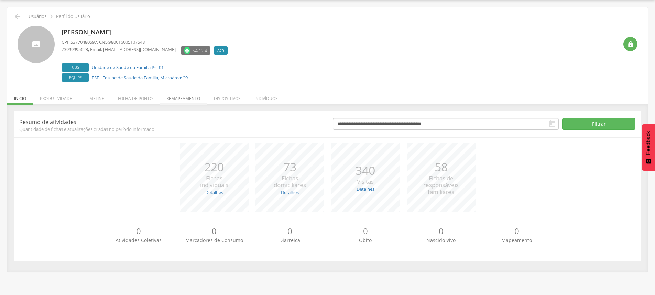
click at [185, 102] on li "Remapeamento" at bounding box center [182, 97] width 47 height 16
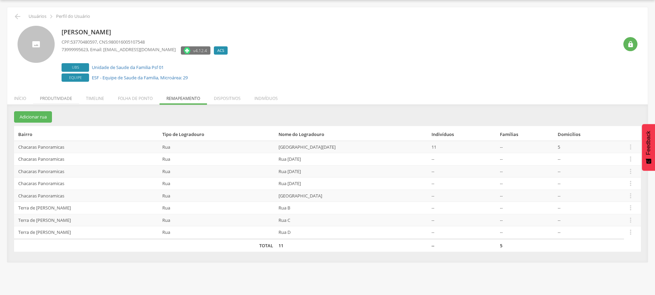
click at [48, 98] on li "Produtividade" at bounding box center [56, 97] width 46 height 16
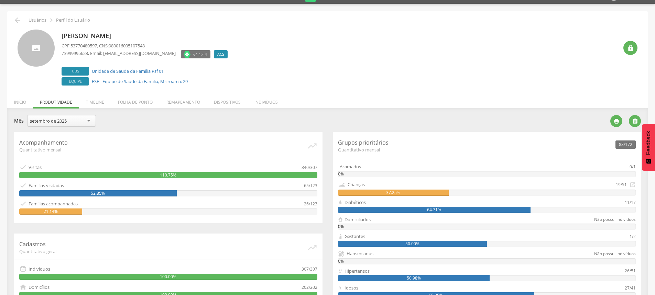
scroll to position [0, 0]
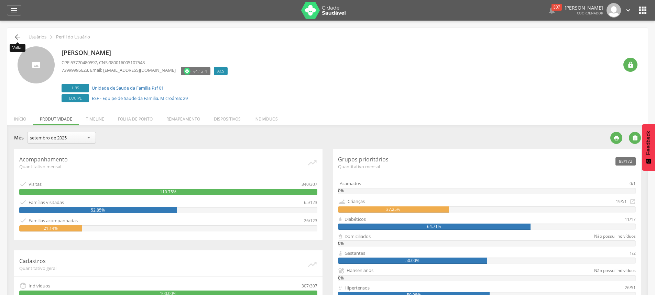
click at [19, 36] on icon "" at bounding box center [17, 37] width 8 height 8
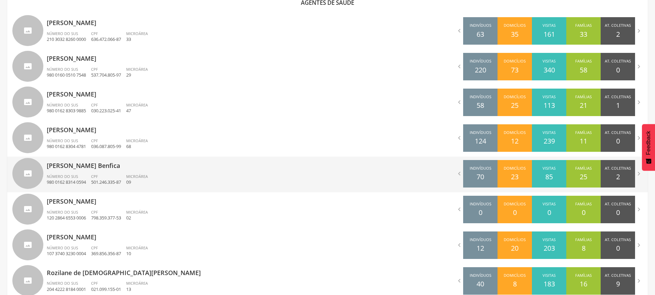
scroll to position [241, 0]
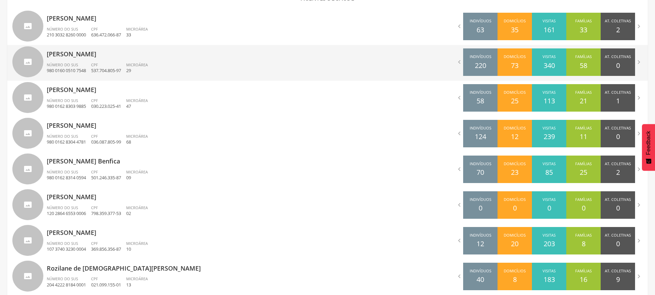
click at [78, 60] on div "[PERSON_NAME] Número do SUS 980 0160 0510 7548 CPF 537.704.805-97 Microárea 29" at bounding box center [185, 63] width 276 height 36
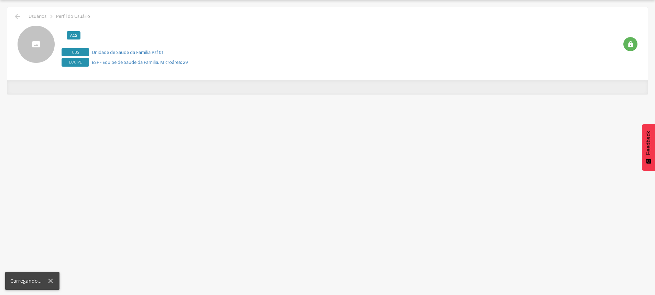
scroll to position [21, 0]
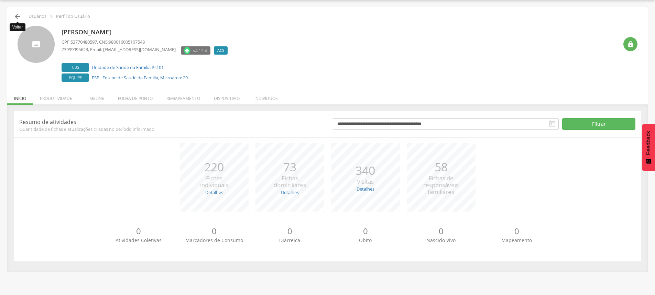
click at [15, 15] on icon "" at bounding box center [17, 16] width 8 height 8
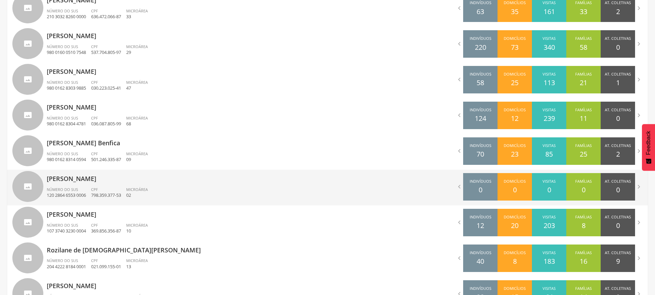
scroll to position [206, 0]
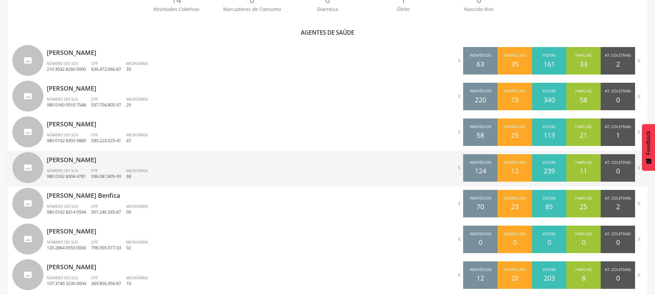
click at [81, 164] on p "[PERSON_NAME]" at bounding box center [185, 158] width 276 height 14
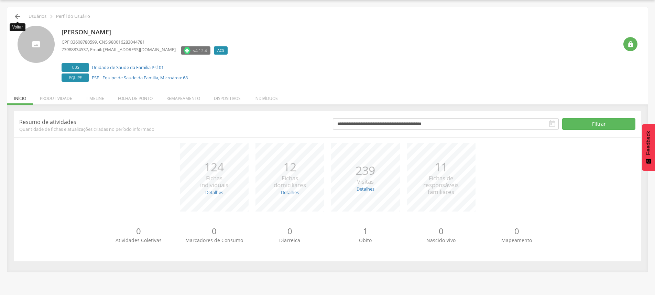
click at [19, 15] on icon "" at bounding box center [17, 16] width 8 height 8
